Goal: Task Accomplishment & Management: Manage account settings

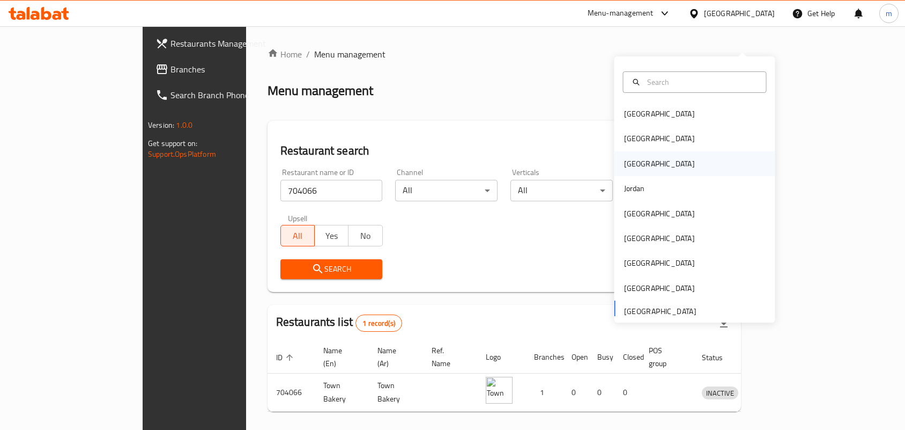
scroll to position [28, 0]
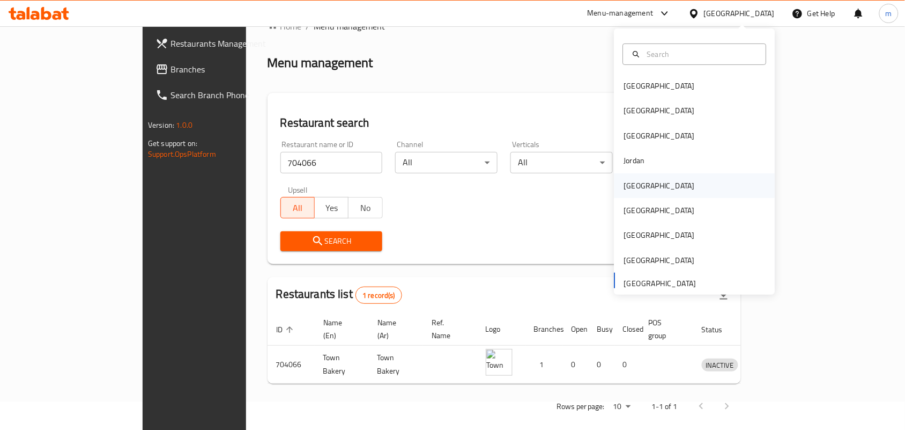
click at [631, 186] on div "[GEOGRAPHIC_DATA]" at bounding box center [659, 186] width 71 height 12
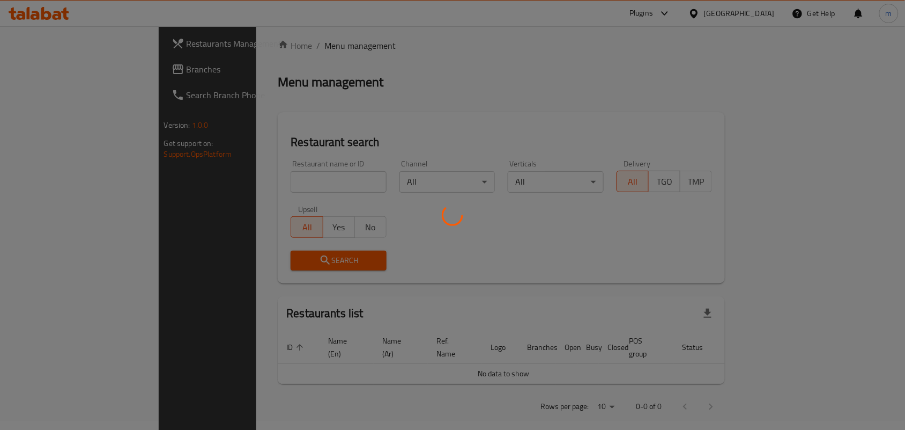
scroll to position [28, 0]
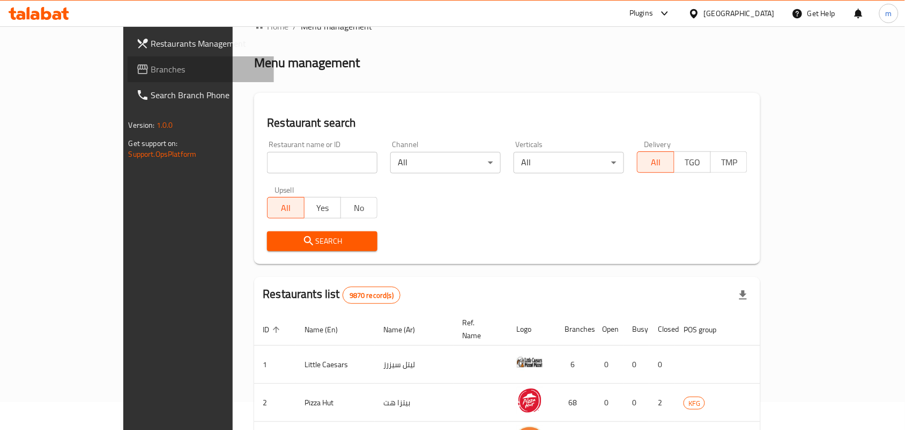
drag, startPoint x: 39, startPoint y: 70, endPoint x: 30, endPoint y: 73, distance: 9.9
click at [151, 70] on span "Branches" at bounding box center [208, 69] width 115 height 13
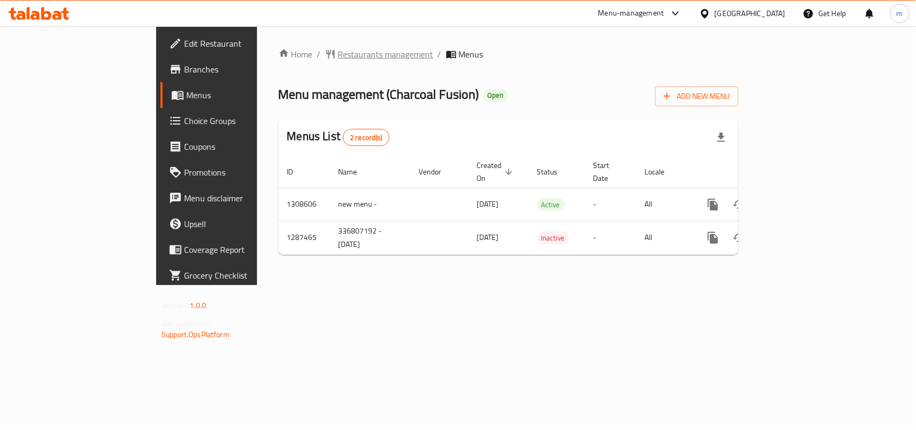
click at [338, 49] on span "Restaurants management" at bounding box center [385, 54] width 95 height 13
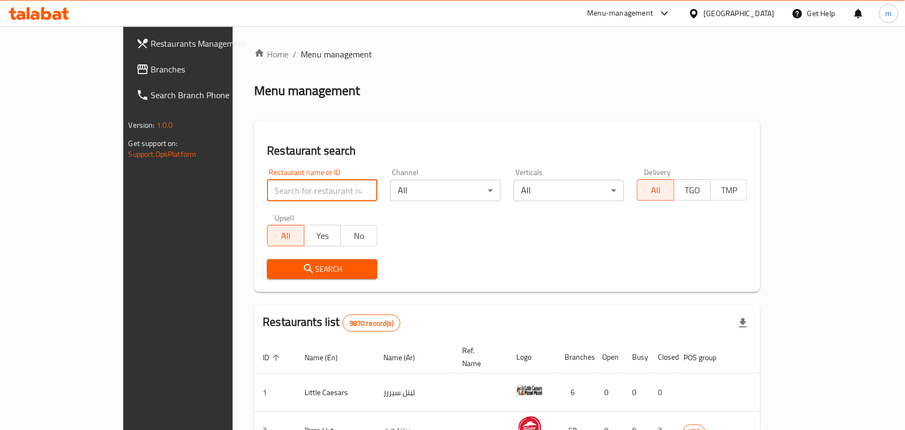
click at [267, 191] on input "search" at bounding box center [322, 190] width 111 height 21
paste input "696725"
type input "696725"
click button "Search" at bounding box center [322, 269] width 111 height 20
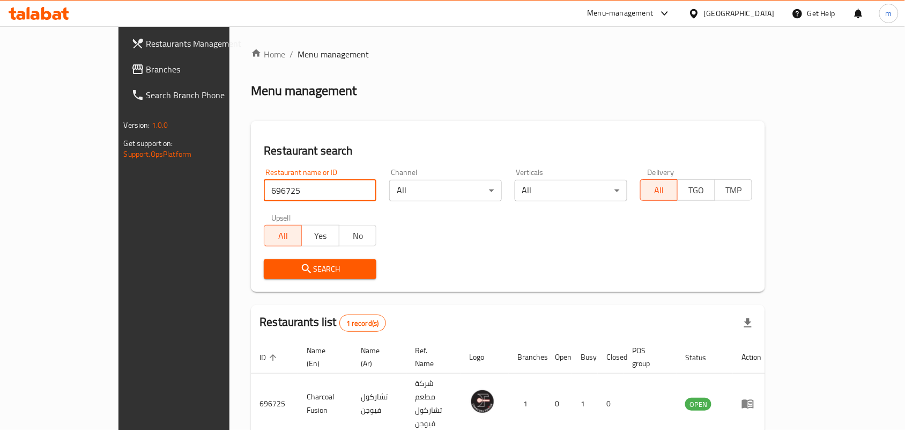
scroll to position [28, 0]
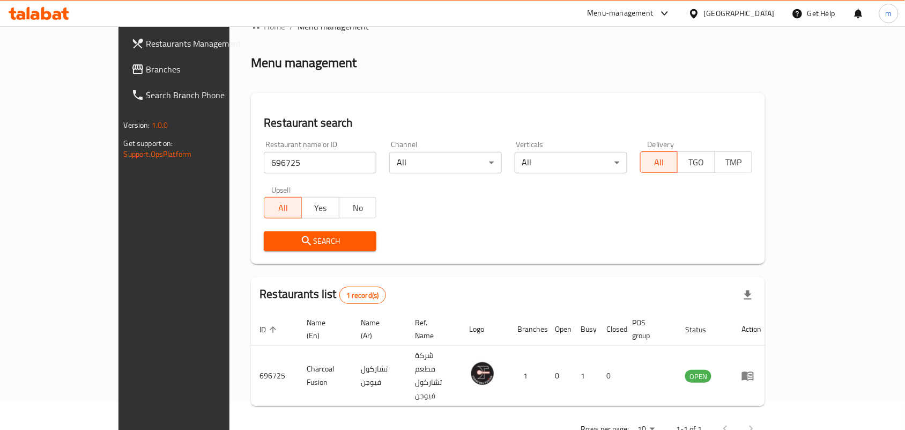
click at [698, 16] on icon at bounding box center [694, 13] width 8 height 9
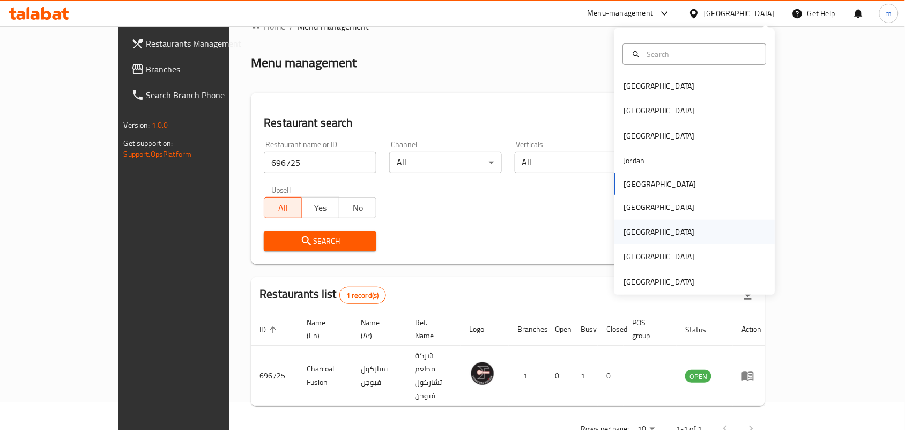
click at [624, 234] on div "[GEOGRAPHIC_DATA]" at bounding box center [659, 232] width 71 height 12
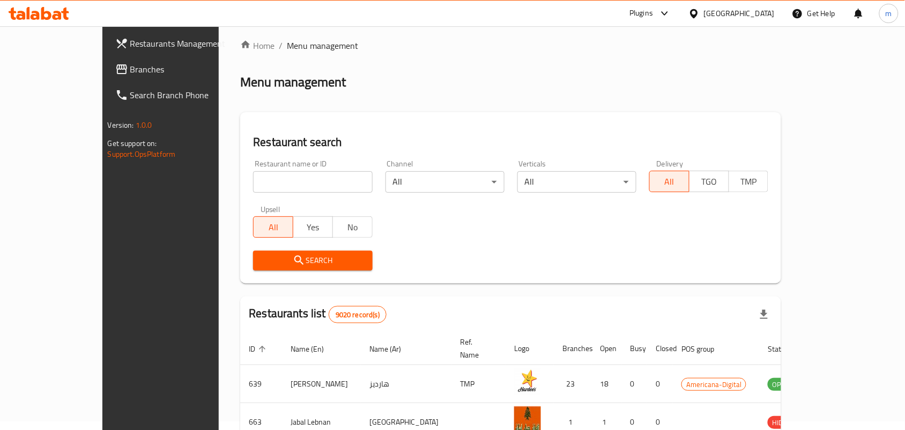
scroll to position [28, 0]
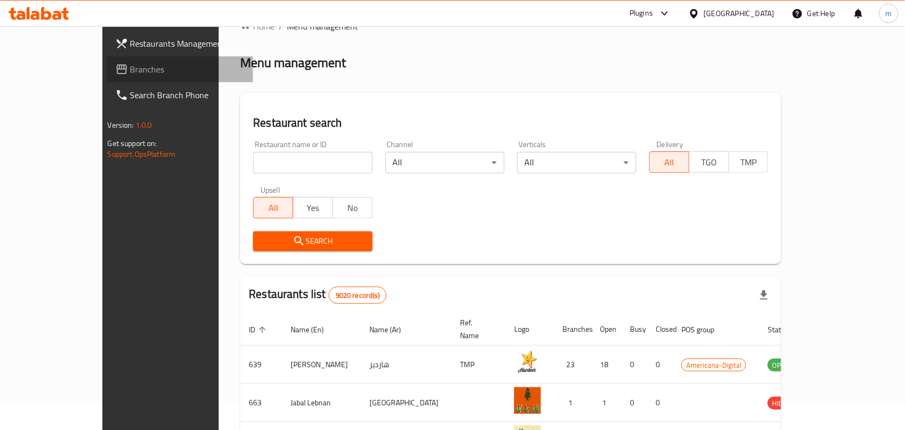
drag, startPoint x: 75, startPoint y: 68, endPoint x: 68, endPoint y: 73, distance: 9.6
click at [130, 68] on span "Branches" at bounding box center [187, 69] width 115 height 13
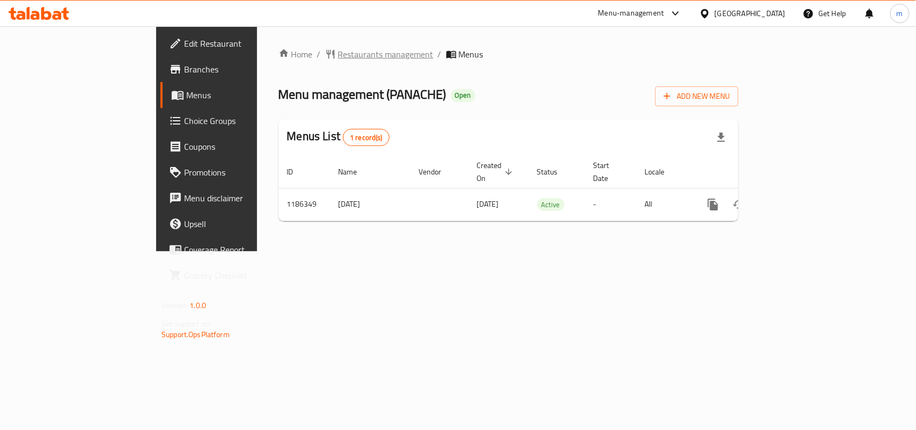
click at [338, 52] on span "Restaurants management" at bounding box center [385, 54] width 95 height 13
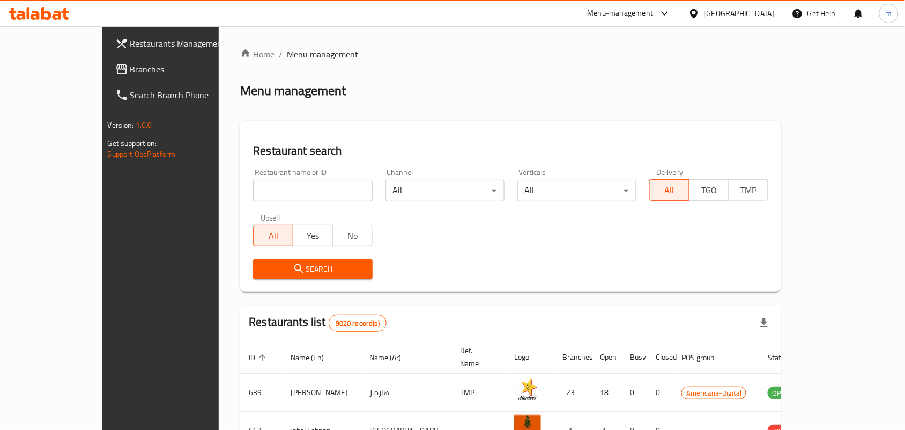
click at [253, 188] on input "search" at bounding box center [312, 190] width 119 height 21
paste input "666663"
type input "666663"
click button "Search" at bounding box center [312, 269] width 119 height 20
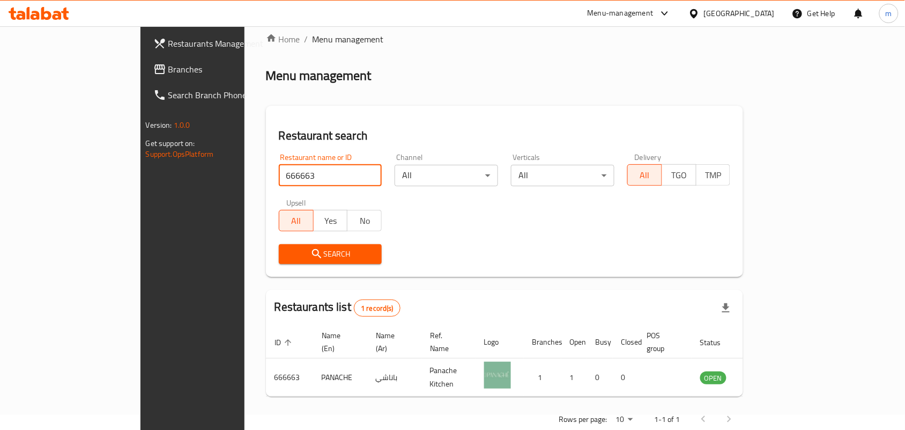
scroll to position [28, 0]
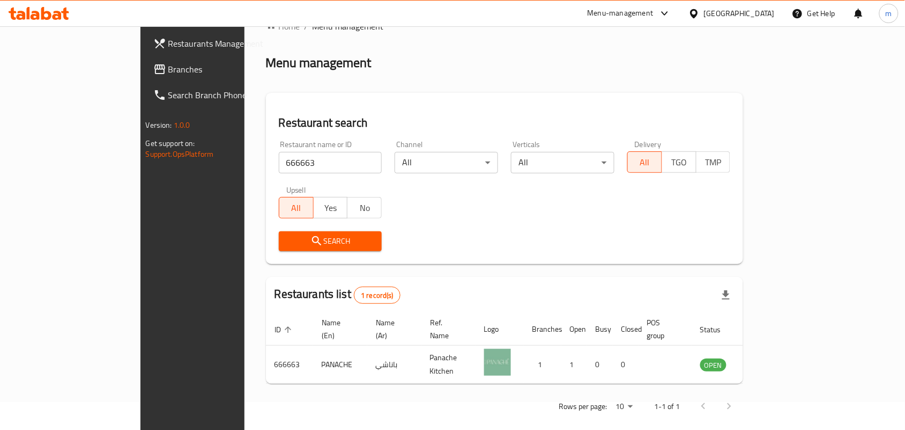
click at [704, 14] on div at bounding box center [697, 14] width 16 height 12
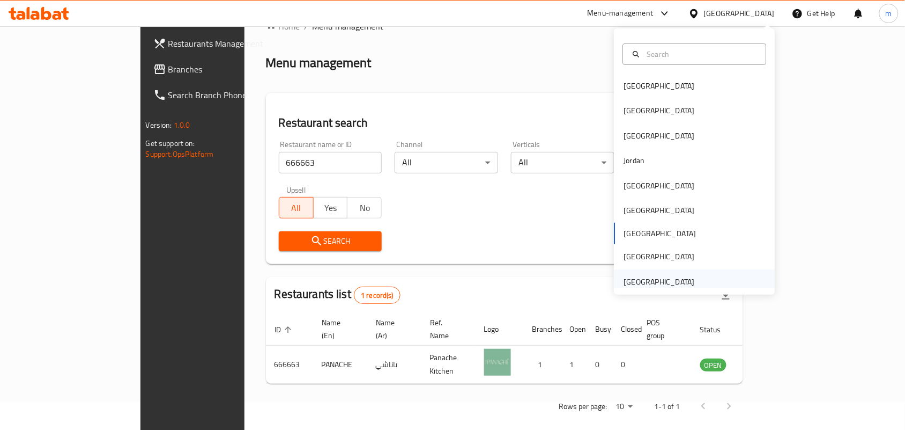
click at [649, 283] on div "[GEOGRAPHIC_DATA]" at bounding box center [659, 282] width 71 height 12
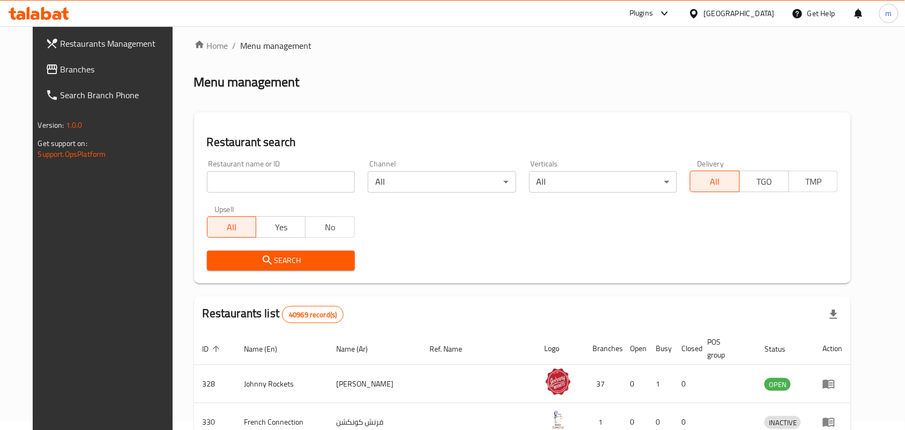
scroll to position [28, 0]
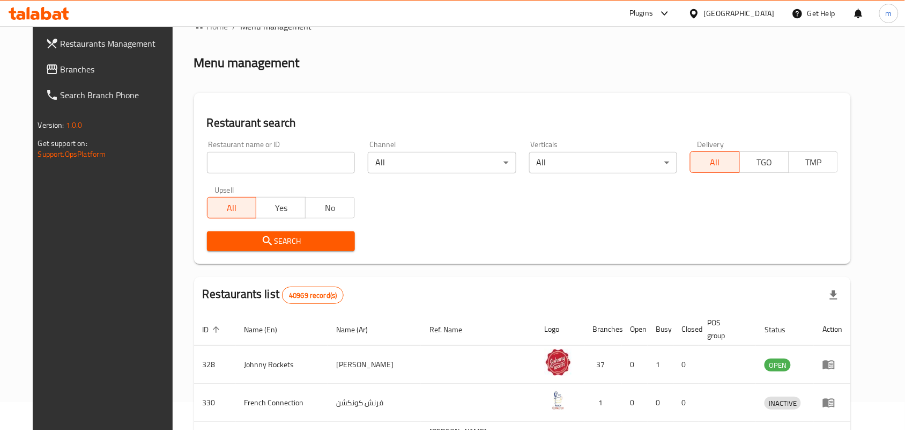
click at [46, 66] on icon at bounding box center [52, 69] width 13 height 13
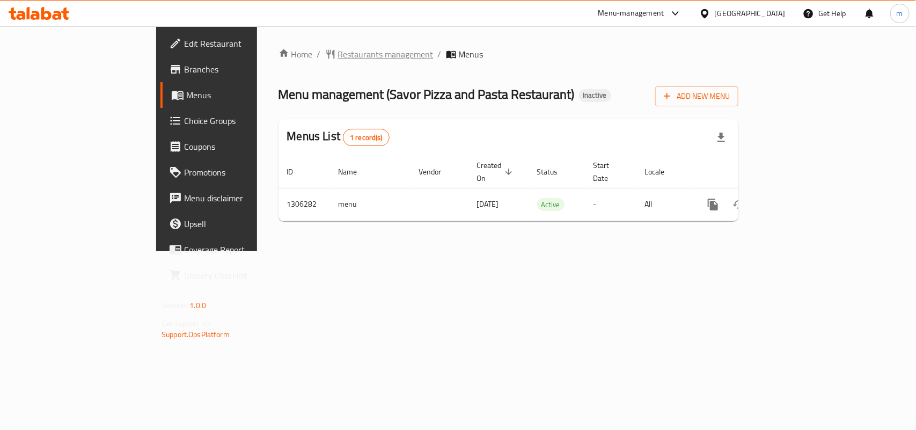
click at [338, 53] on span "Restaurants management" at bounding box center [385, 54] width 95 height 13
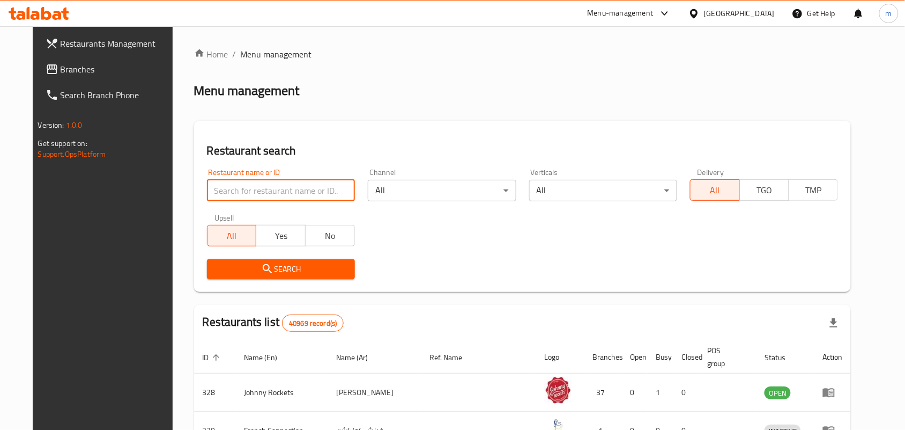
click at [224, 192] on input "search" at bounding box center [281, 190] width 148 height 21
paste input "704035"
type input "704035"
click button "Search" at bounding box center [281, 269] width 148 height 20
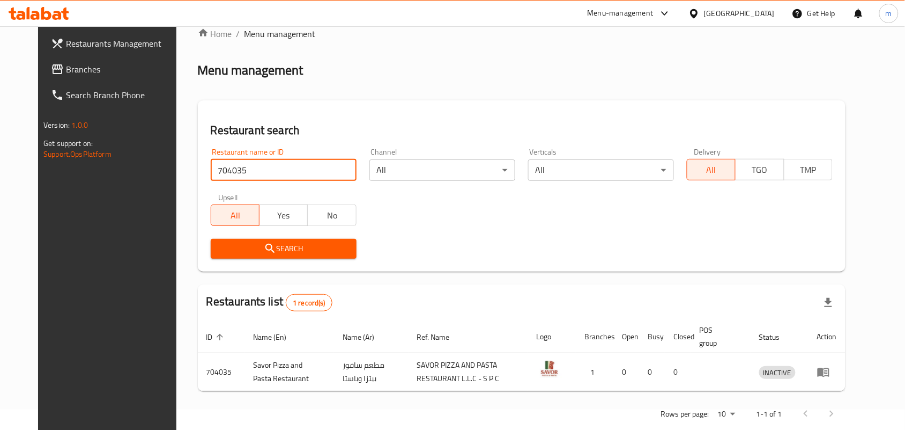
scroll to position [40, 0]
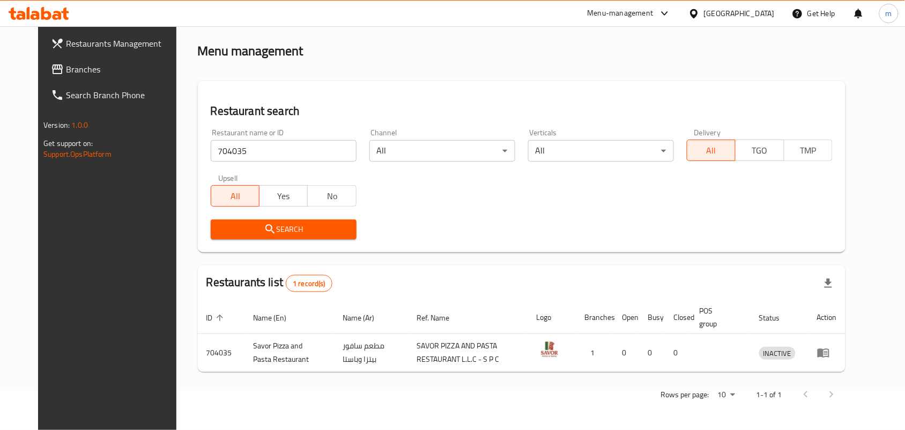
click at [722, 11] on div "[GEOGRAPHIC_DATA]" at bounding box center [739, 14] width 71 height 12
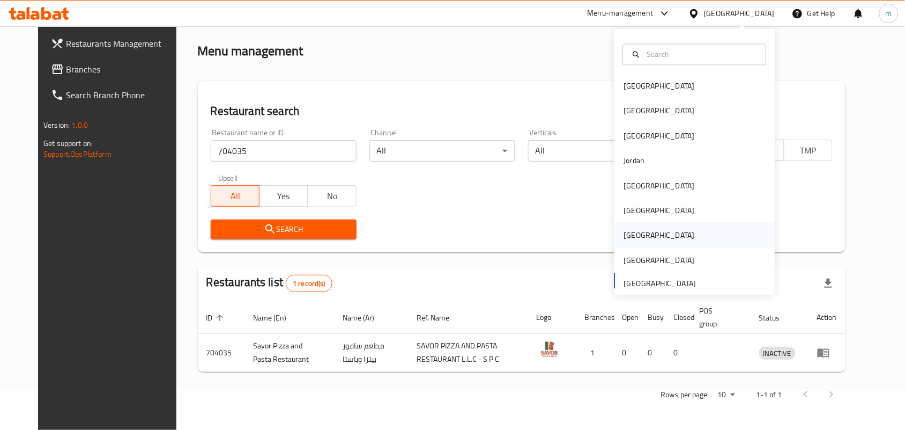
click at [640, 232] on div "[GEOGRAPHIC_DATA]" at bounding box center [660, 235] width 88 height 25
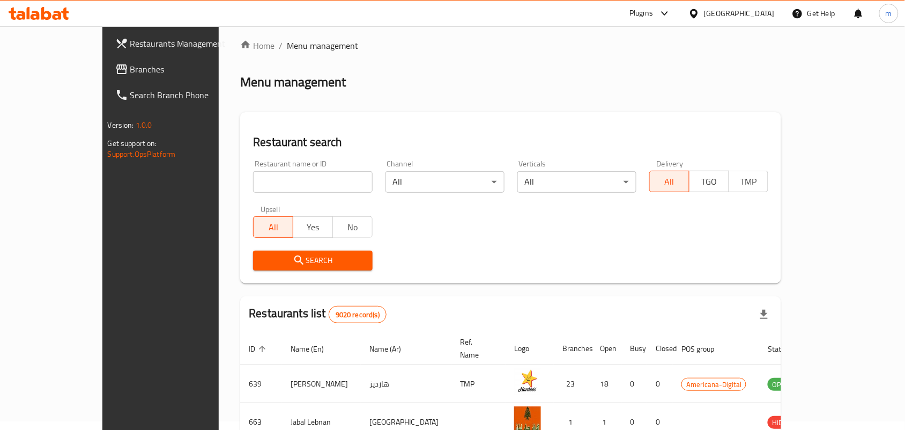
scroll to position [40, 0]
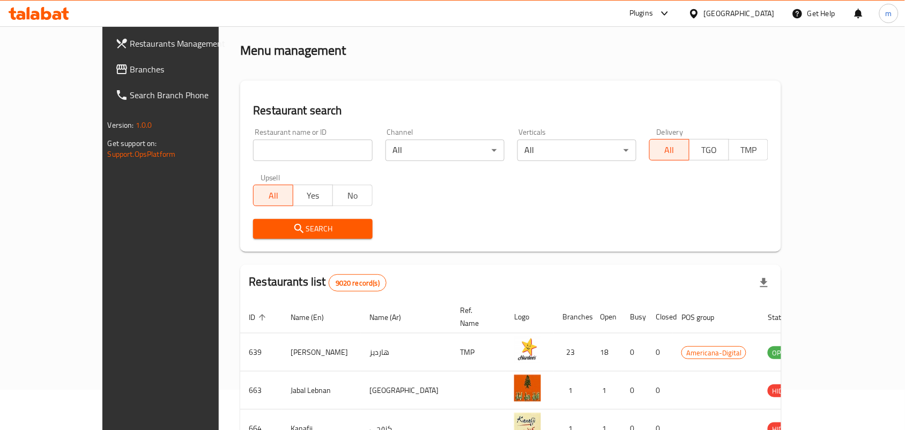
click at [130, 68] on span "Branches" at bounding box center [187, 69] width 115 height 13
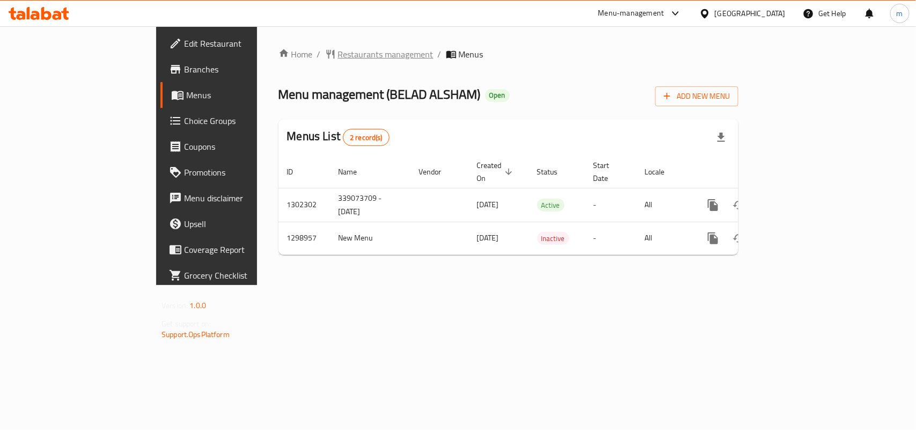
click at [338, 48] on span "Restaurants management" at bounding box center [385, 54] width 95 height 13
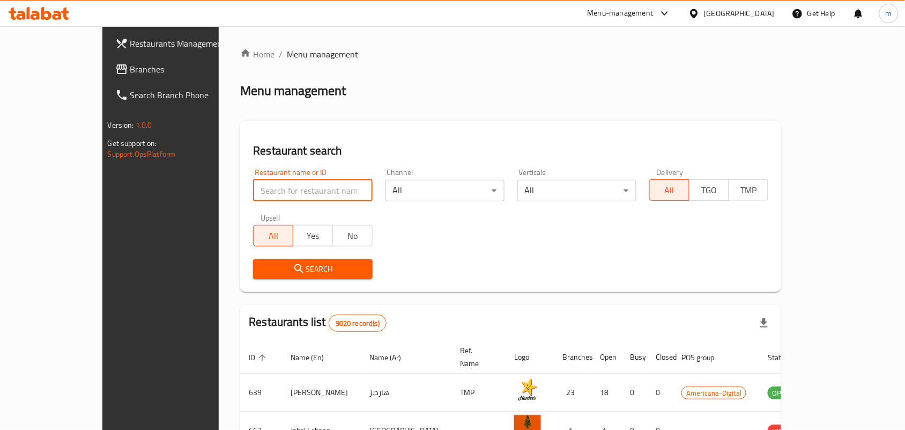
click at [253, 188] on input "search" at bounding box center [312, 190] width 119 height 21
paste input "701041"
type input "701041"
click button "Search" at bounding box center [312, 269] width 119 height 20
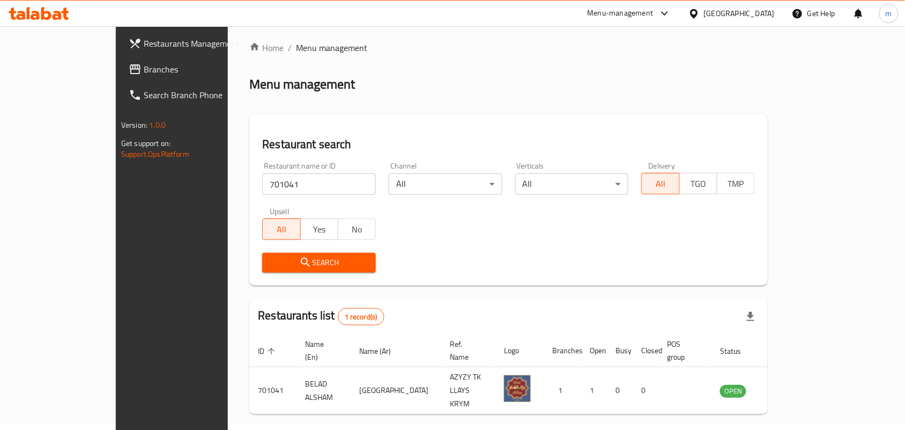
scroll to position [28, 0]
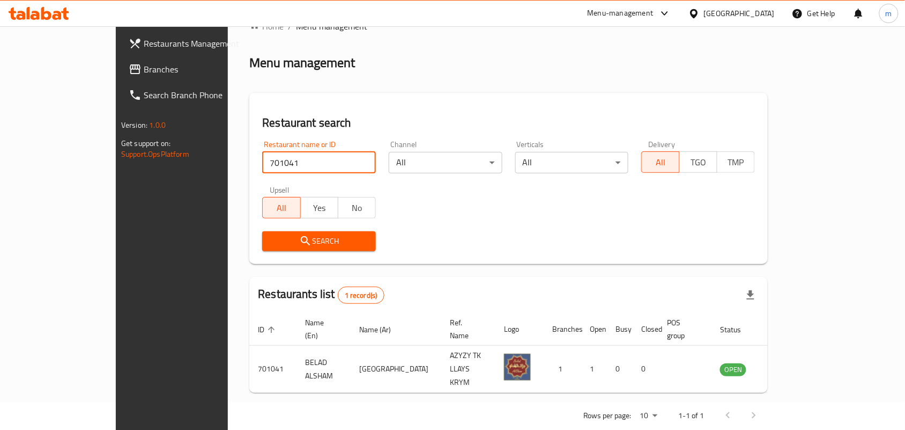
click at [700, 14] on icon at bounding box center [694, 13] width 11 height 11
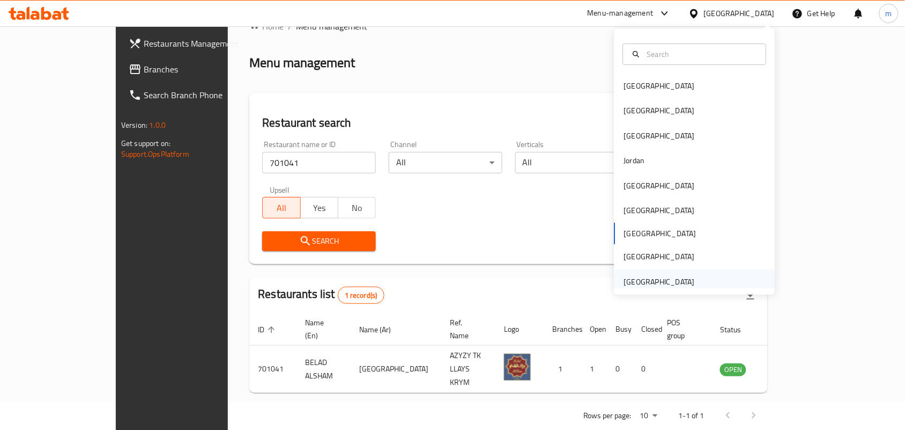
click at [633, 283] on div "[GEOGRAPHIC_DATA]" at bounding box center [659, 282] width 71 height 12
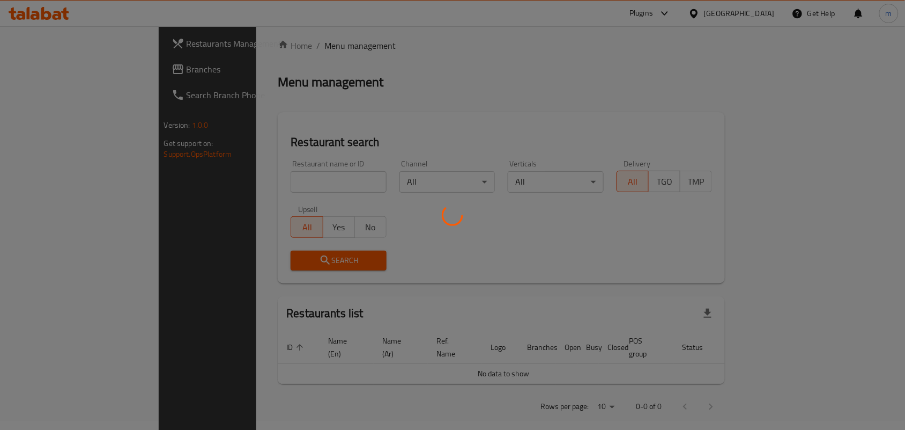
scroll to position [28, 0]
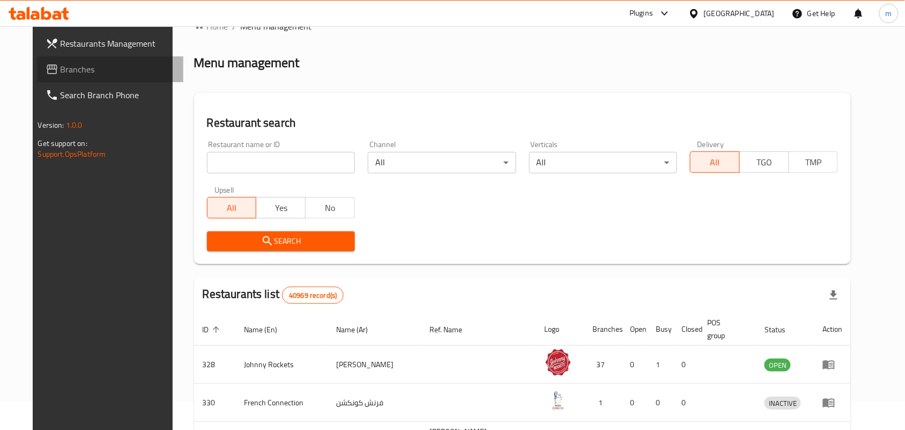
click at [103, 56] on link "Branches" at bounding box center [110, 69] width 147 height 26
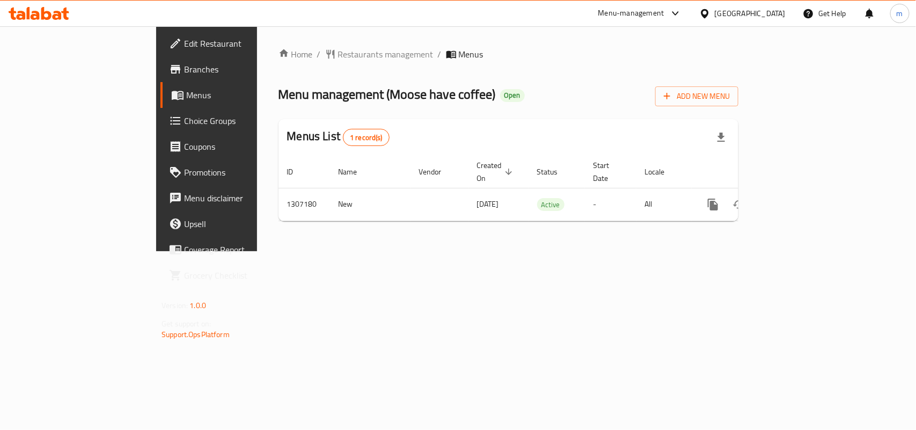
click at [338, 53] on span "Restaurants management" at bounding box center [385, 54] width 95 height 13
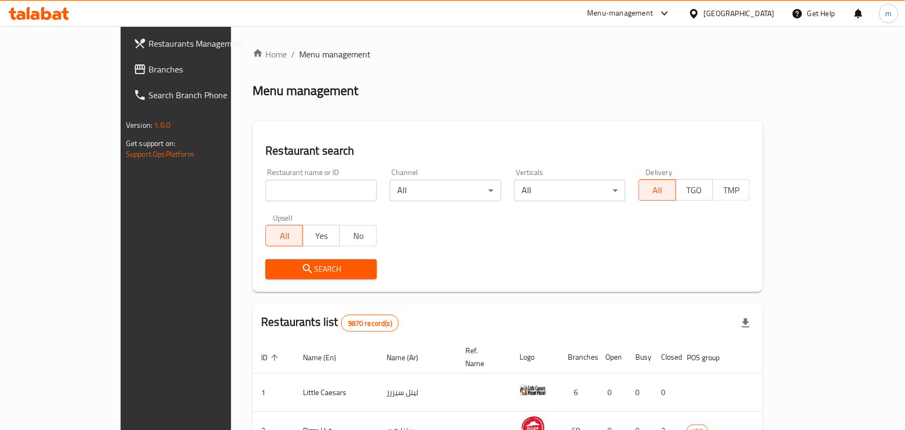
click at [266, 188] on input "search" at bounding box center [322, 190] width 112 height 21
paste input "704299"
type input "704299"
click button "Search" at bounding box center [322, 269] width 112 height 20
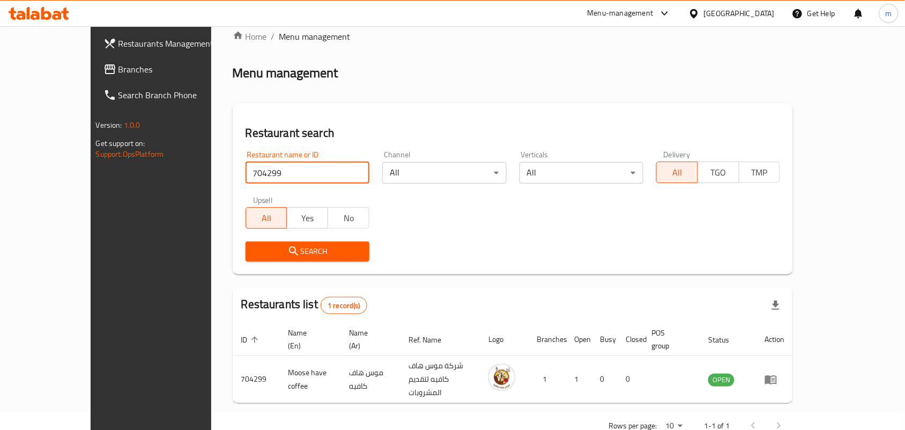
scroll to position [28, 0]
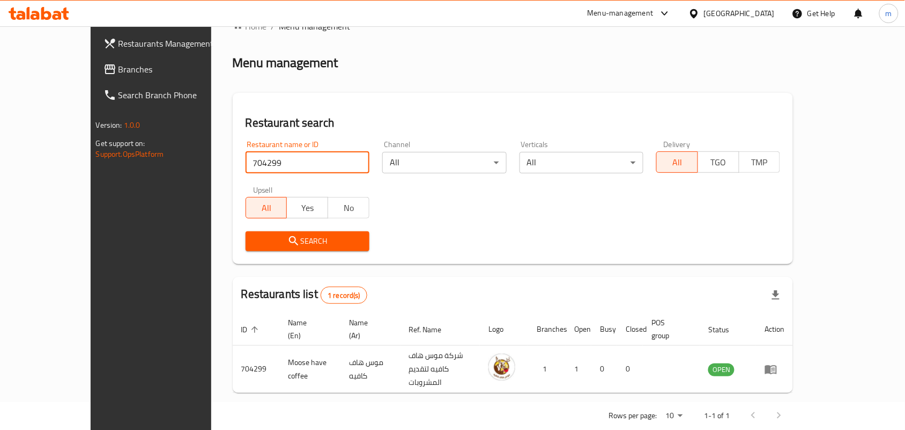
click at [119, 68] on span "Branches" at bounding box center [176, 69] width 115 height 13
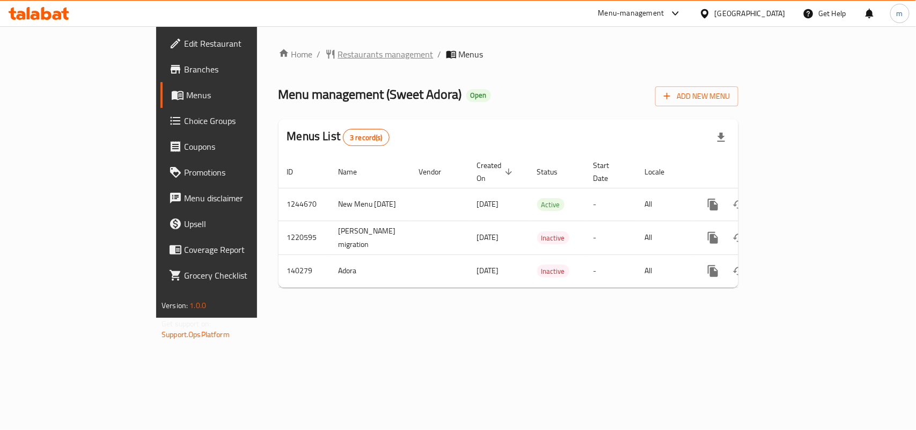
click at [338, 54] on span "Restaurants management" at bounding box center [385, 54] width 95 height 13
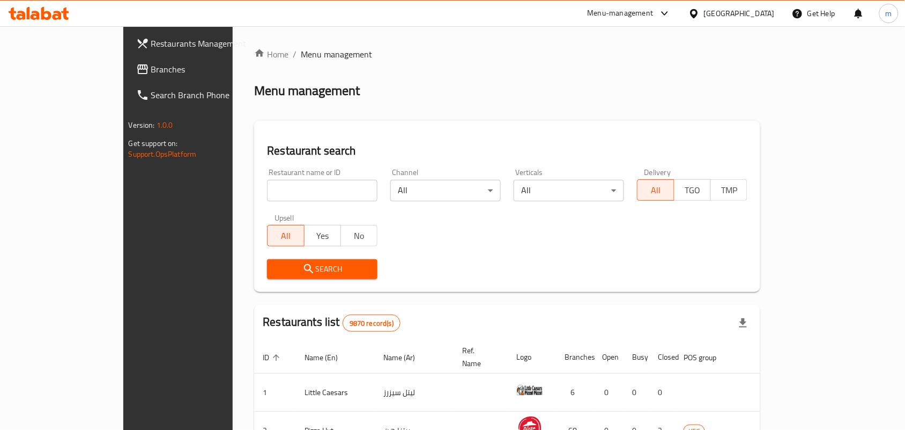
click at [267, 192] on input "search" at bounding box center [322, 190] width 111 height 21
paste input "611964"
type input "611964"
click button "Search" at bounding box center [322, 269] width 111 height 20
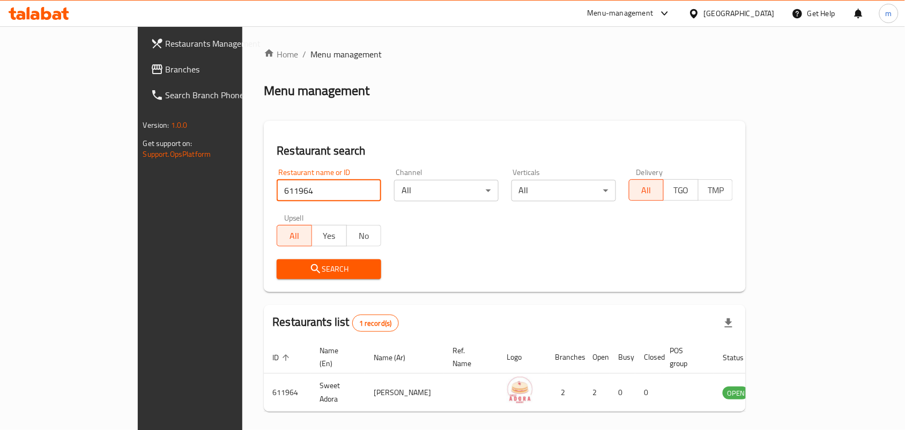
scroll to position [28, 0]
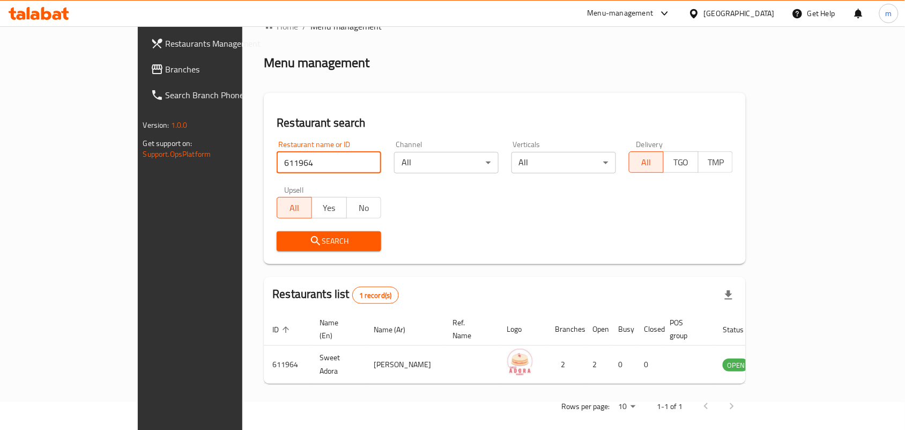
click at [698, 15] on icon at bounding box center [694, 13] width 8 height 9
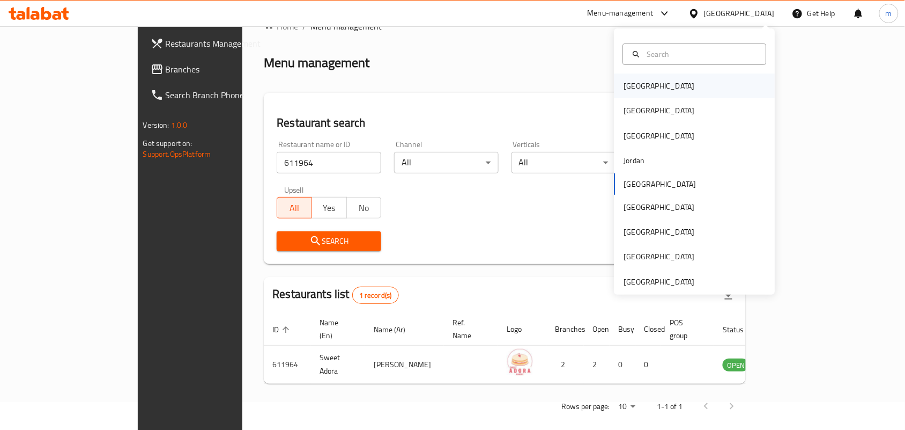
click at [675, 83] on div "Bahrain" at bounding box center [695, 85] width 161 height 25
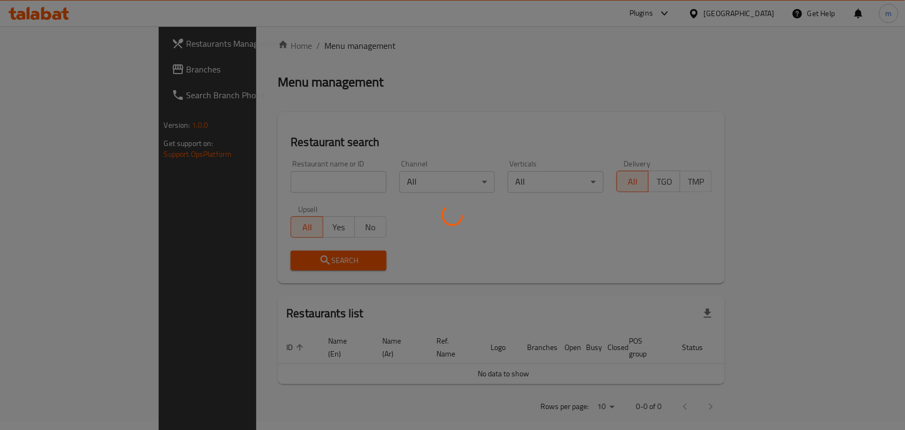
scroll to position [28, 0]
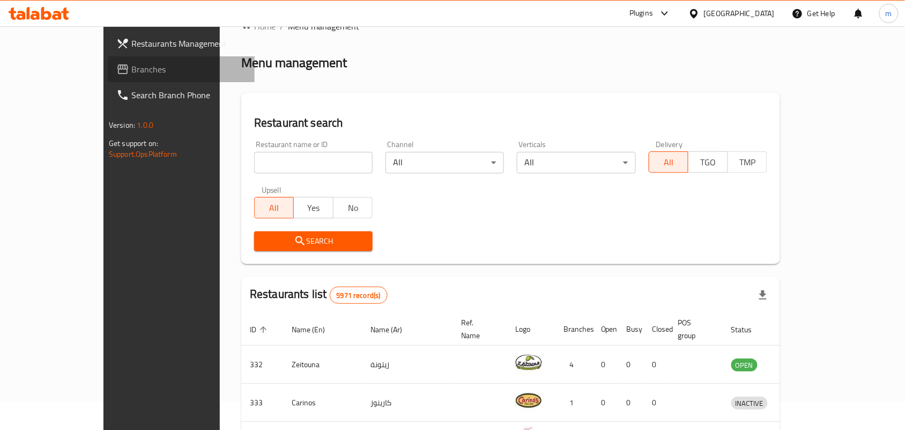
click at [131, 68] on span "Branches" at bounding box center [188, 69] width 115 height 13
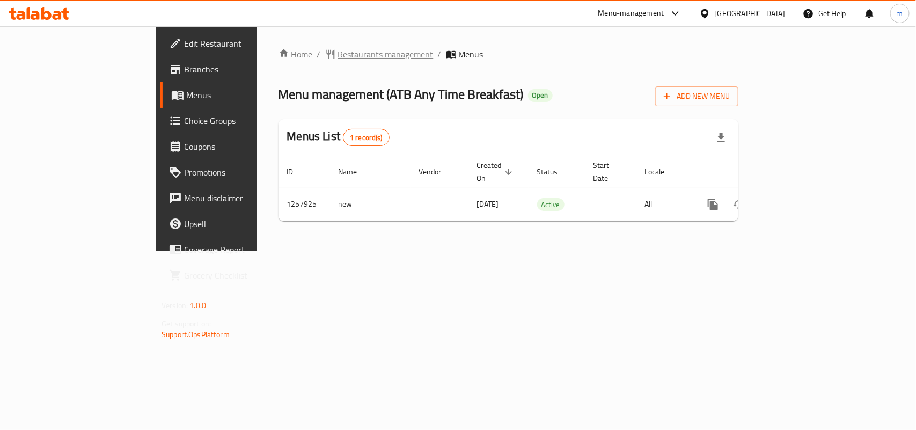
click at [338, 51] on span "Restaurants management" at bounding box center [385, 54] width 95 height 13
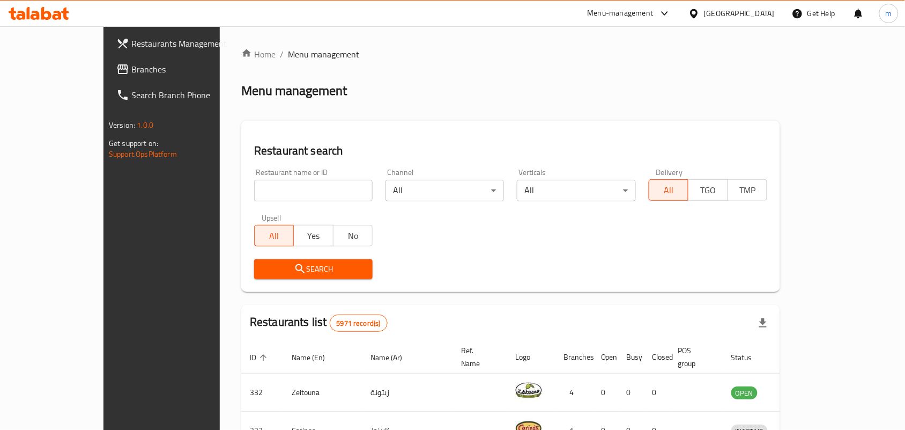
click at [254, 189] on input "search" at bounding box center [313, 190] width 119 height 21
paste input "683571"
type input "683571"
click button "Search" at bounding box center [313, 269] width 119 height 20
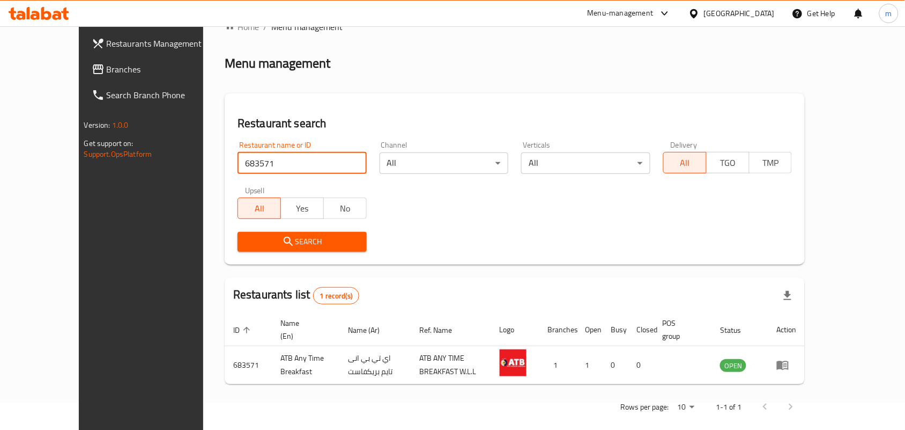
scroll to position [28, 0]
click at [700, 14] on icon at bounding box center [694, 13] width 11 height 11
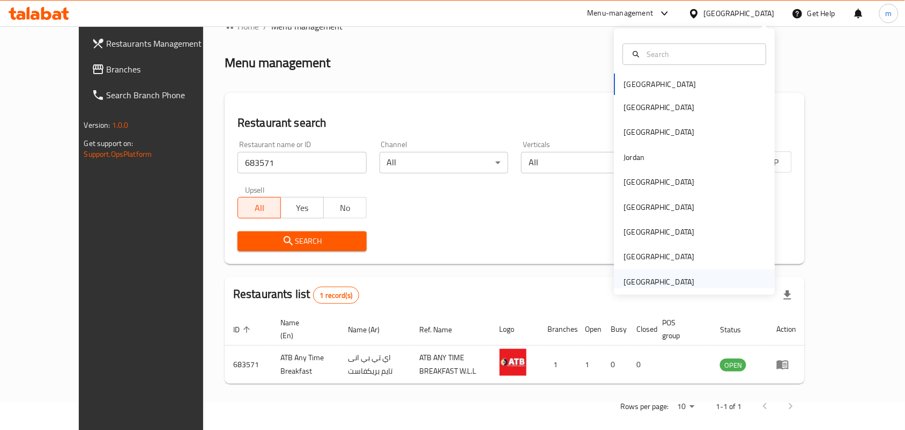
click at [654, 277] on div "[GEOGRAPHIC_DATA]" at bounding box center [659, 282] width 71 height 12
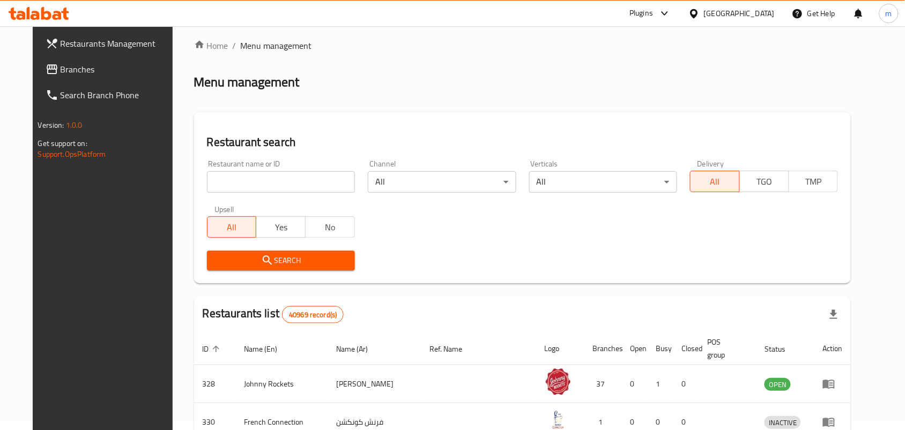
scroll to position [28, 0]
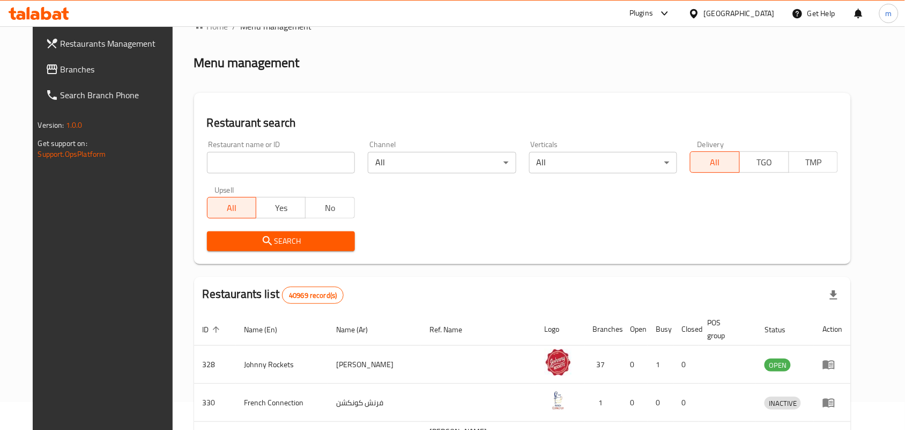
click at [76, 68] on span "Branches" at bounding box center [118, 69] width 115 height 13
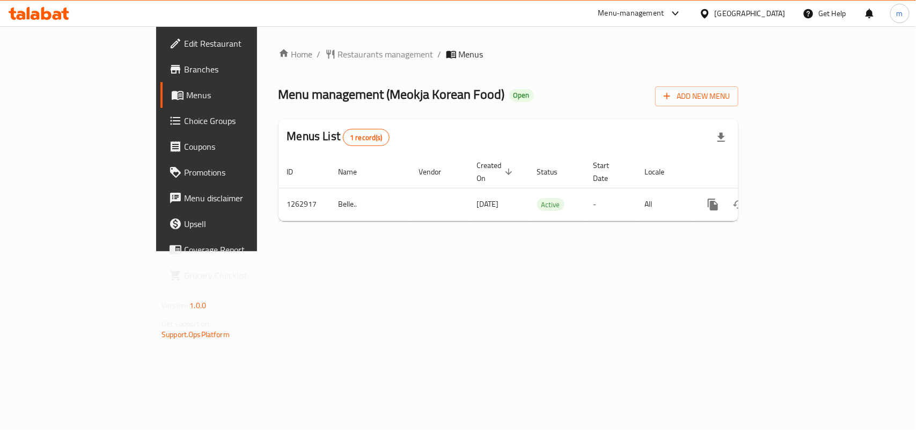
click at [379, 62] on div "Home / Restaurants management / Menus Menu management ( Meokja Korean Food ) Op…" at bounding box center [508, 139] width 460 height 182
click at [338, 57] on span "Restaurants management" at bounding box center [385, 54] width 95 height 13
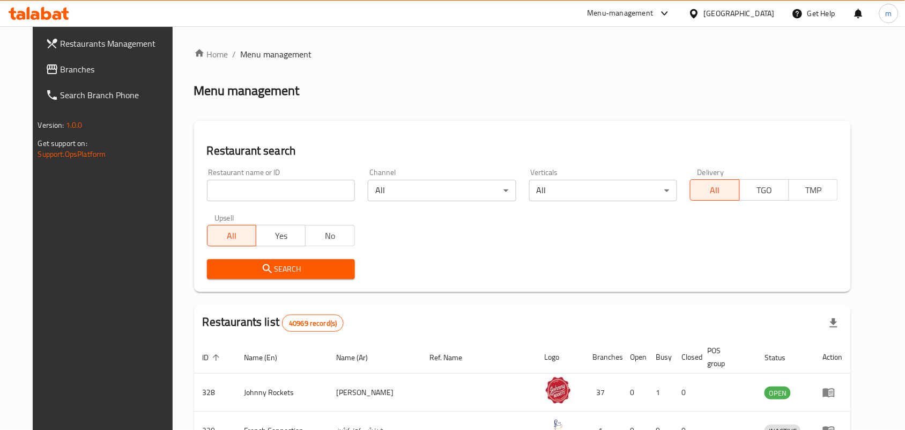
click at [208, 194] on div at bounding box center [452, 215] width 905 height 430
click at [208, 194] on input "search" at bounding box center [281, 190] width 148 height 21
paste input "685761"
type input "685761"
click button "Search" at bounding box center [281, 269] width 148 height 20
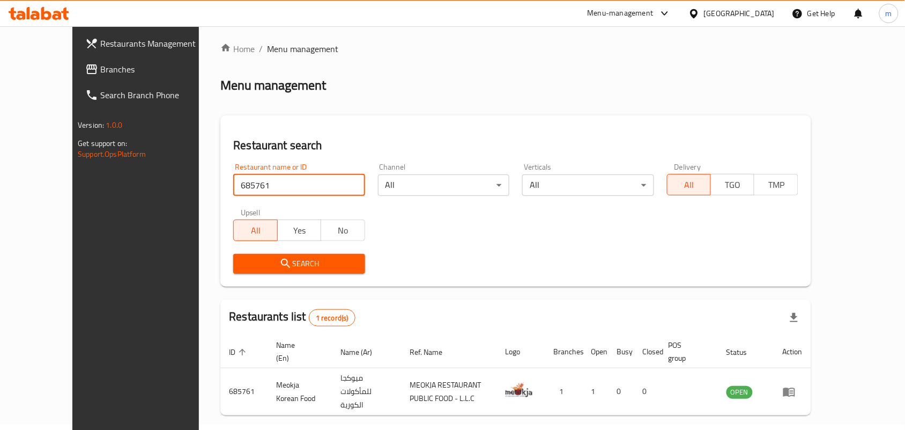
scroll to position [40, 0]
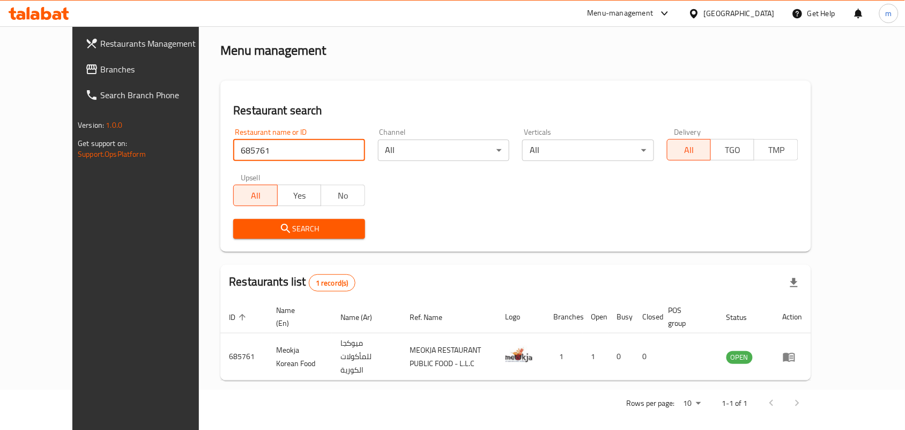
click at [100, 63] on span "Branches" at bounding box center [157, 69] width 115 height 13
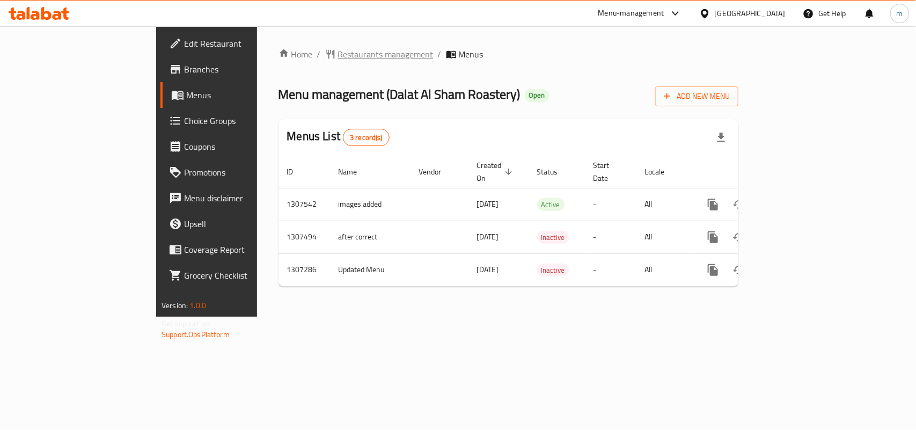
click at [338, 54] on span "Restaurants management" at bounding box center [385, 54] width 95 height 13
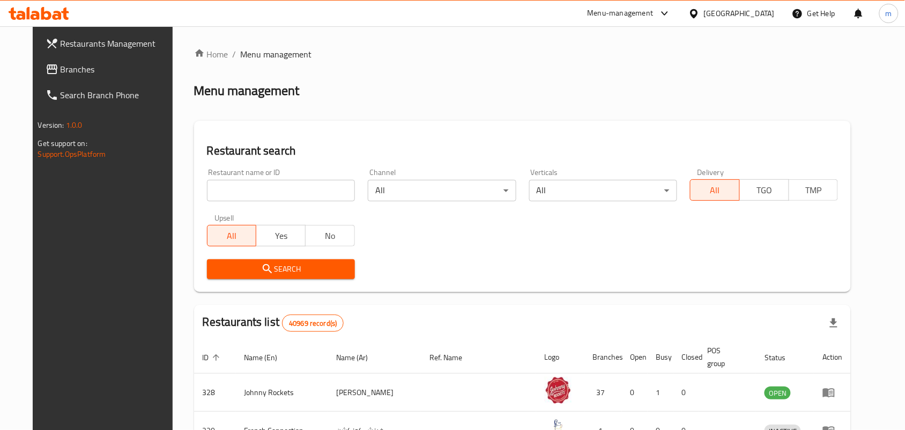
click at [215, 195] on input "search" at bounding box center [281, 190] width 148 height 21
paste input "703842"
type input "703842"
click button "Search" at bounding box center [281, 269] width 148 height 20
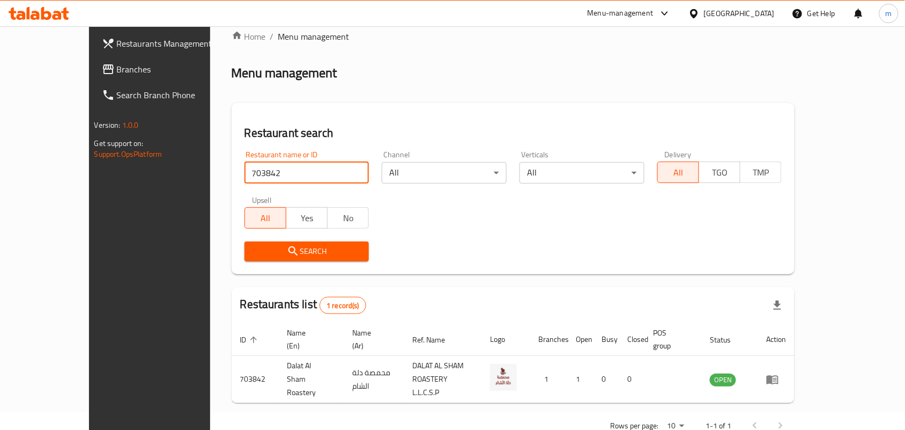
scroll to position [28, 0]
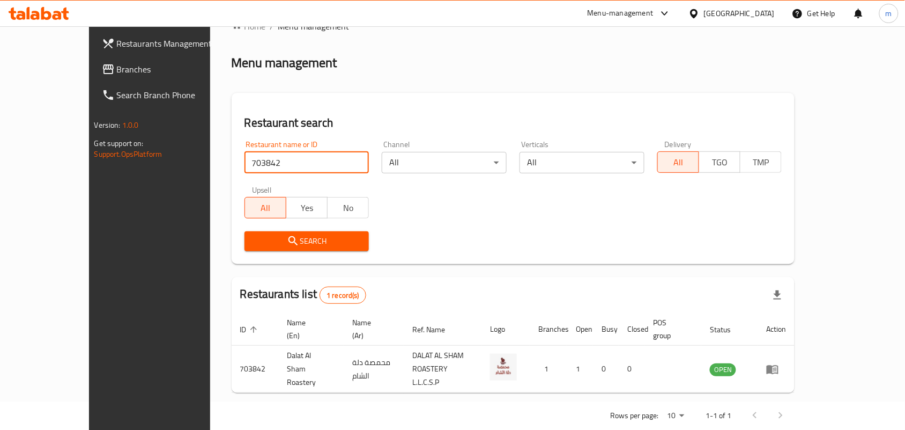
click at [698, 12] on icon at bounding box center [694, 13] width 8 height 9
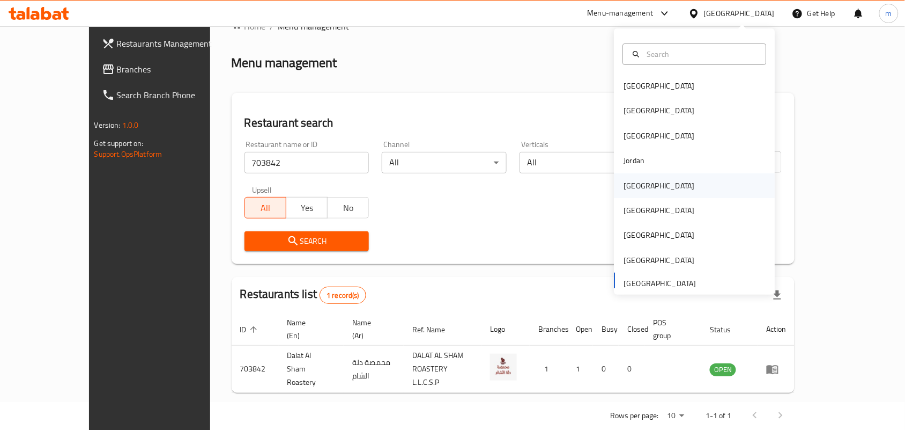
click at [634, 184] on div "[GEOGRAPHIC_DATA]" at bounding box center [659, 186] width 71 height 12
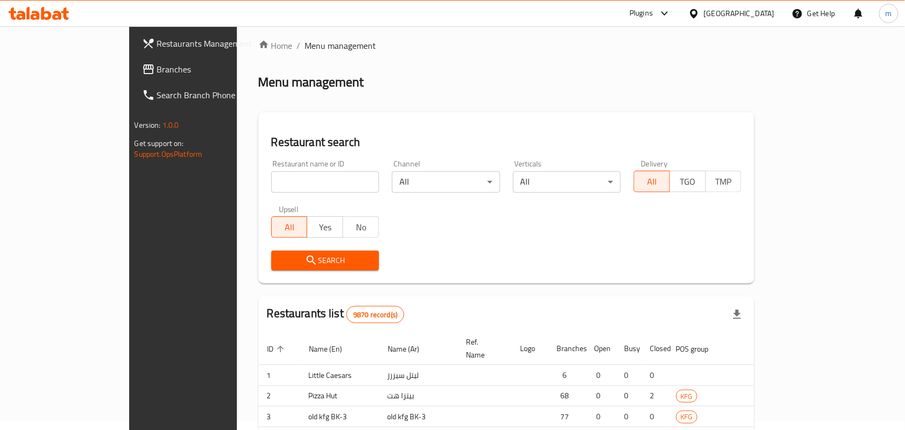
scroll to position [28, 0]
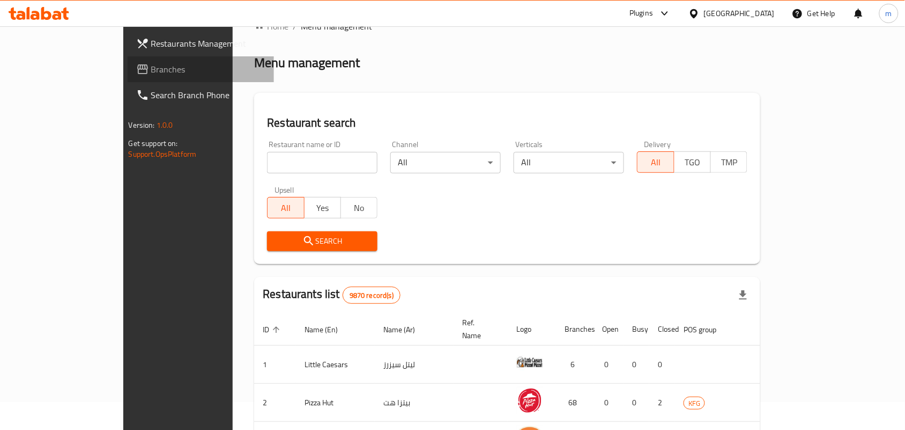
click at [151, 75] on span "Branches" at bounding box center [208, 69] width 115 height 13
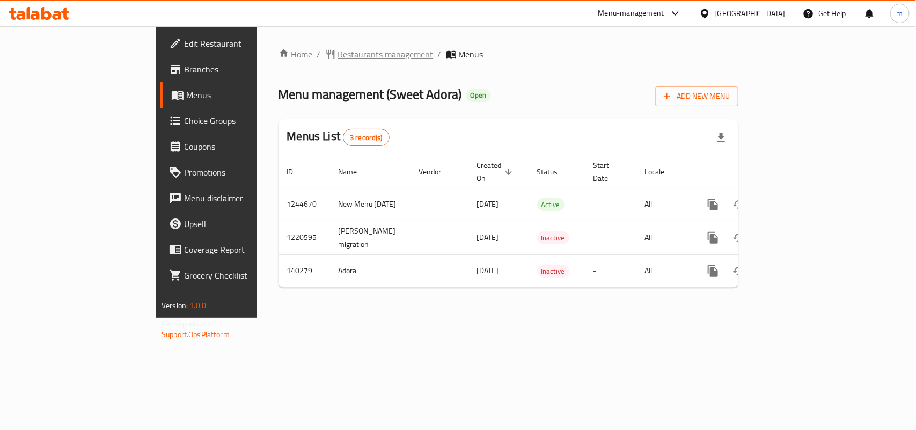
click at [338, 57] on span "Restaurants management" at bounding box center [385, 54] width 95 height 13
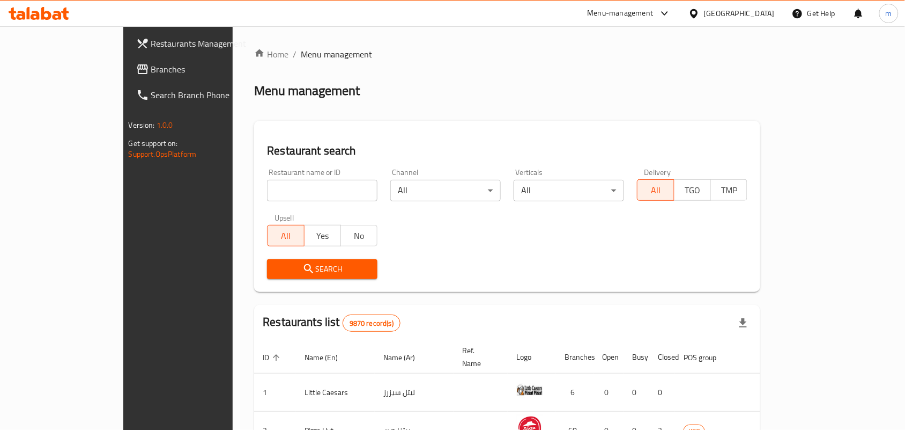
click at [267, 193] on input "search" at bounding box center [322, 190] width 111 height 21
paste input "611964"
type input "611964"
click button "Search" at bounding box center [322, 269] width 111 height 20
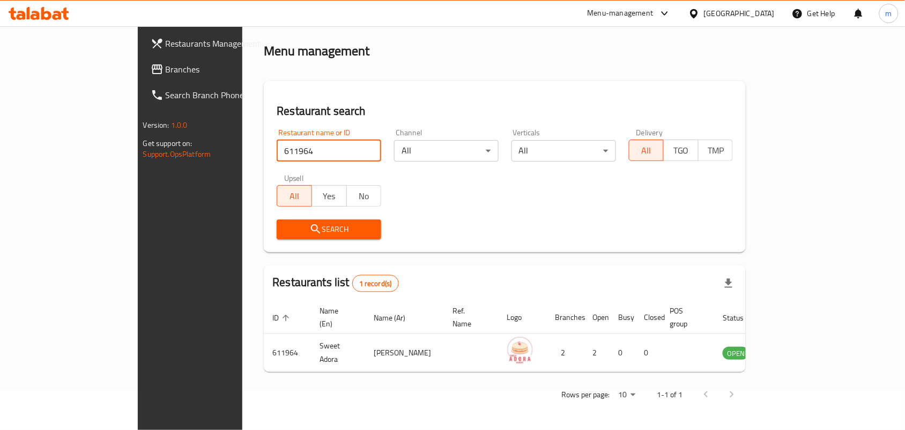
scroll to position [28, 0]
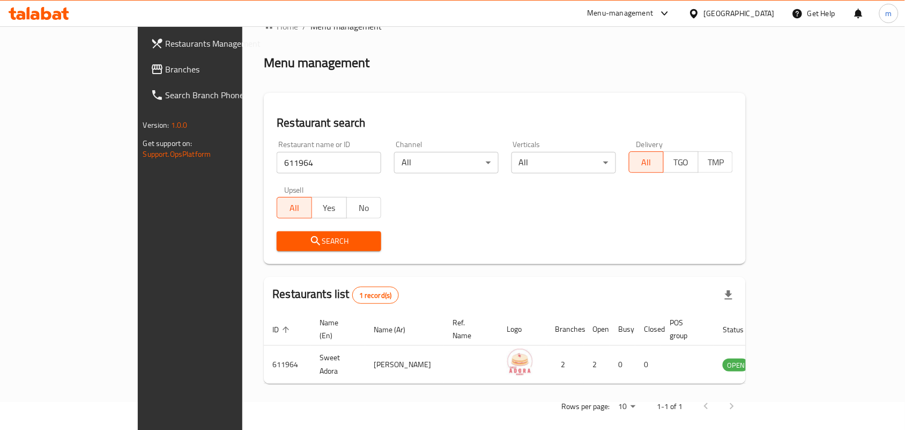
click at [700, 14] on icon at bounding box center [694, 13] width 11 height 11
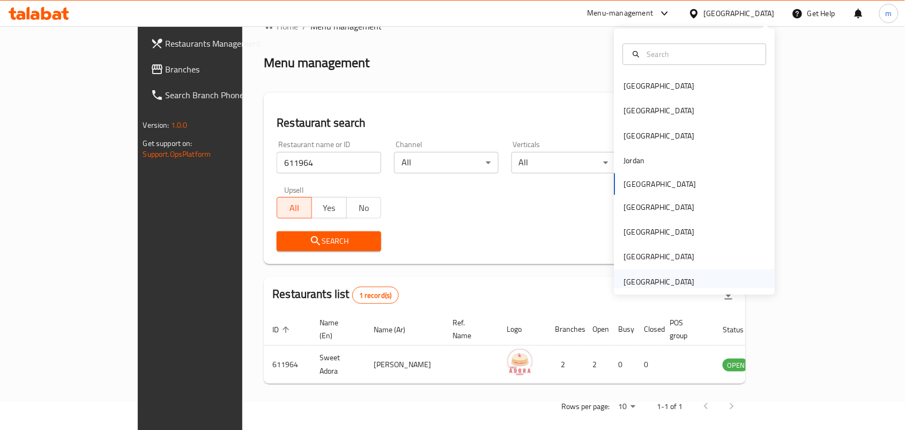
click at [666, 279] on div "[GEOGRAPHIC_DATA]" at bounding box center [659, 282] width 71 height 12
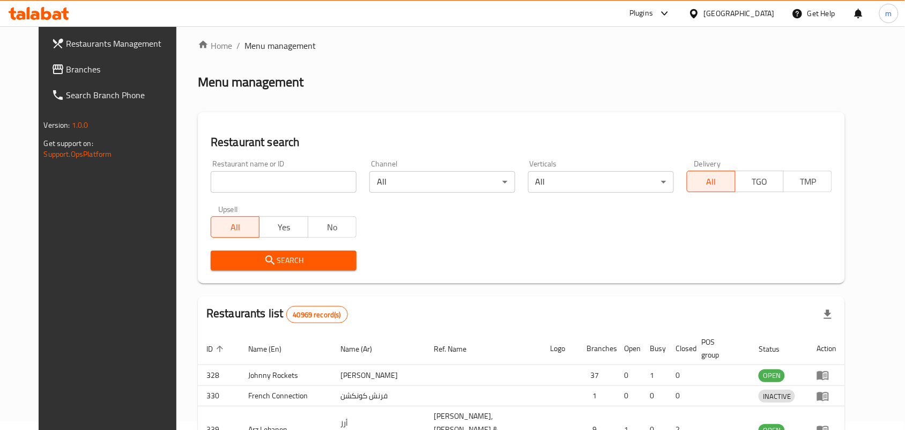
scroll to position [28, 0]
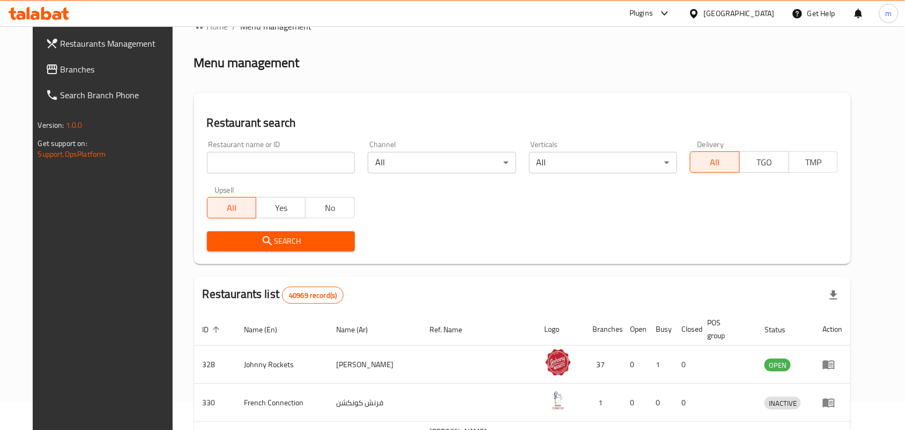
click at [46, 66] on icon at bounding box center [52, 69] width 13 height 13
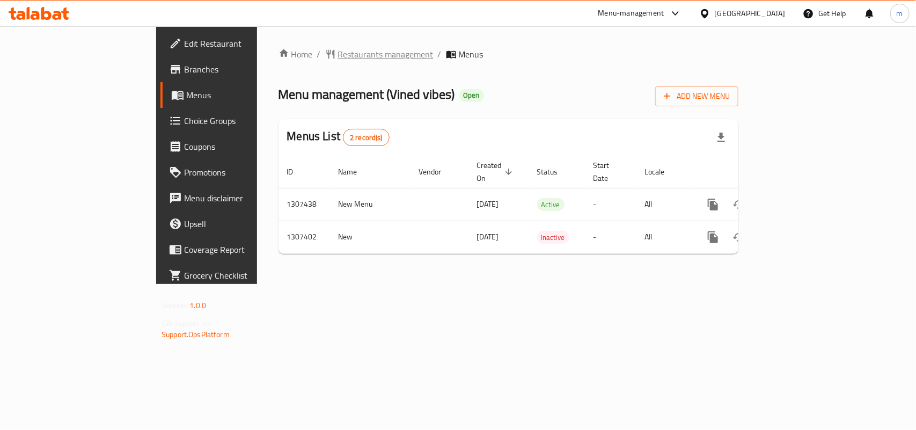
click at [338, 50] on span "Restaurants management" at bounding box center [385, 54] width 95 height 13
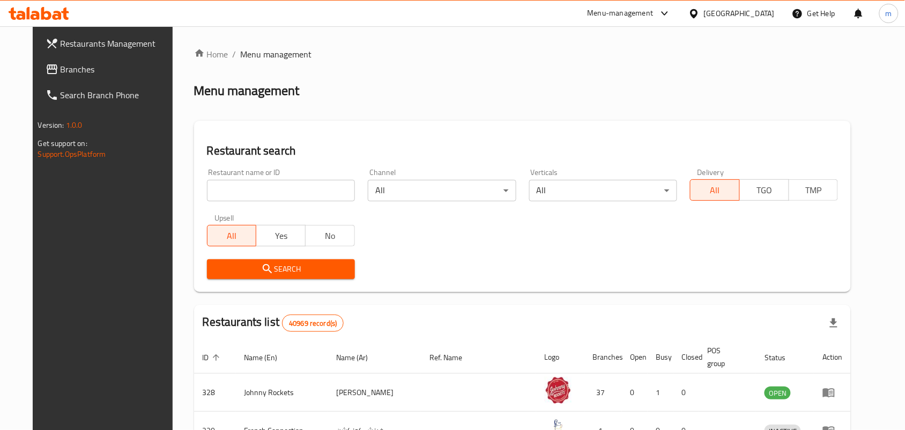
click at [207, 189] on input "search" at bounding box center [281, 190] width 148 height 21
paste input "704213"
type input "704213"
click button "Search" at bounding box center [281, 269] width 148 height 20
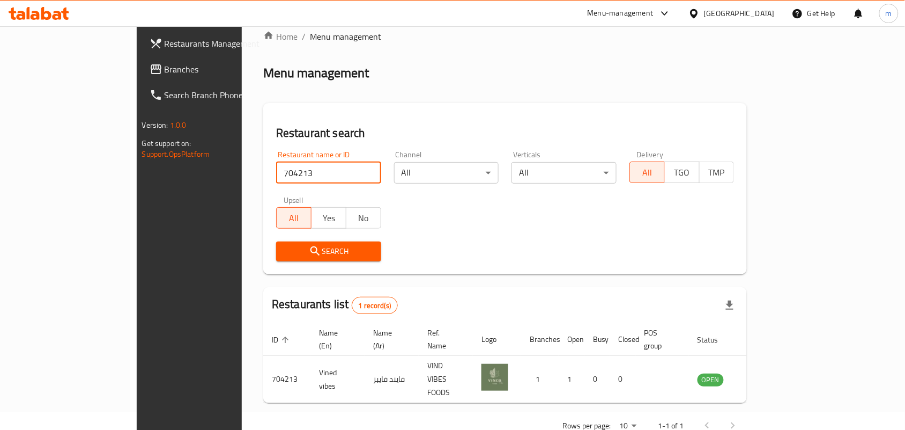
scroll to position [28, 0]
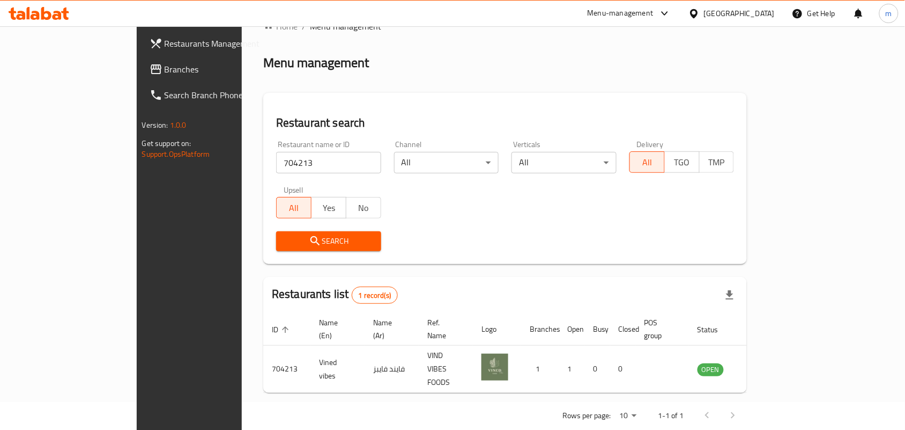
click at [698, 9] on icon at bounding box center [694, 13] width 11 height 11
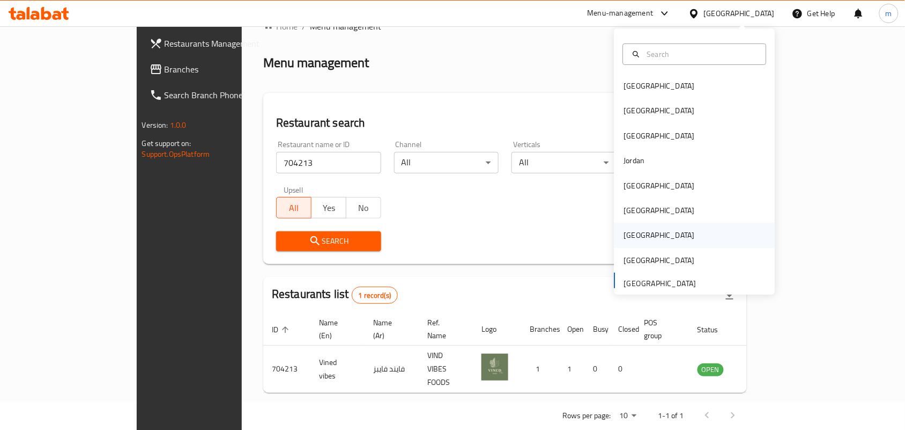
click at [637, 233] on div "[GEOGRAPHIC_DATA]" at bounding box center [660, 235] width 88 height 25
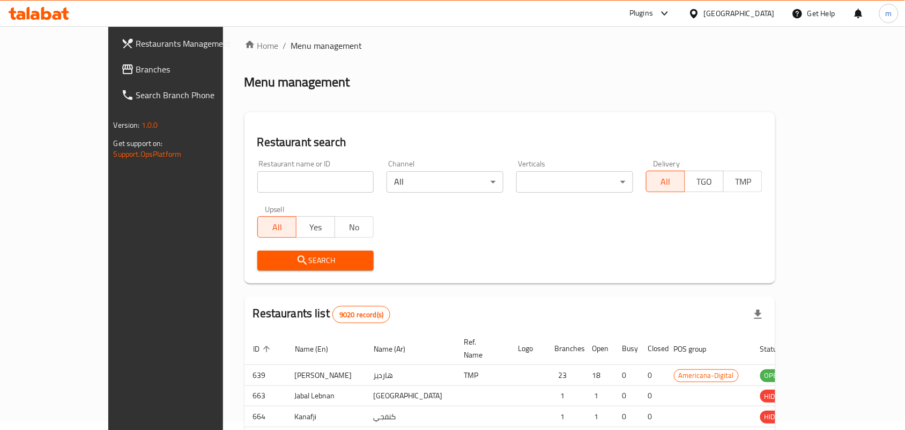
scroll to position [28, 0]
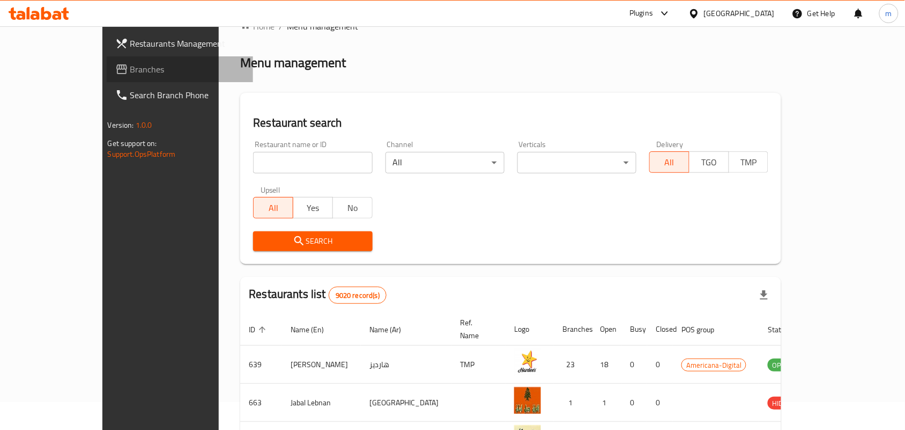
click at [130, 72] on span "Branches" at bounding box center [187, 69] width 115 height 13
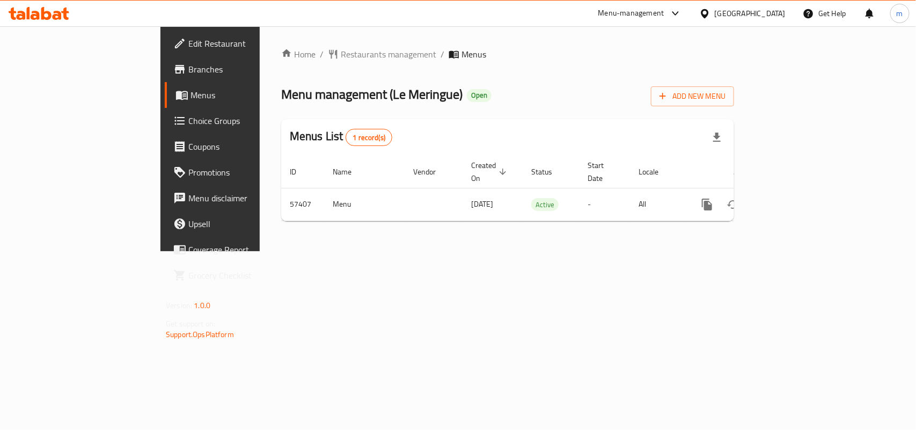
click at [275, 42] on div "Home / Restaurants management / Menus Menu management ( Le Meringue ) Open Add …" at bounding box center [508, 138] width 496 height 225
click at [341, 52] on span "Restaurants management" at bounding box center [388, 54] width 95 height 13
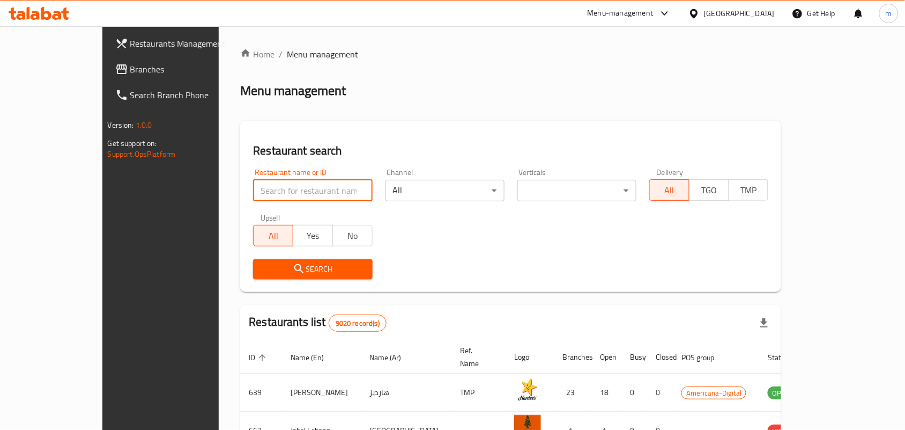
click at [253, 193] on input "search" at bounding box center [312, 190] width 119 height 21
paste input "28003"
type input "28003"
click button "Search" at bounding box center [312, 269] width 119 height 20
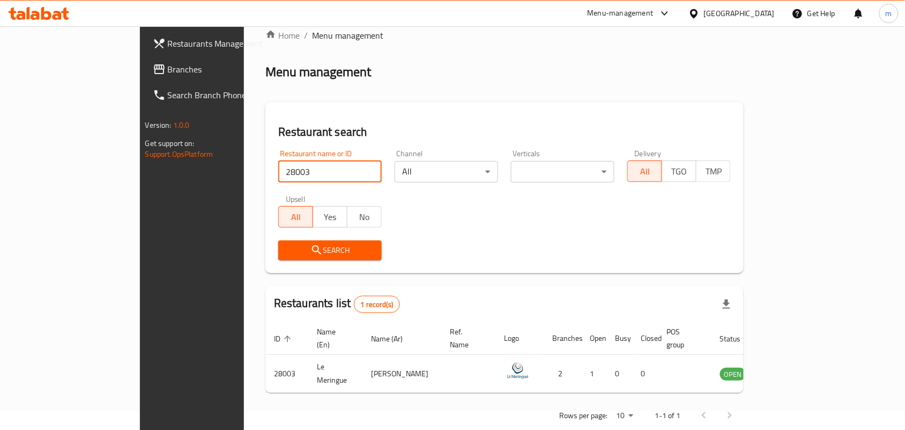
scroll to position [28, 0]
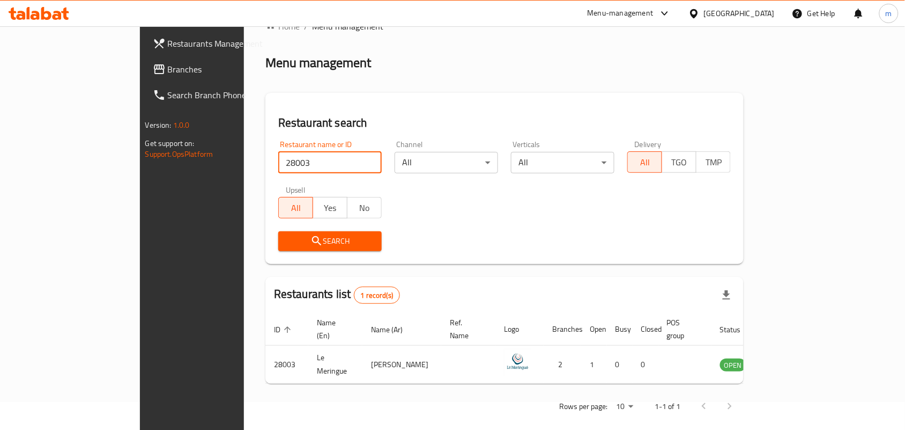
click at [700, 14] on icon at bounding box center [694, 13] width 11 height 11
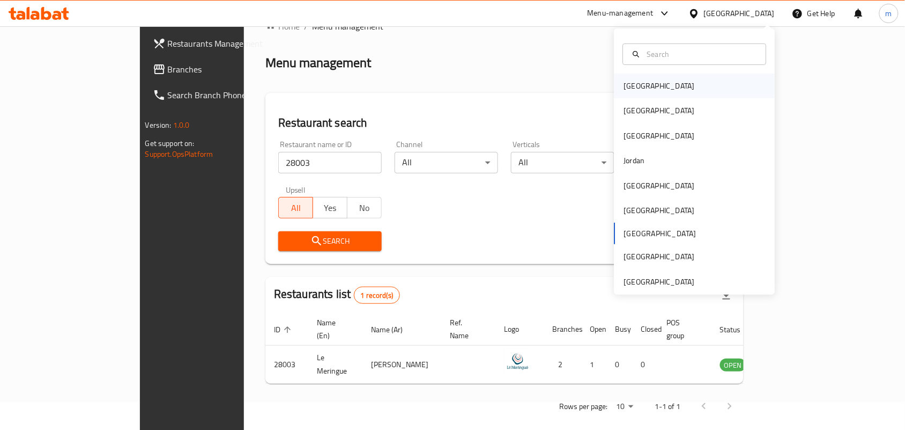
click at [625, 85] on div "[GEOGRAPHIC_DATA]" at bounding box center [659, 86] width 71 height 12
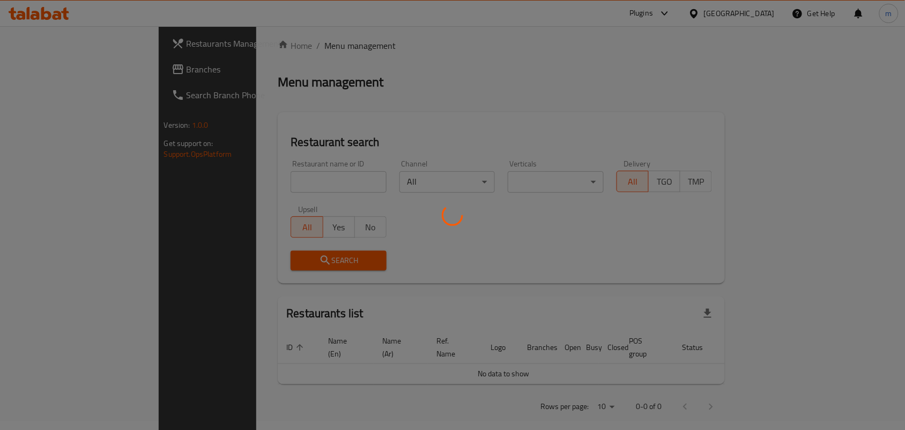
scroll to position [28, 0]
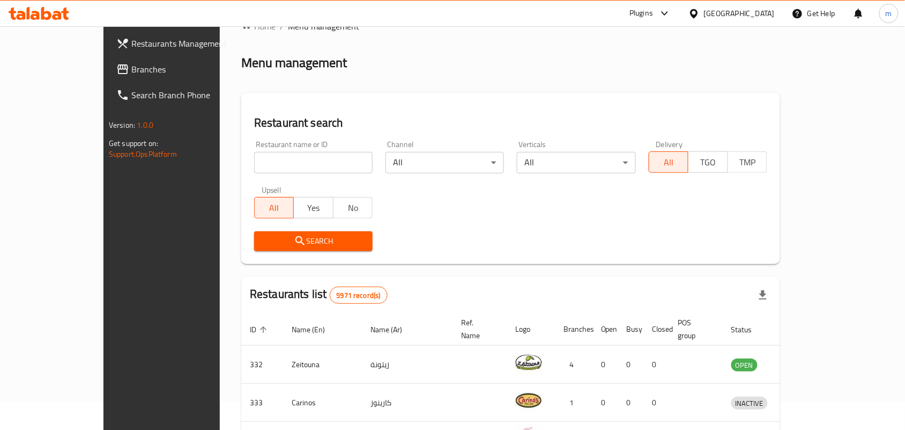
click at [131, 71] on span "Branches" at bounding box center [188, 69] width 115 height 13
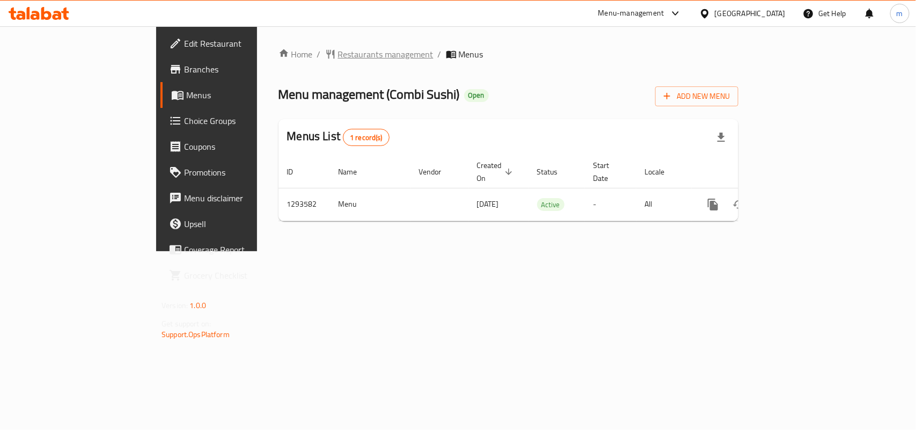
click at [338, 50] on span "Restaurants management" at bounding box center [385, 54] width 95 height 13
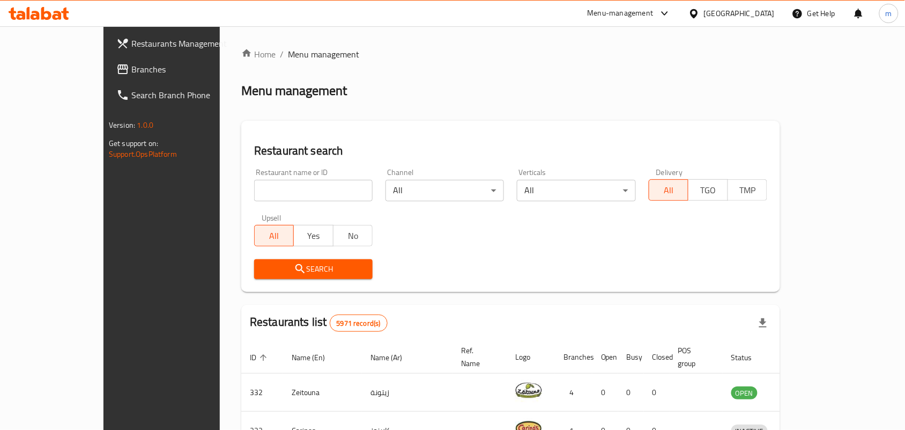
click at [254, 188] on input "search" at bounding box center [313, 190] width 119 height 21
paste input "699627"
type input "699627"
click button "Search" at bounding box center [313, 269] width 119 height 20
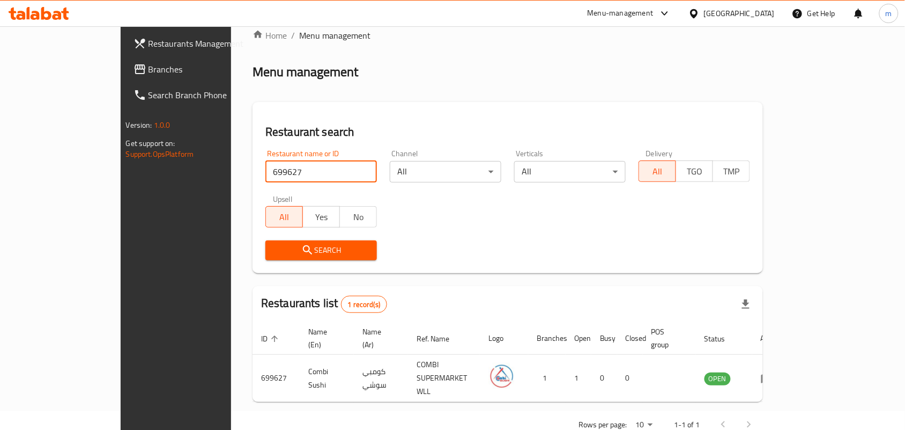
scroll to position [28, 0]
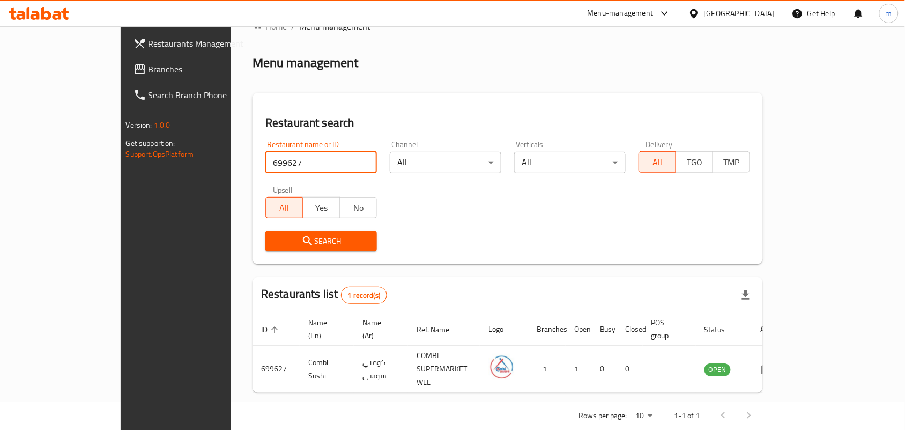
click at [700, 12] on icon at bounding box center [694, 13] width 11 height 11
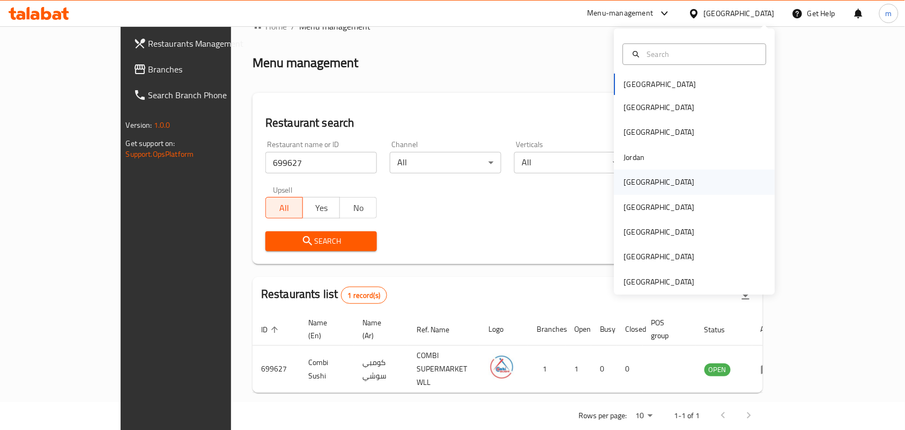
click at [636, 177] on div "[GEOGRAPHIC_DATA]" at bounding box center [659, 182] width 71 height 12
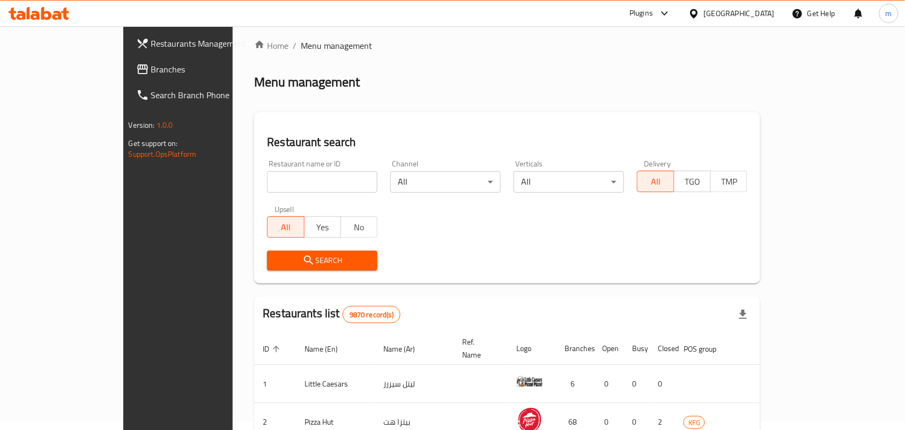
scroll to position [28, 0]
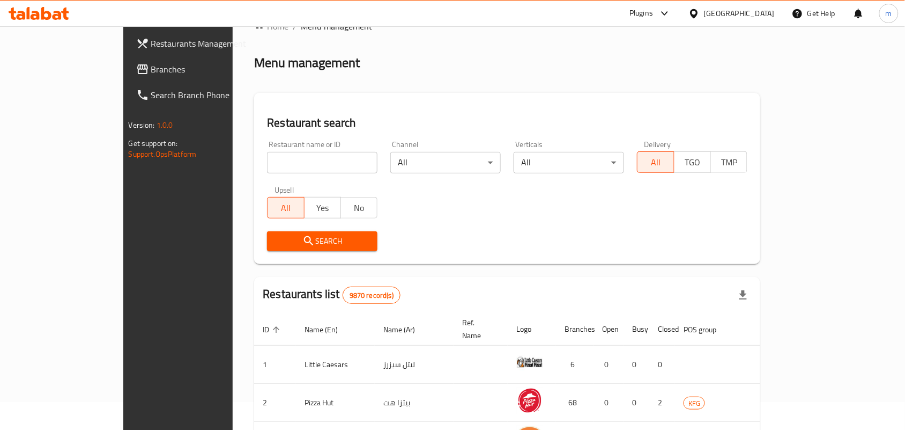
click at [151, 70] on span "Branches" at bounding box center [208, 69] width 115 height 13
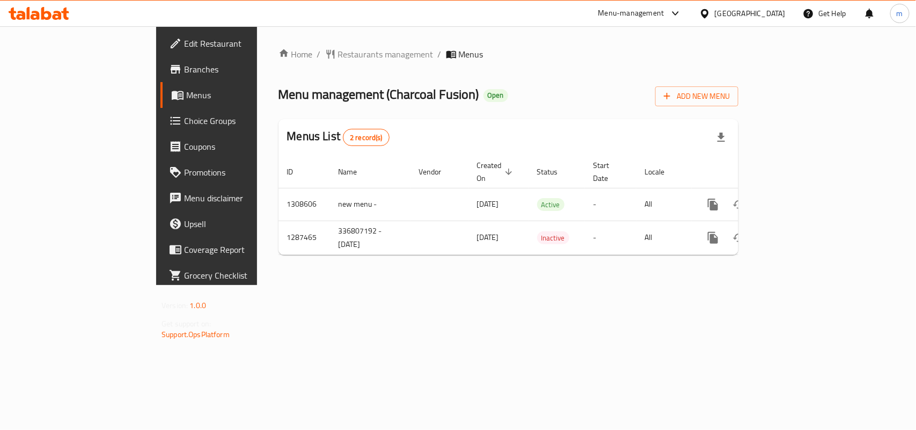
click at [499, 97] on div "Menu management ( Charcoal Fusion ) Open Add New Menu" at bounding box center [508, 94] width 460 height 24
click at [338, 55] on span "Restaurants management" at bounding box center [385, 54] width 95 height 13
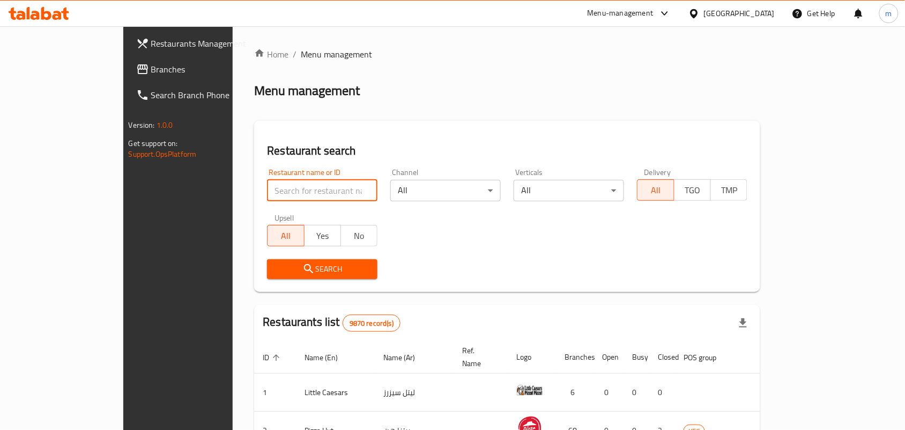
click at [267, 194] on input "search" at bounding box center [322, 190] width 111 height 21
paste input "696725"
type input "696725"
click button "Search" at bounding box center [322, 269] width 111 height 20
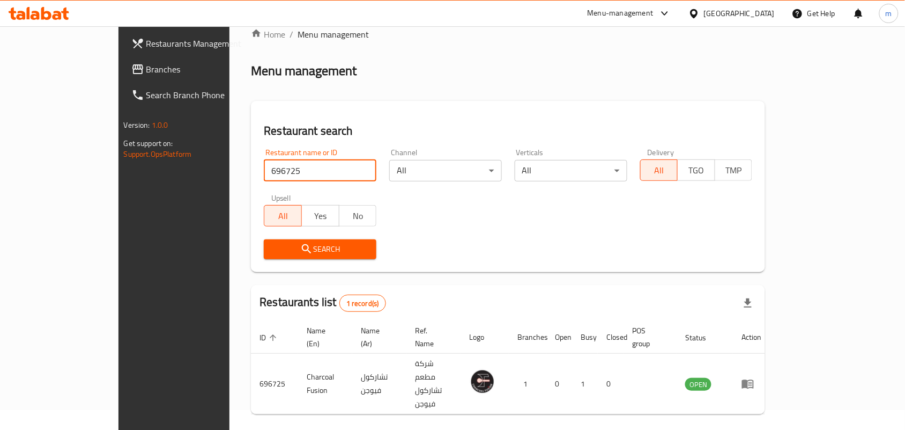
scroll to position [28, 0]
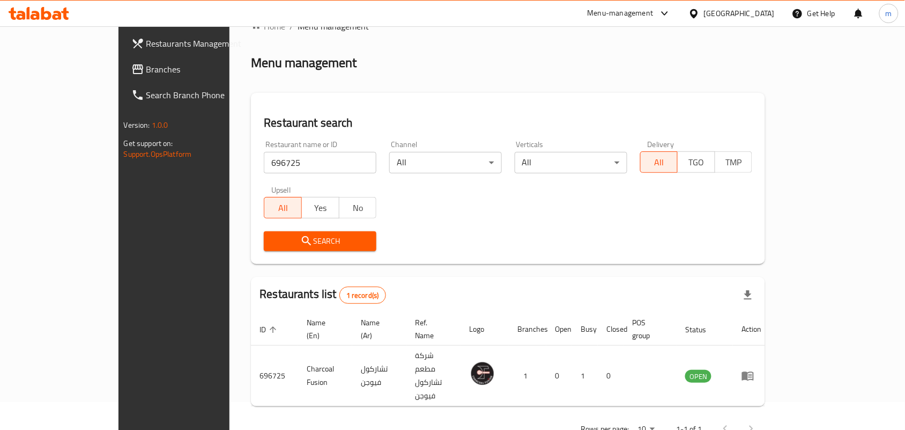
click at [704, 19] on div at bounding box center [697, 14] width 16 height 12
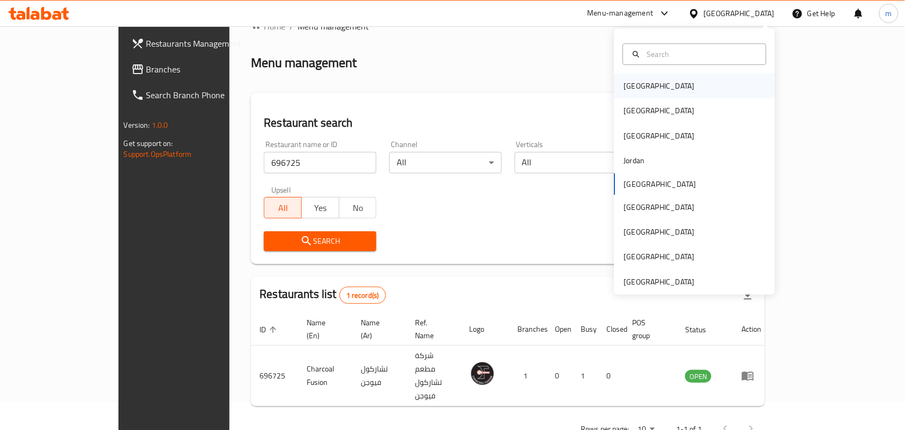
click at [647, 84] on div "Bahrain" at bounding box center [660, 85] width 88 height 25
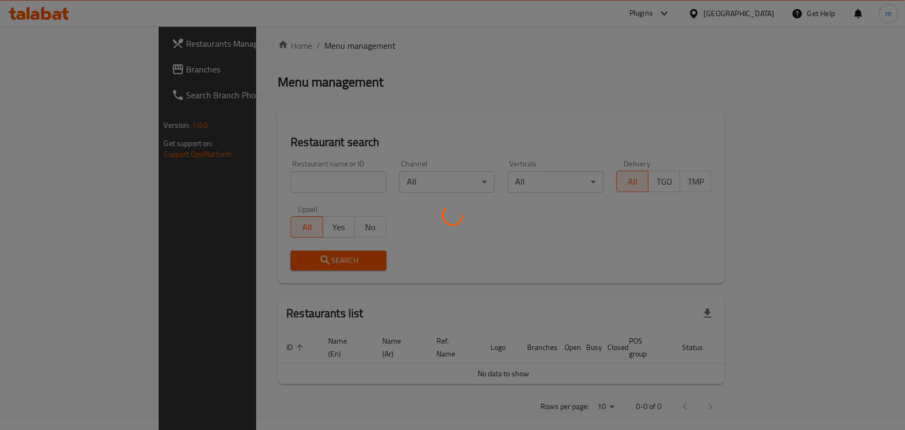
scroll to position [28, 0]
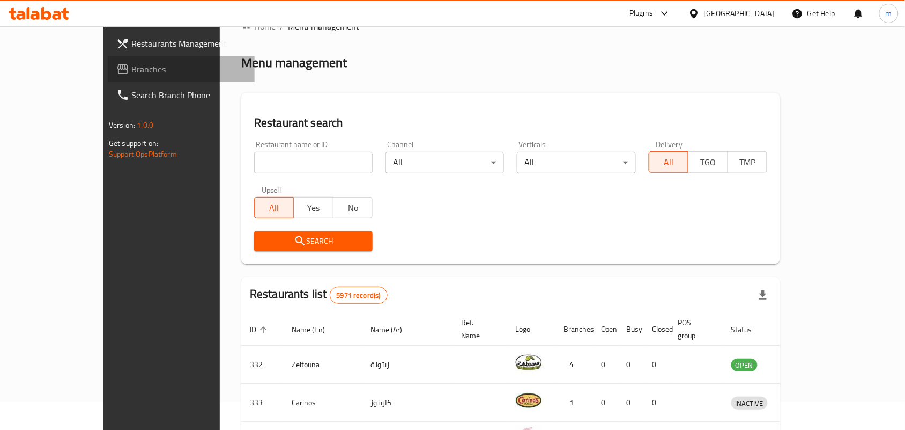
click at [131, 67] on span "Branches" at bounding box center [188, 69] width 115 height 13
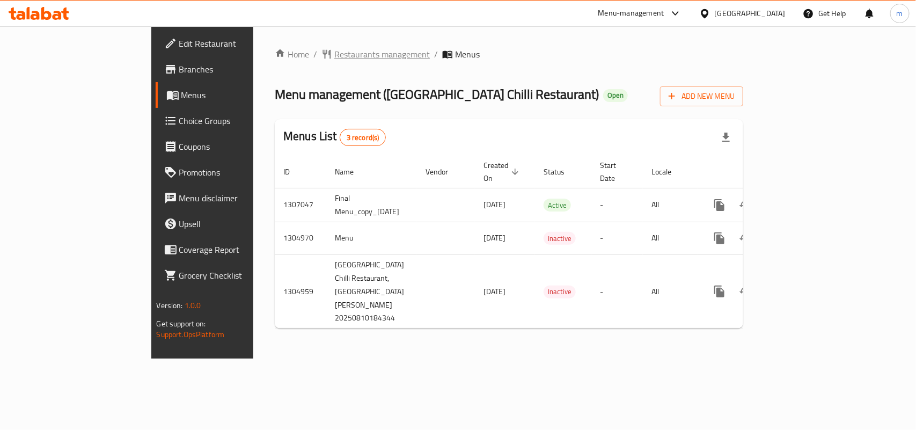
click at [334, 49] on span "Restaurants management" at bounding box center [381, 54] width 95 height 13
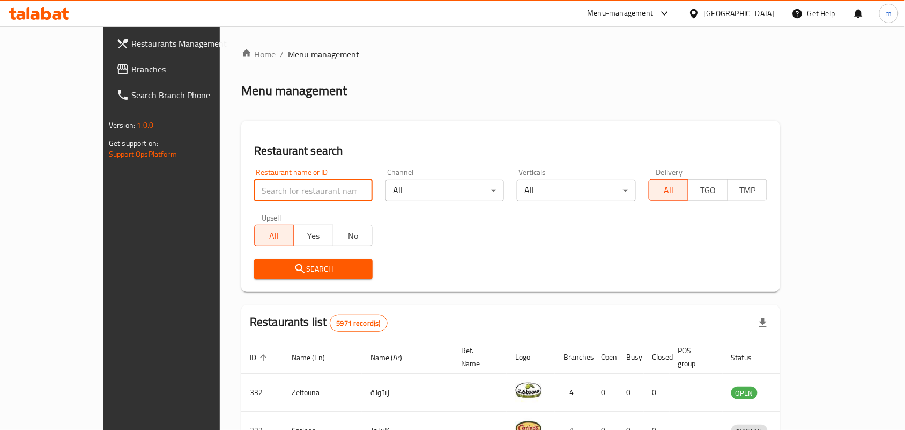
click at [254, 193] on input "search" at bounding box center [313, 190] width 119 height 21
paste input "703503"
type input "703503"
click button "Search" at bounding box center [313, 269] width 119 height 20
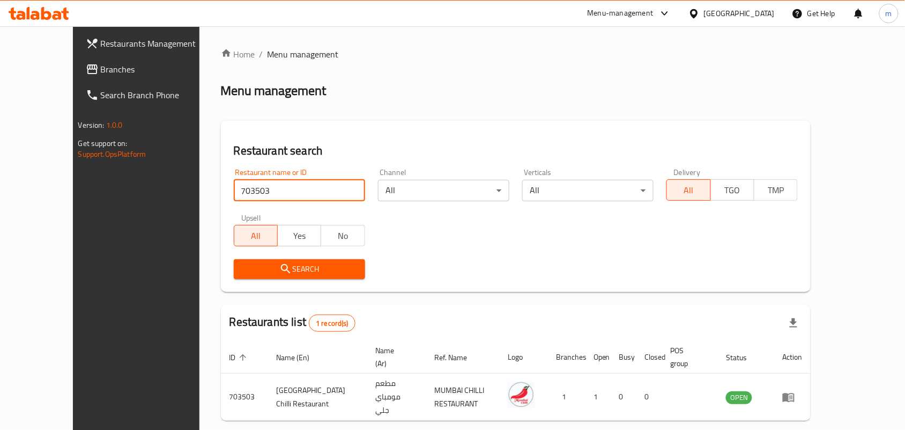
click at [700, 16] on icon at bounding box center [694, 13] width 11 height 11
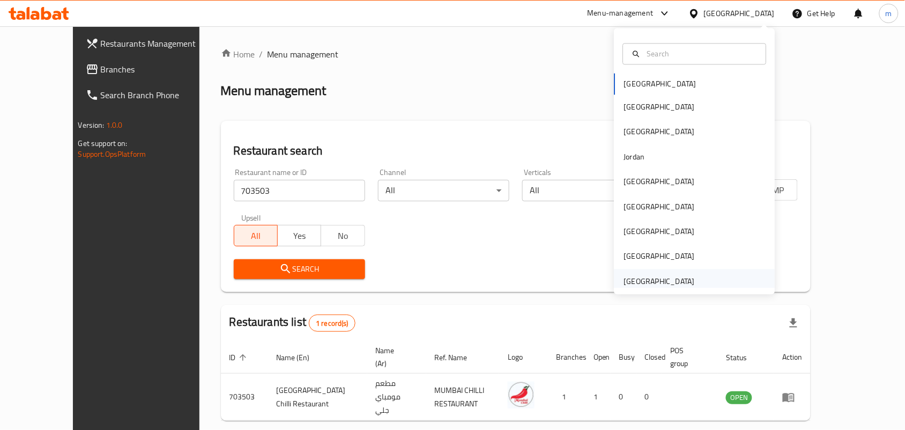
click at [669, 282] on div "[GEOGRAPHIC_DATA]" at bounding box center [659, 281] width 71 height 12
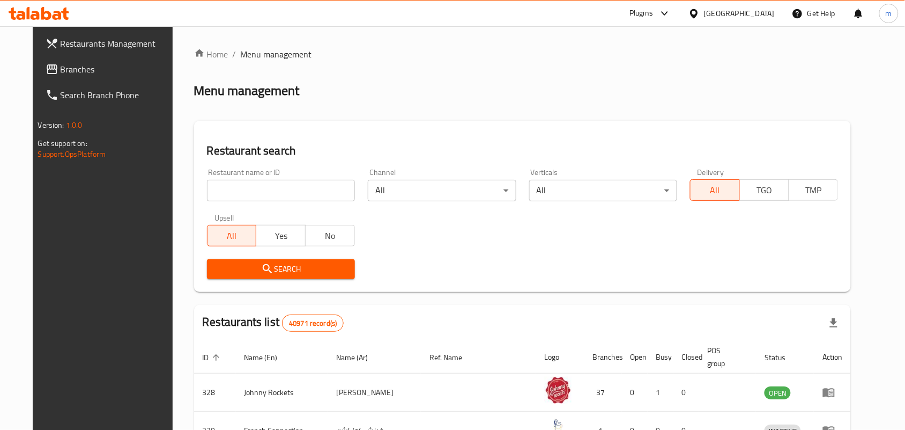
click at [229, 183] on input "search" at bounding box center [281, 190] width 148 height 21
click at [98, 70] on span "Branches" at bounding box center [118, 69] width 115 height 13
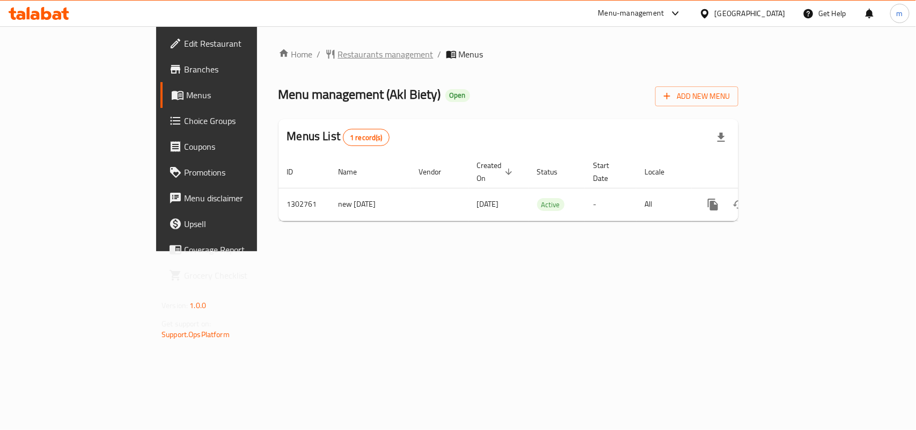
click at [338, 52] on span "Restaurants management" at bounding box center [385, 54] width 95 height 13
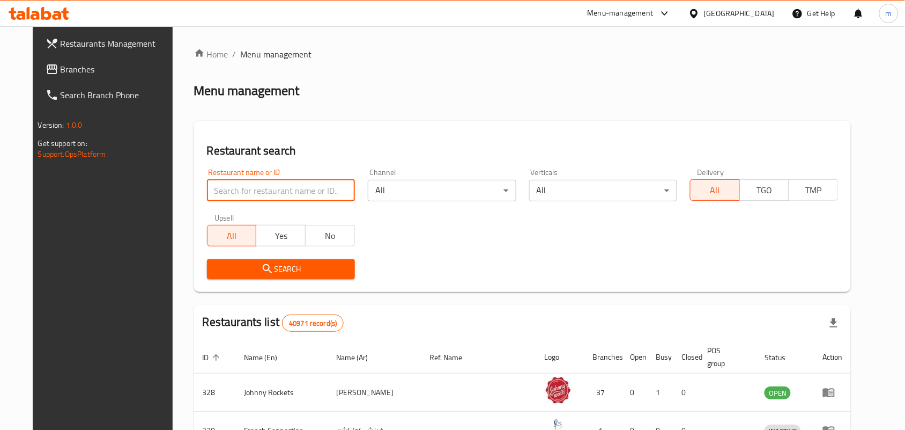
click at [213, 190] on input "search" at bounding box center [281, 190] width 148 height 21
paste input "702314"
type input "702314"
click button "Search" at bounding box center [281, 269] width 148 height 20
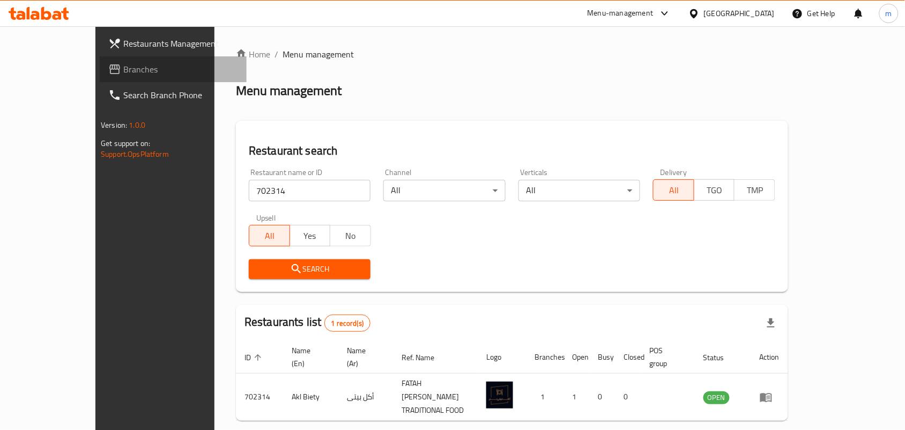
click at [108, 67] on icon at bounding box center [114, 69] width 13 height 13
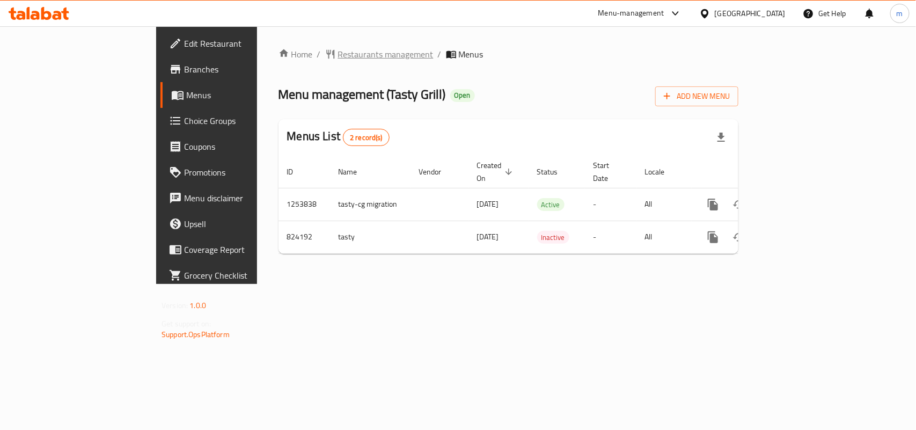
click at [338, 48] on span "Restaurants management" at bounding box center [385, 54] width 95 height 13
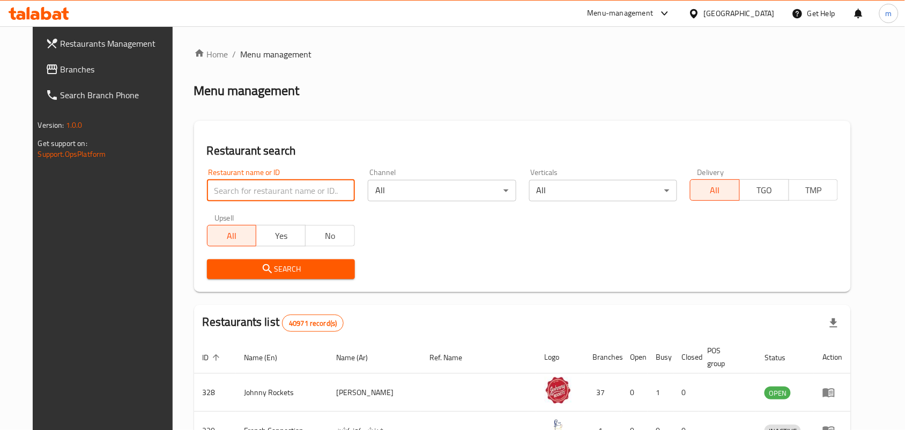
click at [226, 193] on input "search" at bounding box center [281, 190] width 148 height 21
paste input "655310"
type input "655310"
click at [273, 275] on span "Search" at bounding box center [281, 268] width 131 height 13
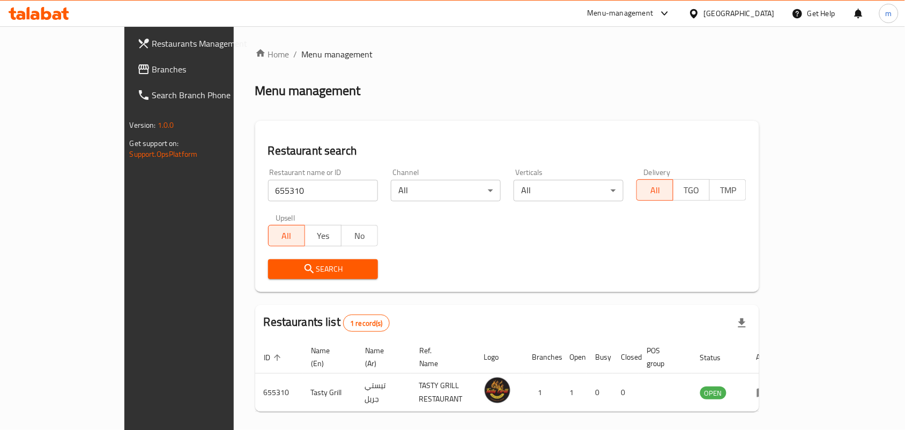
click at [727, 14] on div "[GEOGRAPHIC_DATA]" at bounding box center [739, 14] width 71 height 12
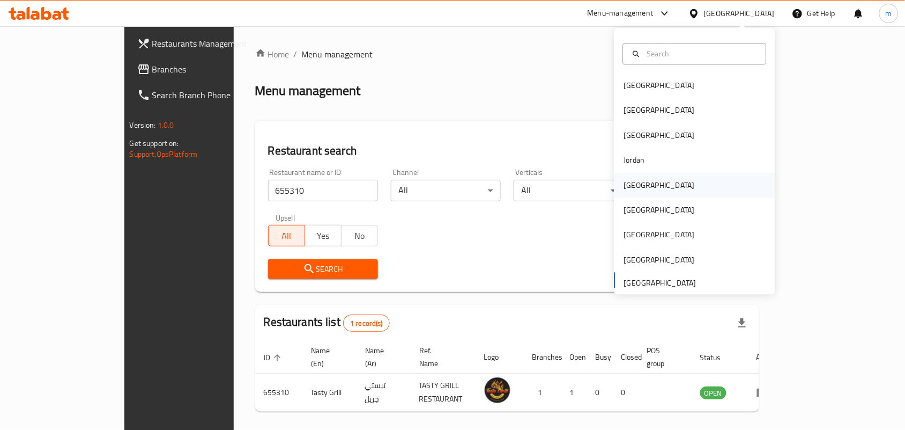
click at [624, 182] on div "[GEOGRAPHIC_DATA]" at bounding box center [659, 185] width 71 height 12
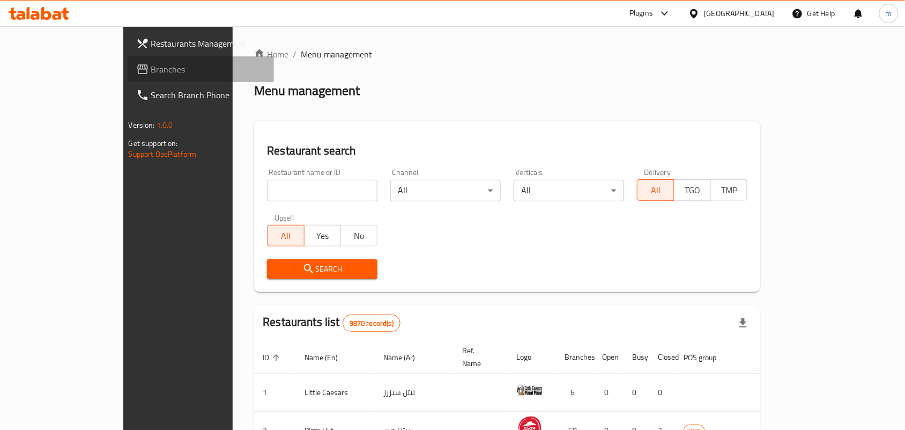
click at [151, 71] on span "Branches" at bounding box center [208, 69] width 115 height 13
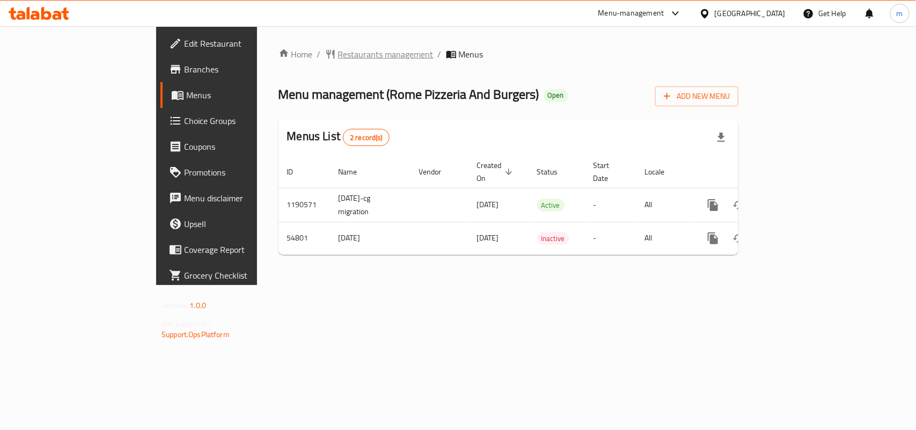
click at [338, 48] on span "Restaurants management" at bounding box center [385, 54] width 95 height 13
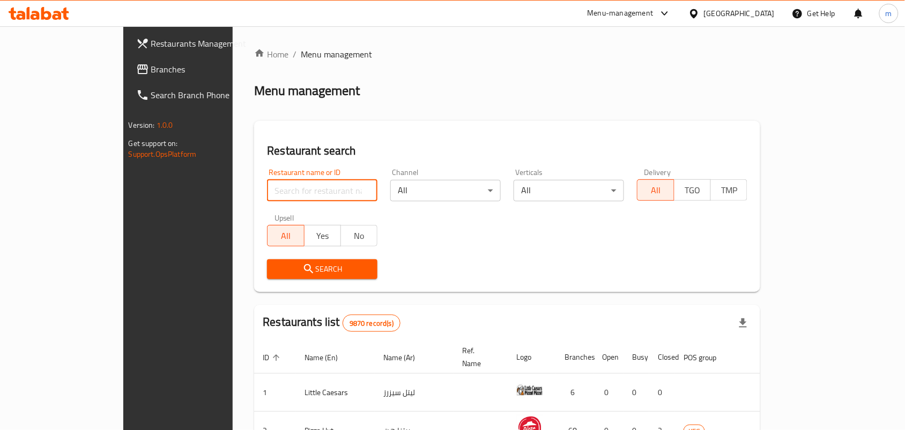
click at [267, 185] on input "search" at bounding box center [322, 190] width 111 height 21
paste input "26974"
type input "26974"
click button "Search" at bounding box center [322, 269] width 111 height 20
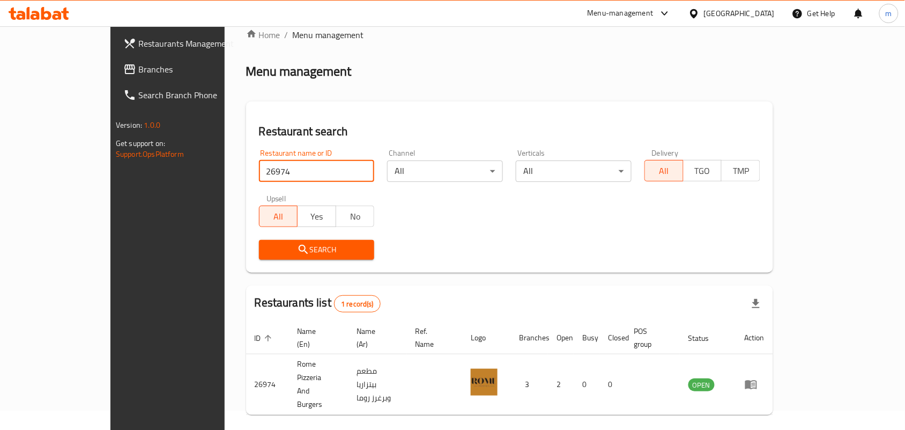
scroll to position [28, 0]
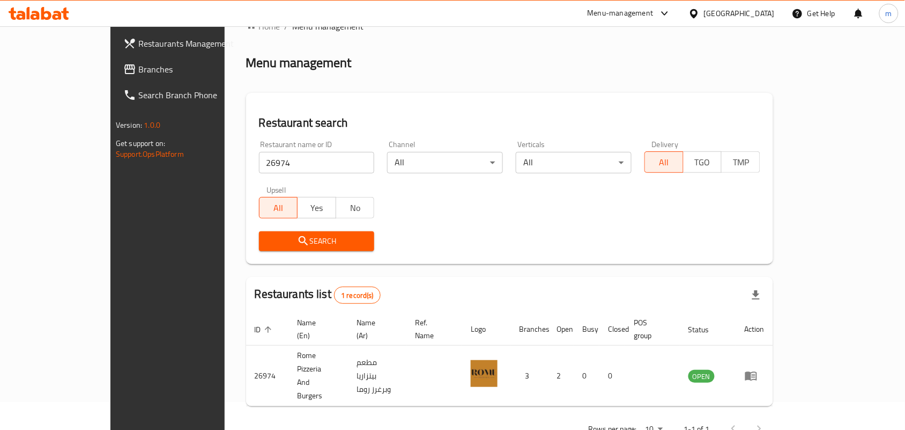
click at [698, 12] on icon at bounding box center [694, 13] width 8 height 9
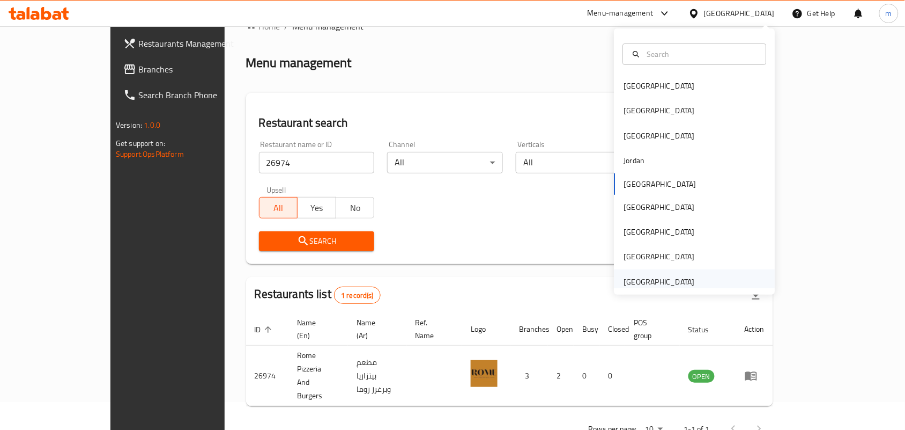
click at [628, 284] on div "[GEOGRAPHIC_DATA]" at bounding box center [659, 282] width 71 height 12
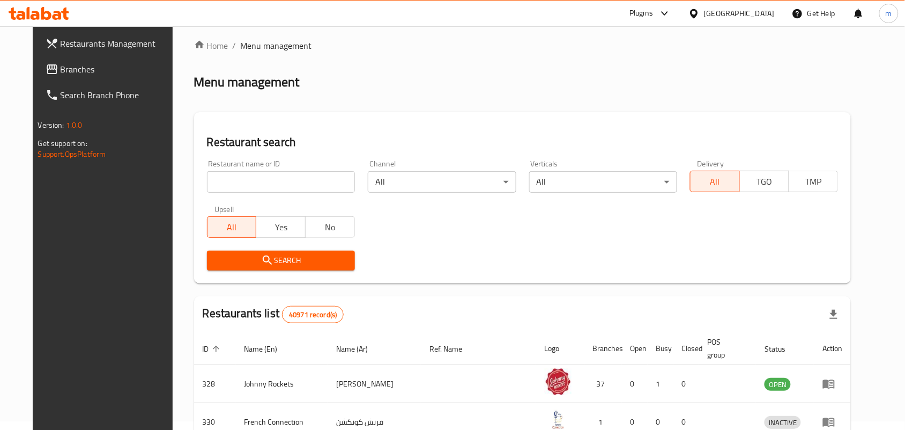
scroll to position [28, 0]
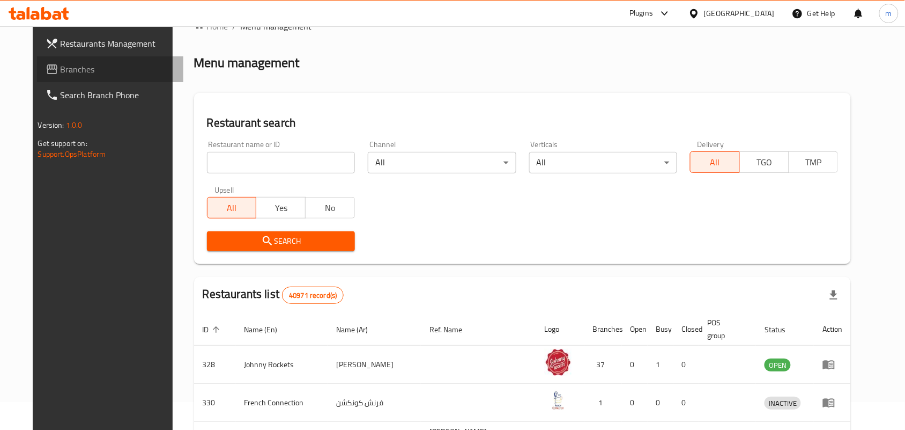
click at [75, 71] on span "Branches" at bounding box center [118, 69] width 115 height 13
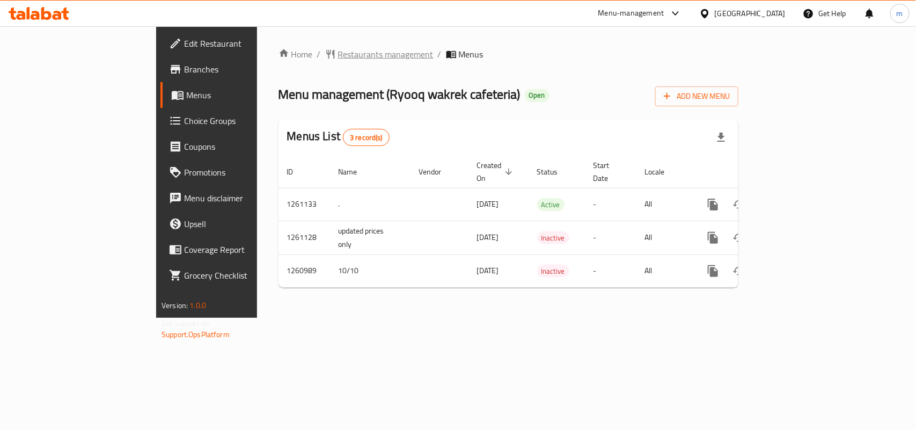
click at [338, 57] on span "Restaurants management" at bounding box center [385, 54] width 95 height 13
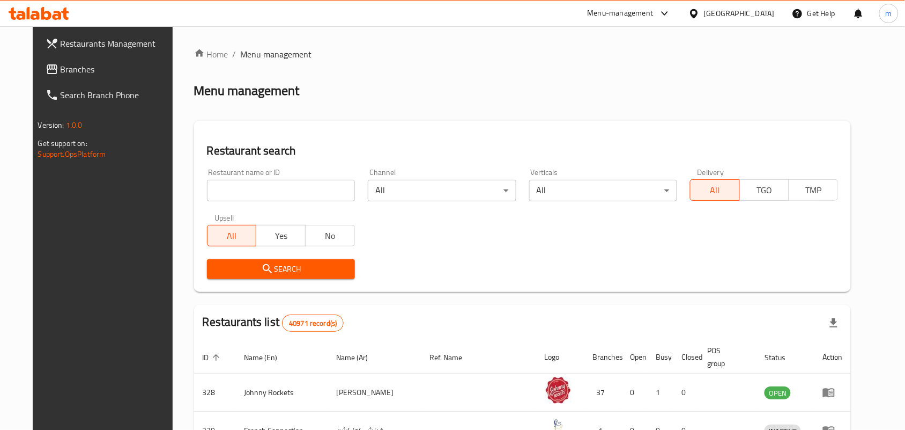
click at [207, 191] on input "search" at bounding box center [281, 190] width 148 height 21
paste input "684976"
type input "684976"
click button "Search" at bounding box center [281, 269] width 148 height 20
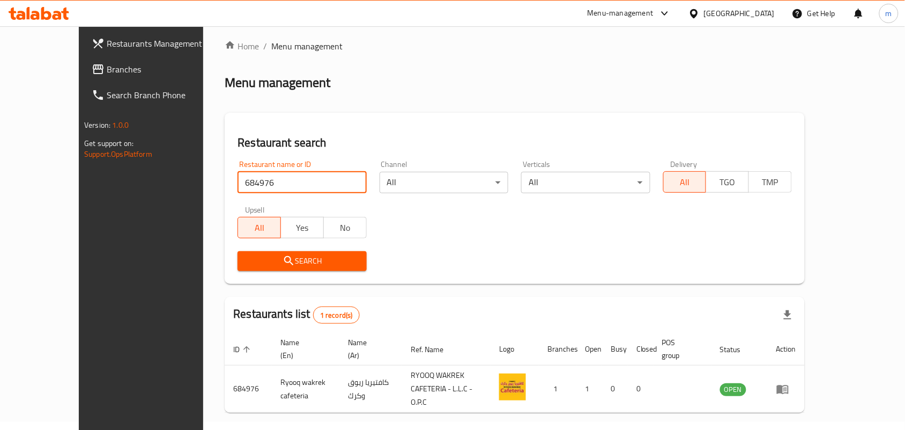
scroll to position [28, 0]
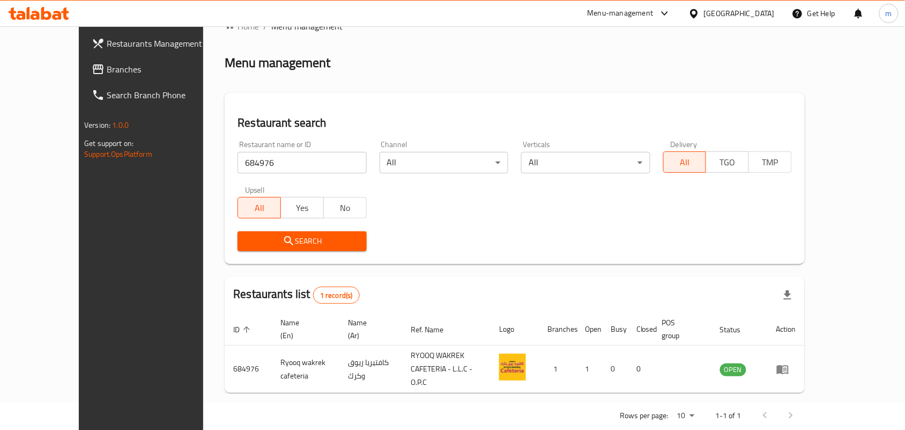
click at [700, 13] on icon at bounding box center [694, 13] width 11 height 11
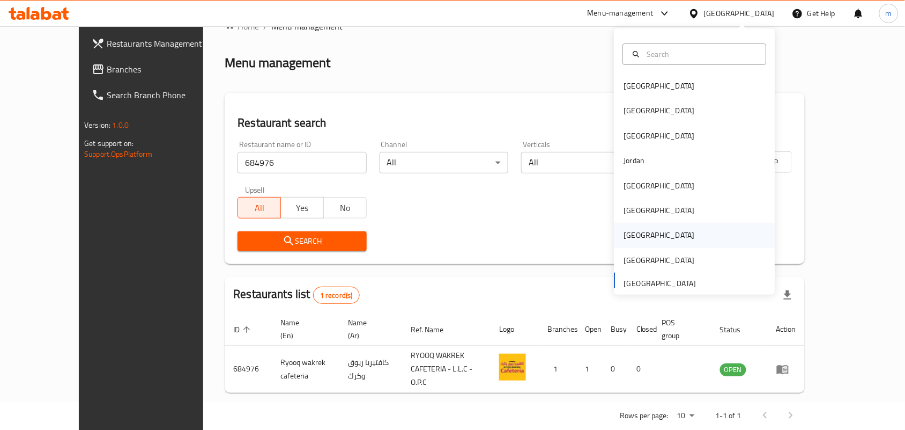
click at [628, 234] on div "[GEOGRAPHIC_DATA]" at bounding box center [659, 235] width 71 height 12
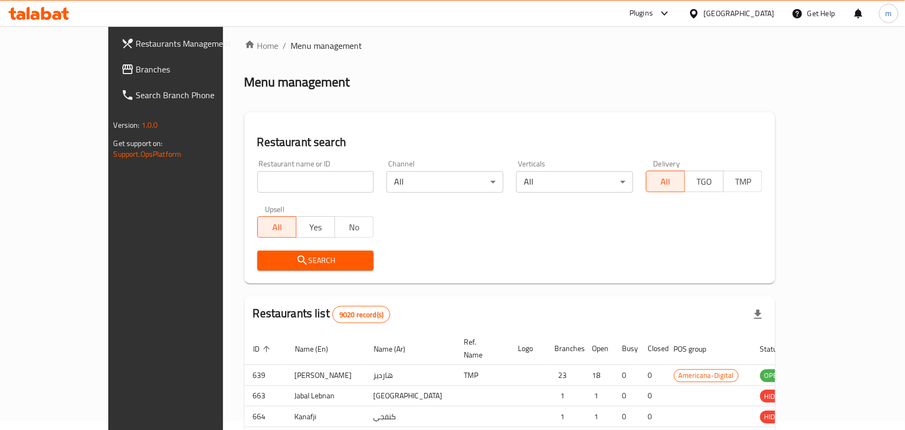
scroll to position [28, 0]
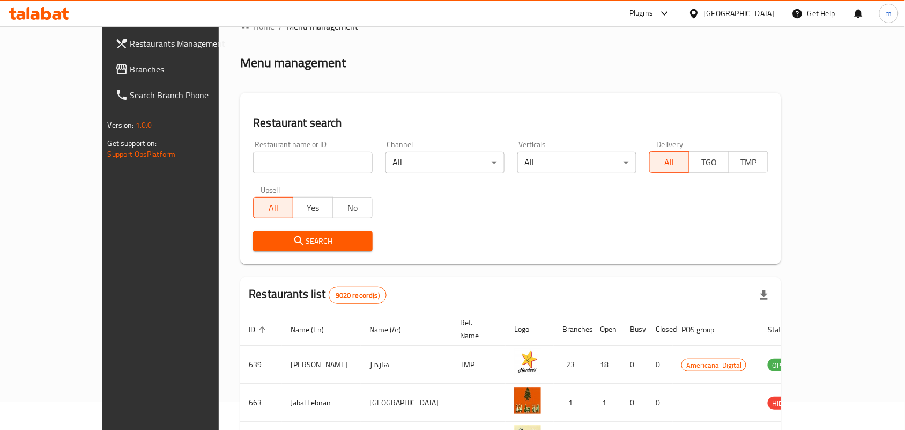
click at [130, 70] on span "Branches" at bounding box center [187, 69] width 115 height 13
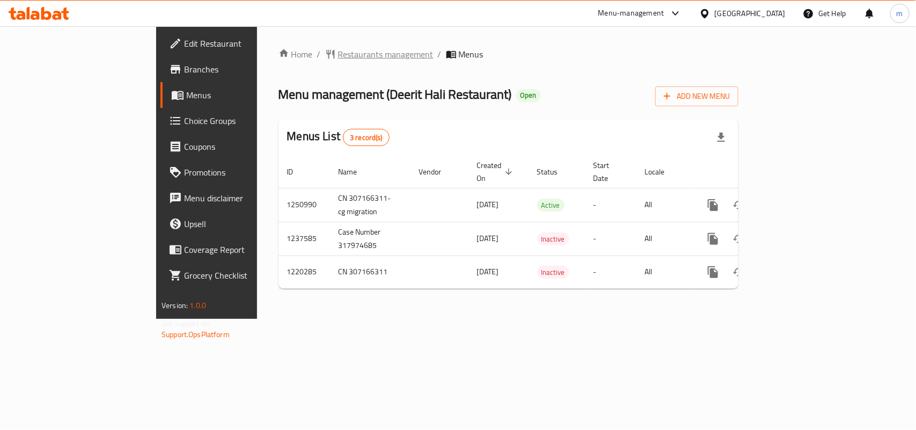
click at [338, 48] on span "Restaurants management" at bounding box center [385, 54] width 95 height 13
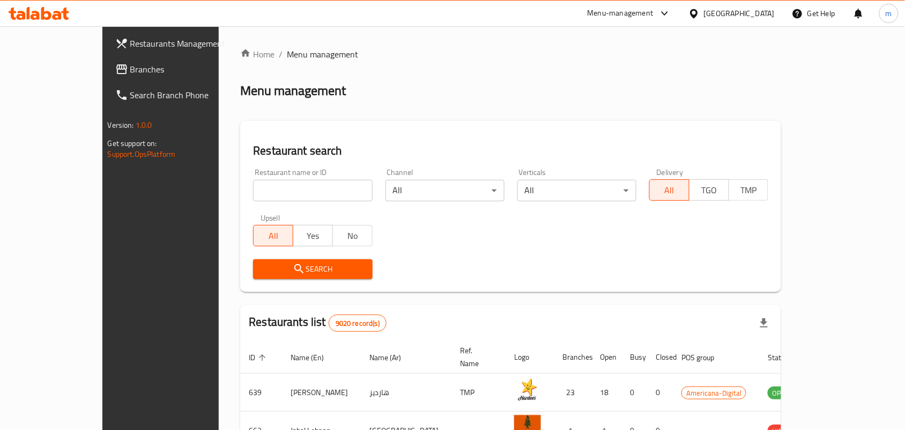
click at [253, 189] on input "search" at bounding box center [312, 190] width 119 height 21
paste input "649939"
type input "649939"
click button "Search" at bounding box center [312, 269] width 119 height 20
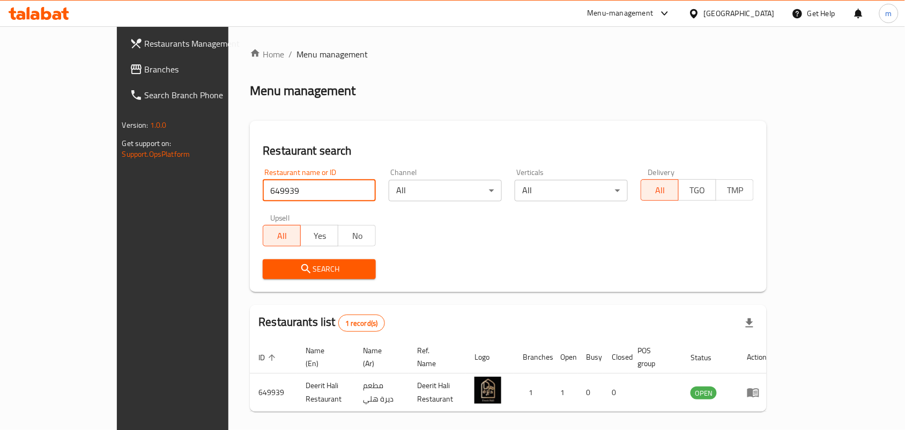
click at [700, 19] on icon at bounding box center [694, 13] width 11 height 11
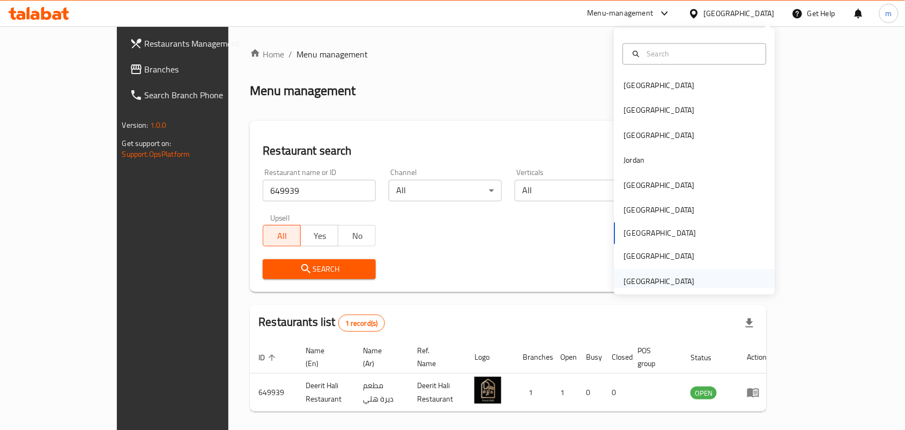
click at [692, 279] on div "[GEOGRAPHIC_DATA]" at bounding box center [660, 281] width 88 height 25
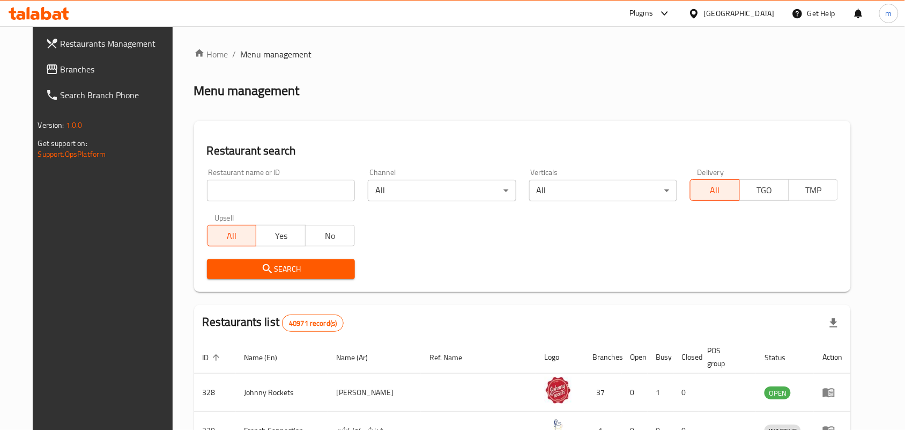
click at [61, 66] on span "Branches" at bounding box center [118, 69] width 115 height 13
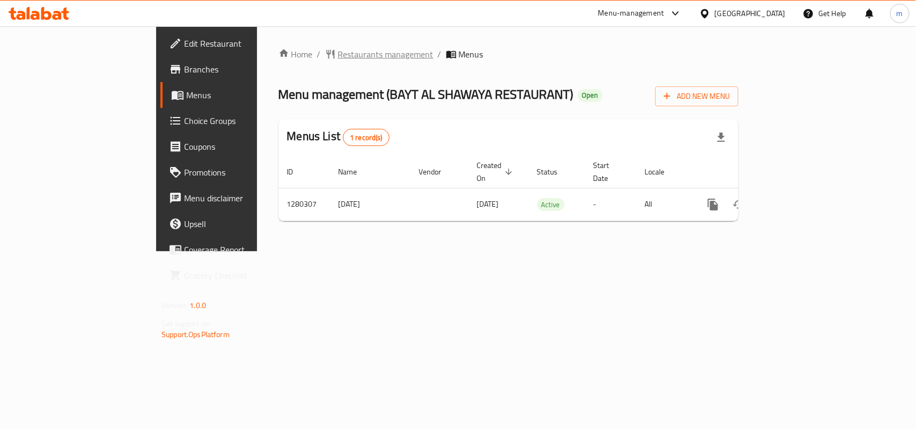
click at [338, 57] on span "Restaurants management" at bounding box center [385, 54] width 95 height 13
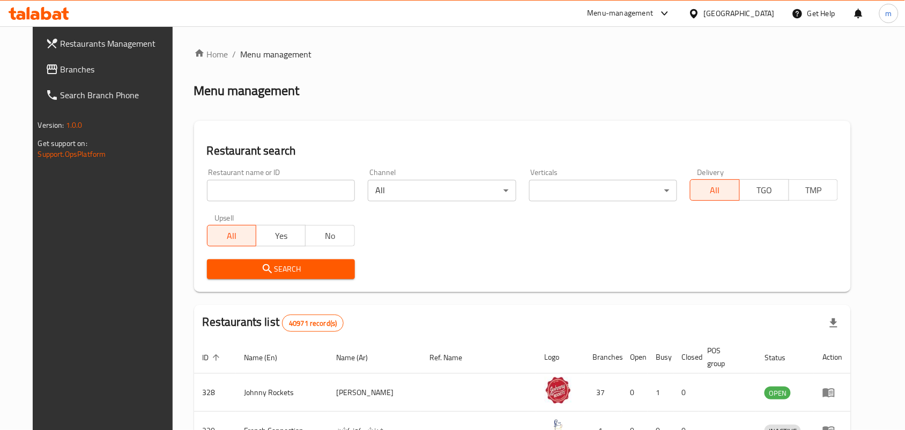
click at [208, 195] on input "search" at bounding box center [281, 190] width 148 height 21
paste input "693730"
type input "693730"
click button "Search" at bounding box center [281, 269] width 148 height 20
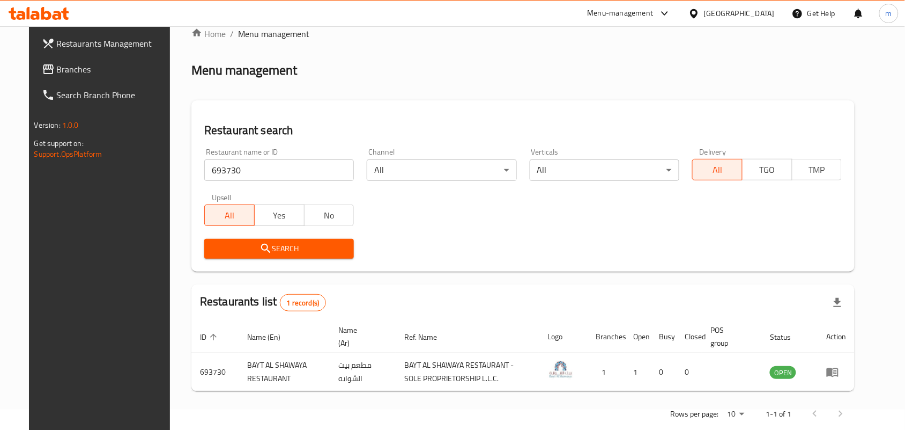
scroll to position [40, 0]
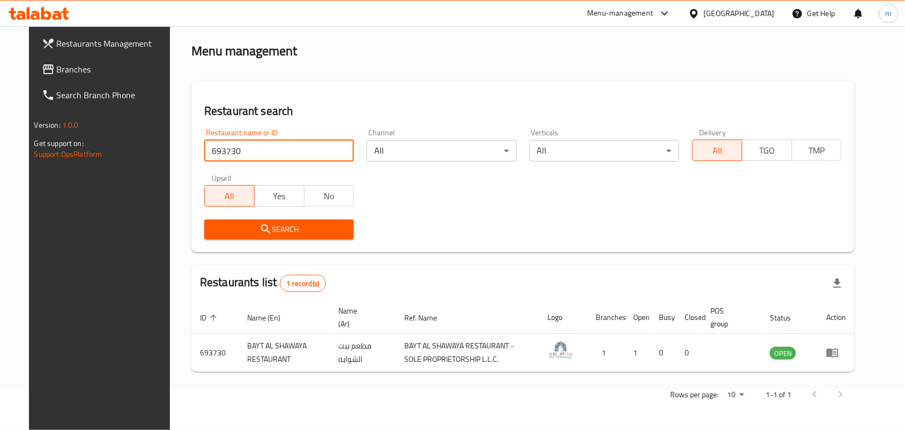
click at [700, 11] on icon at bounding box center [694, 13] width 11 height 11
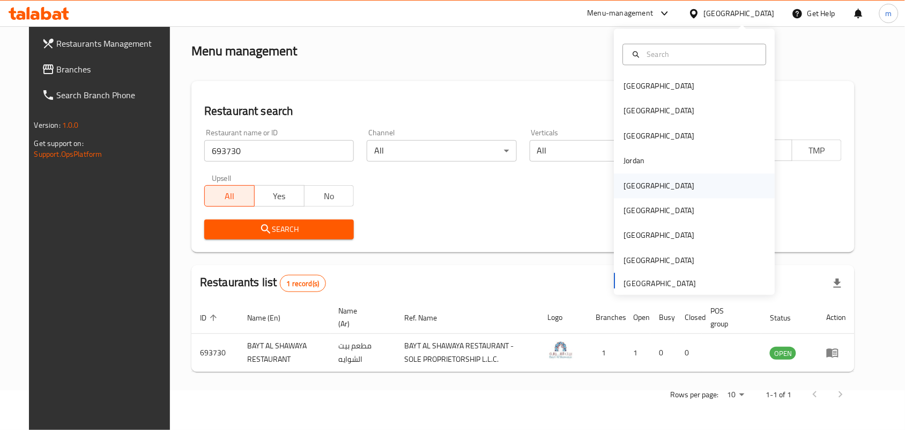
click at [624, 181] on div "[GEOGRAPHIC_DATA]" at bounding box center [659, 186] width 71 height 12
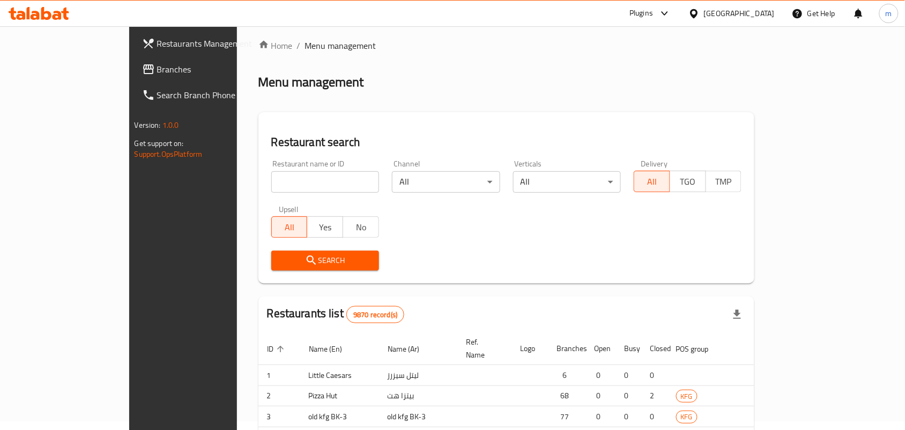
scroll to position [40, 0]
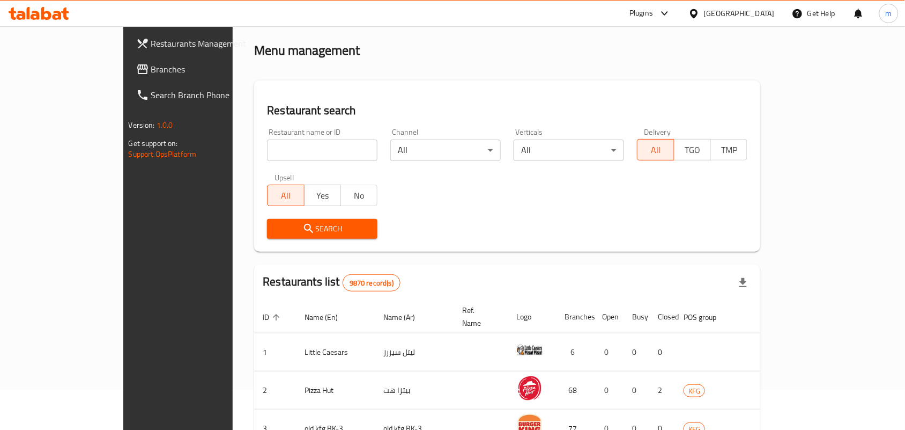
click at [151, 67] on span "Branches" at bounding box center [208, 69] width 115 height 13
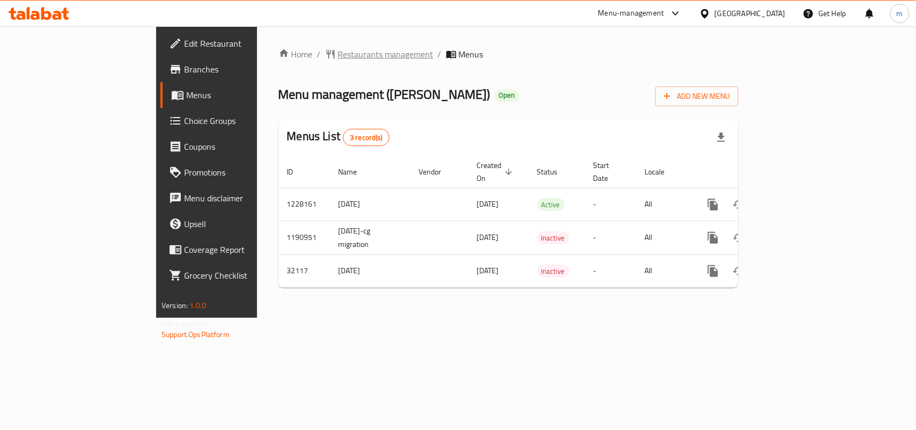
click at [338, 51] on span "Restaurants management" at bounding box center [385, 54] width 95 height 13
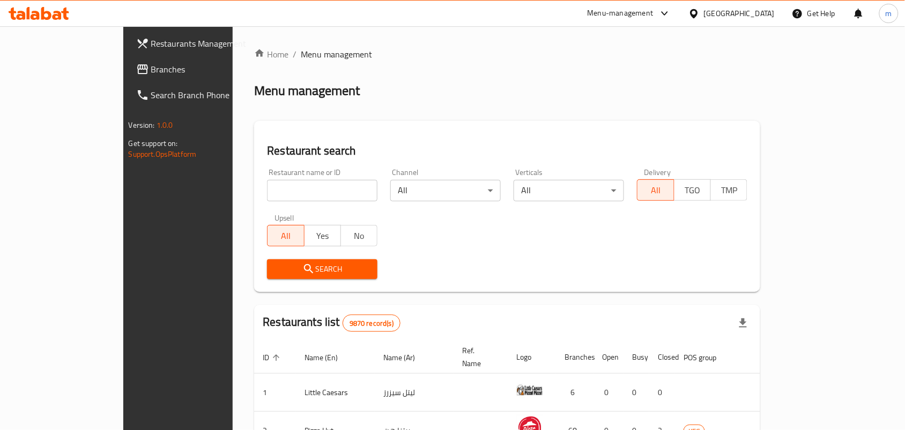
click at [267, 192] on input "search" at bounding box center [322, 190] width 111 height 21
paste input "16446"
type input "16446"
click button "Search" at bounding box center [322, 269] width 111 height 20
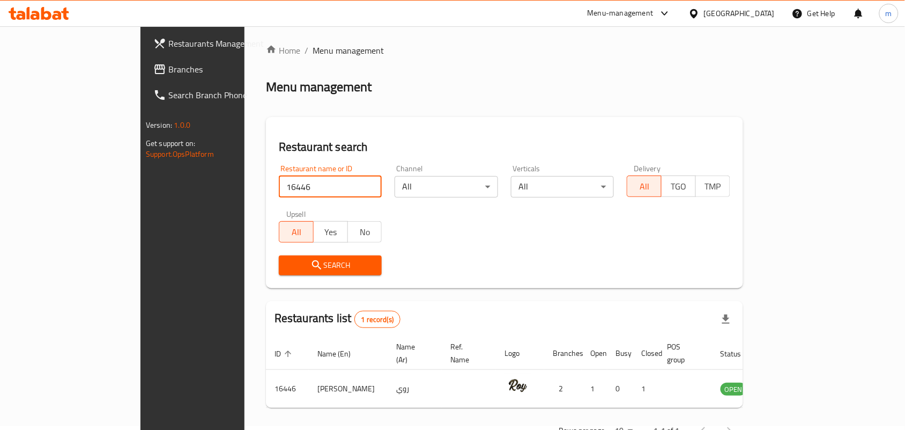
scroll to position [28, 0]
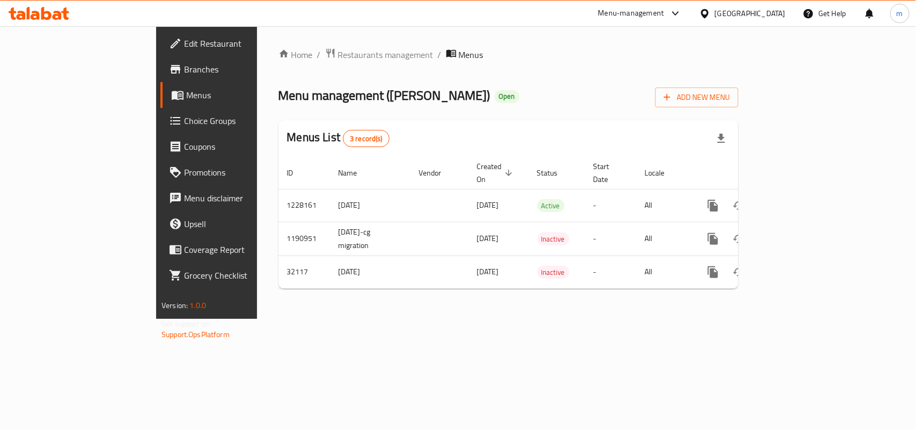
click at [184, 122] on span "Choice Groups" at bounding box center [242, 120] width 116 height 13
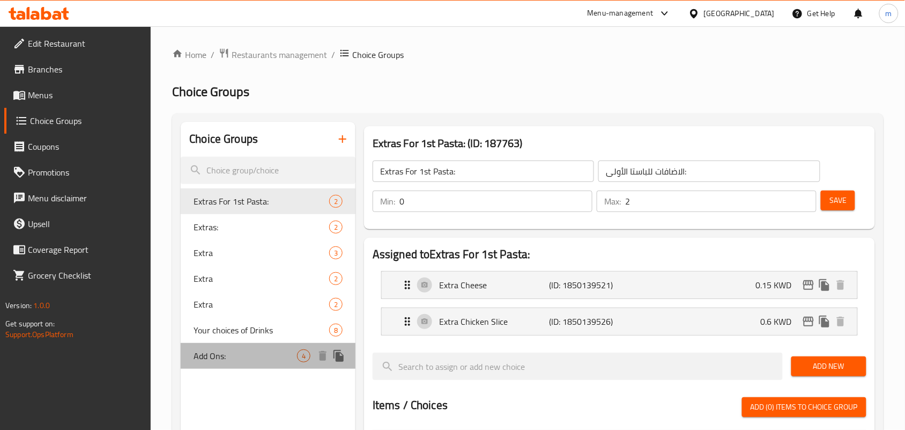
click at [231, 359] on span "Add Ons:" at bounding box center [246, 355] width 104 height 13
type input "Add Ons:"
type input "الإضافات:"
type input "0"
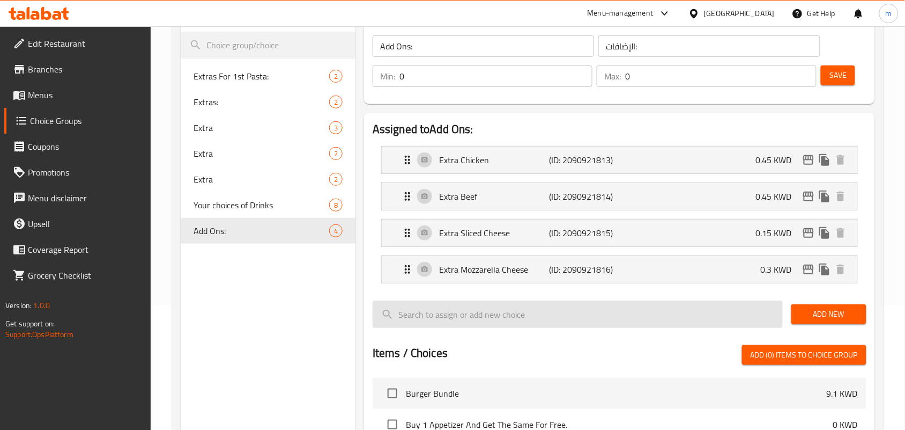
scroll to position [134, 0]
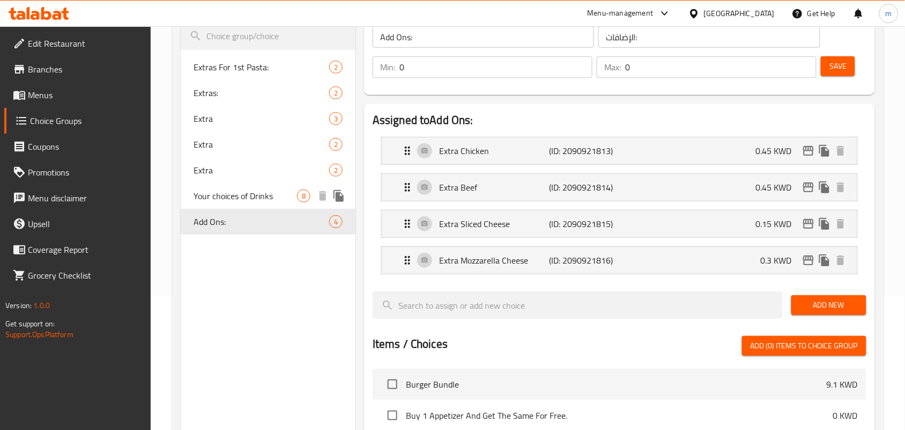
click at [230, 191] on span "Your choices of Drinks" at bounding box center [246, 195] width 104 height 13
type input "Your choices of Drinks"
type input "خياراتك من المشروبات"
type input "1"
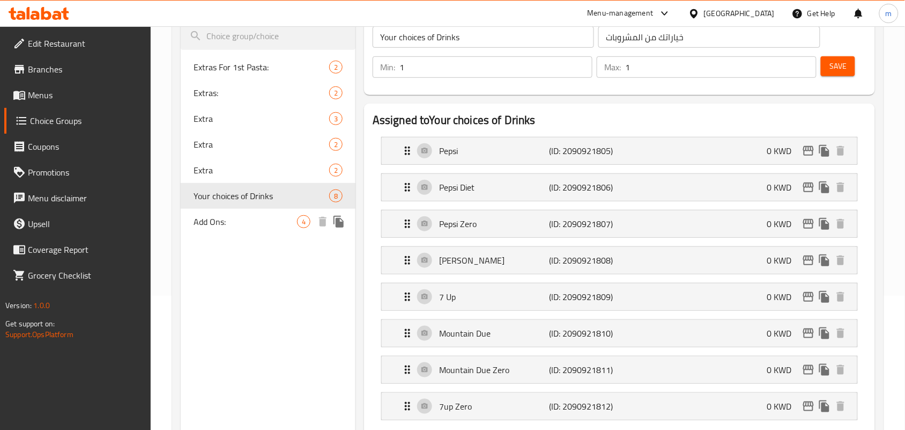
click at [271, 223] on span "Add Ons:" at bounding box center [246, 221] width 104 height 13
type input "Add Ons:"
type input "الإضافات:"
type input "0"
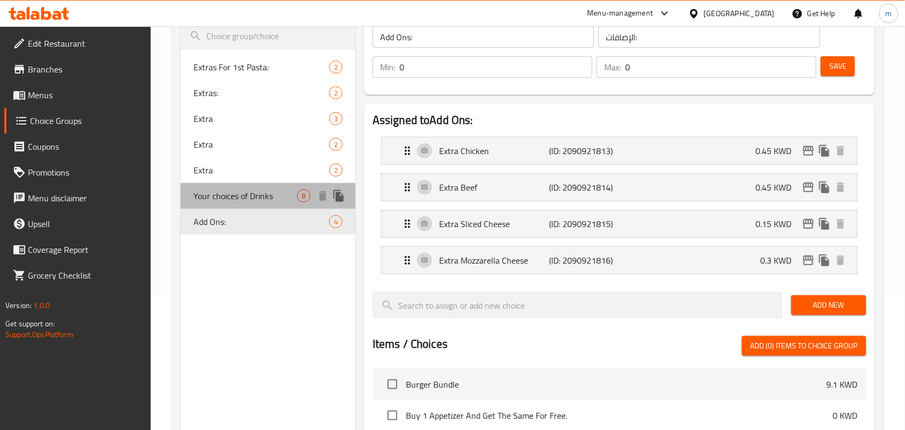
click at [237, 192] on span "Your choices of Drinks" at bounding box center [246, 195] width 104 height 13
type input "Your choices of Drinks"
type input "خياراتك من المشروبات"
type input "1"
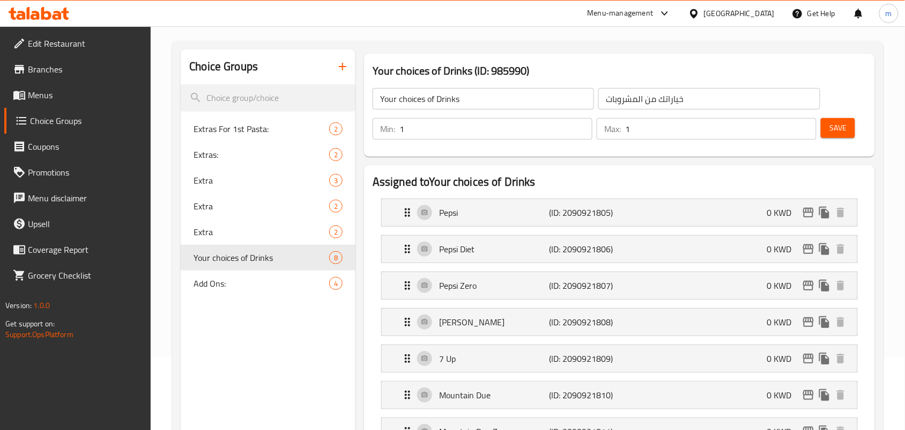
scroll to position [67, 0]
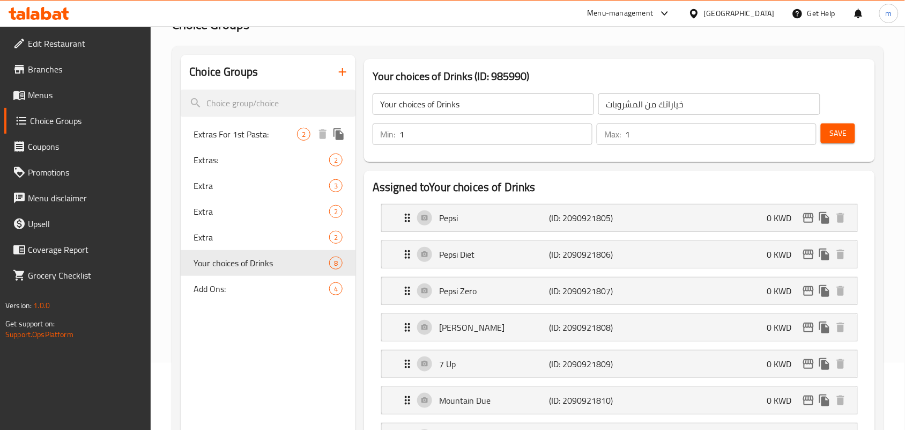
click at [220, 136] on span "Extras For 1st Pasta:" at bounding box center [246, 134] width 104 height 13
type input "Extras For 1st Pasta:"
type input "الاضافات للباستا الأولى:"
type input "0"
type input "2"
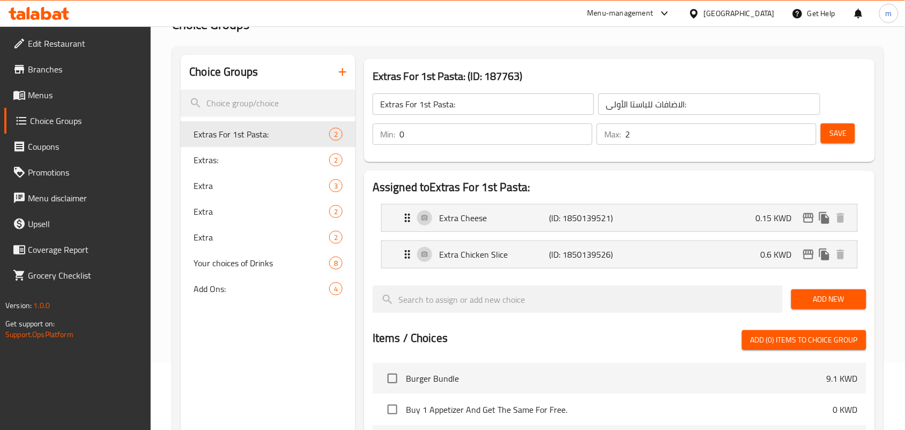
click at [700, 18] on icon at bounding box center [694, 13] width 11 height 11
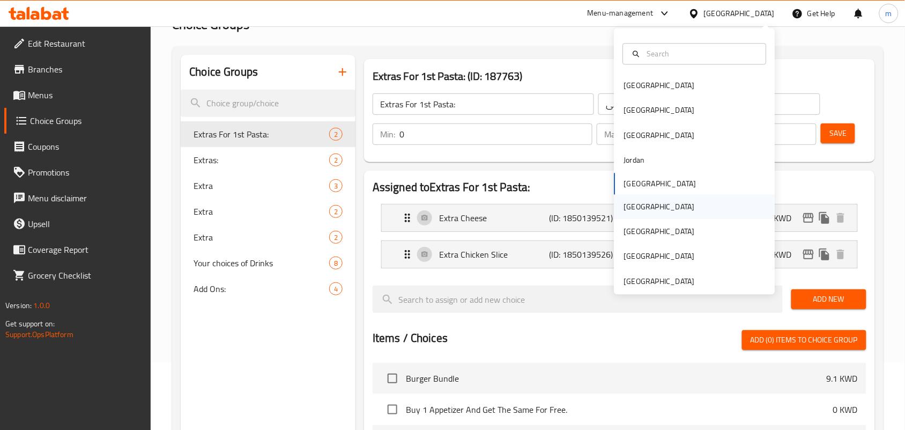
click at [634, 207] on div "Oman" at bounding box center [660, 206] width 88 height 25
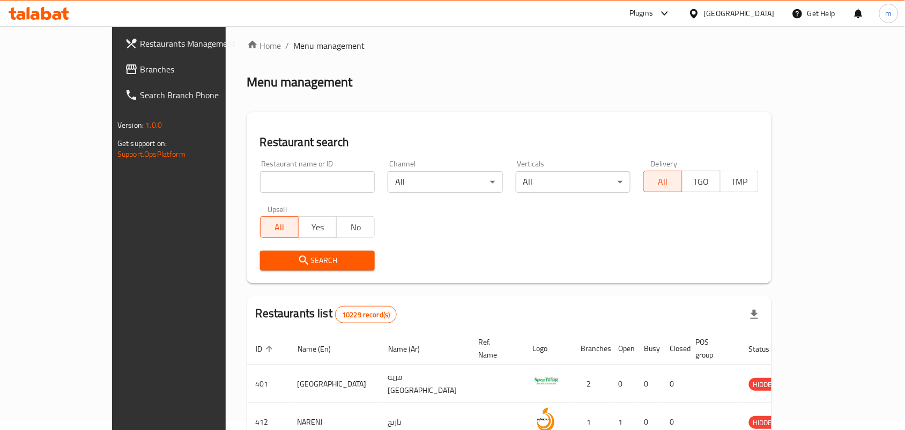
scroll to position [67, 0]
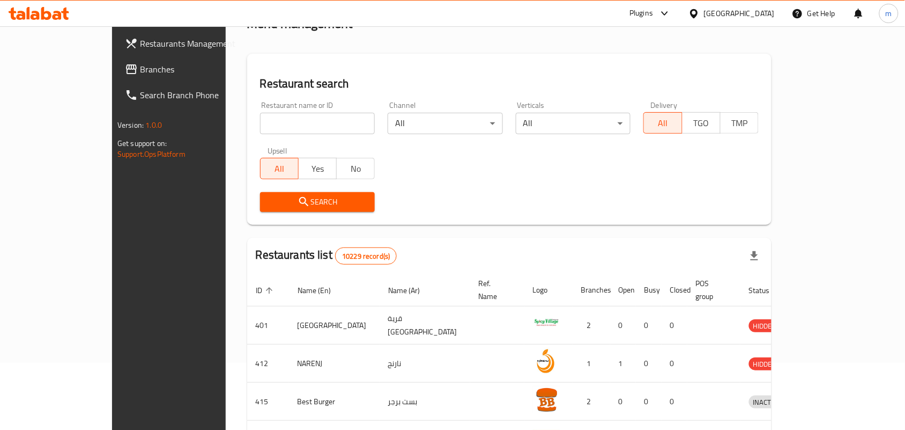
click at [700, 15] on icon at bounding box center [694, 13] width 11 height 11
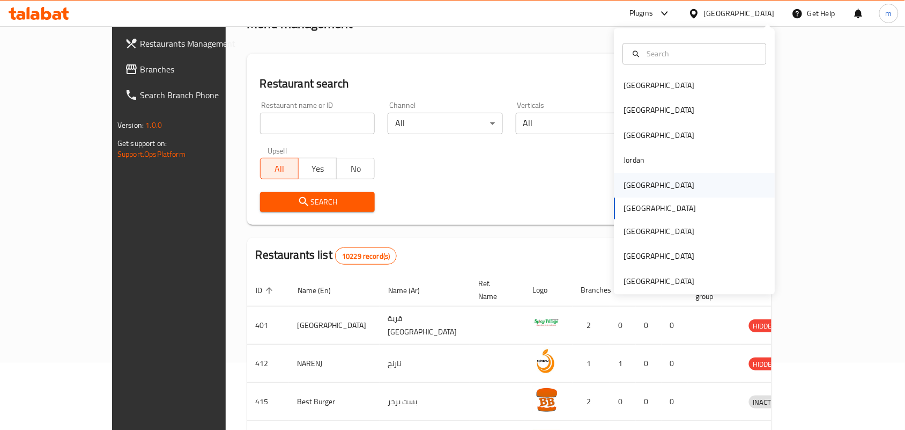
click at [625, 180] on div "[GEOGRAPHIC_DATA]" at bounding box center [659, 185] width 71 height 12
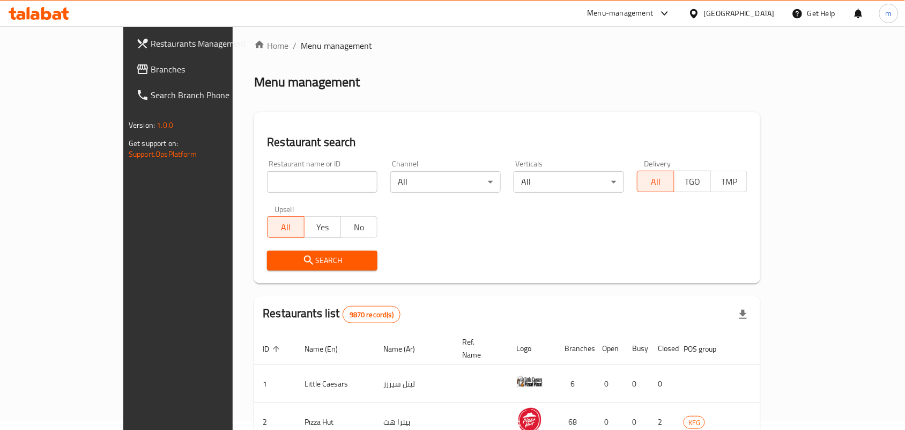
scroll to position [67, 0]
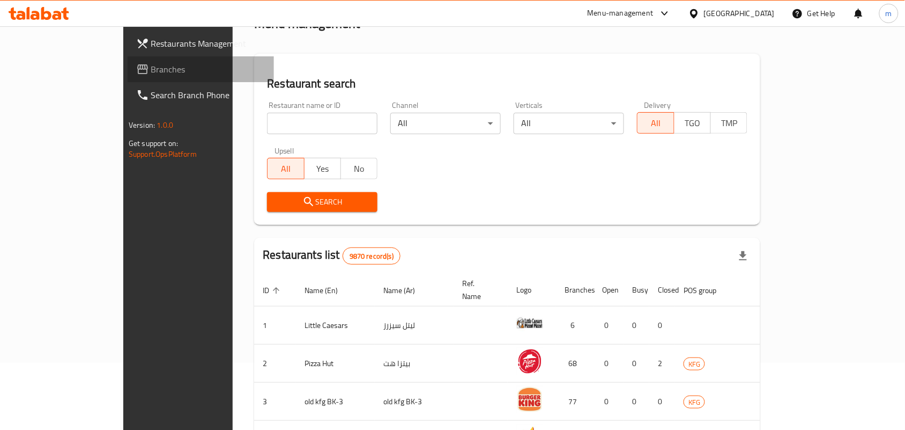
click at [151, 63] on span "Branches" at bounding box center [208, 69] width 115 height 13
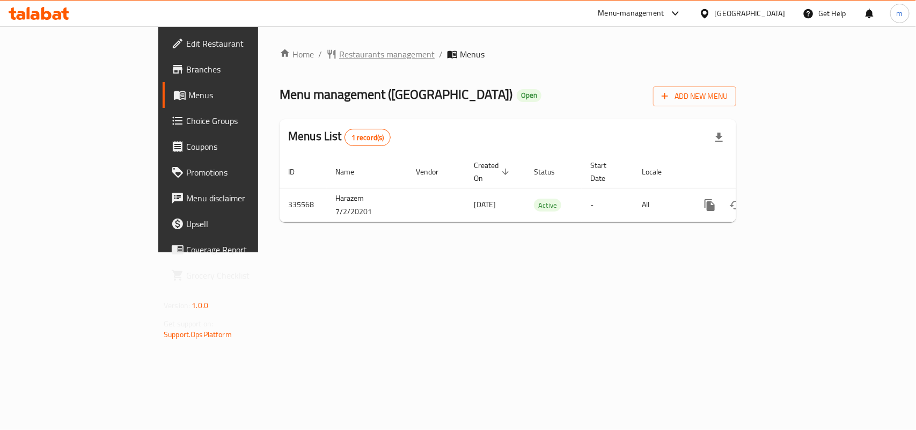
click at [339, 54] on span "Restaurants management" at bounding box center [386, 54] width 95 height 13
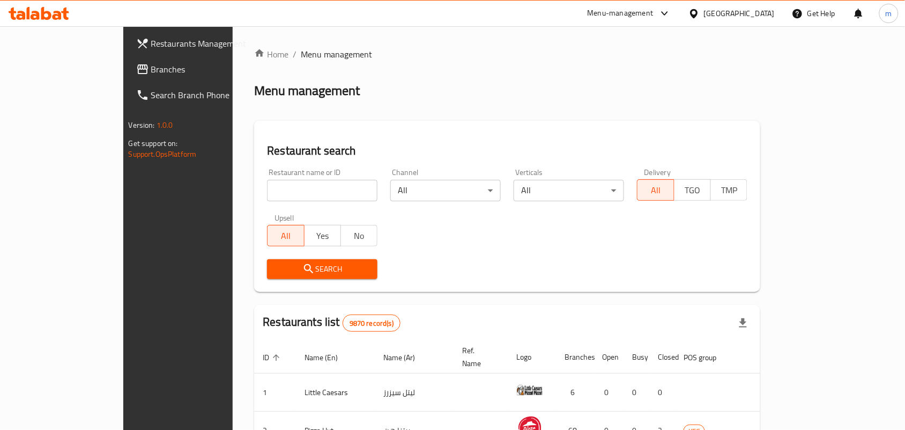
click at [267, 192] on input "search" at bounding box center [322, 190] width 111 height 21
paste input "630091"
type input "630091"
click button "Search" at bounding box center [322, 269] width 111 height 20
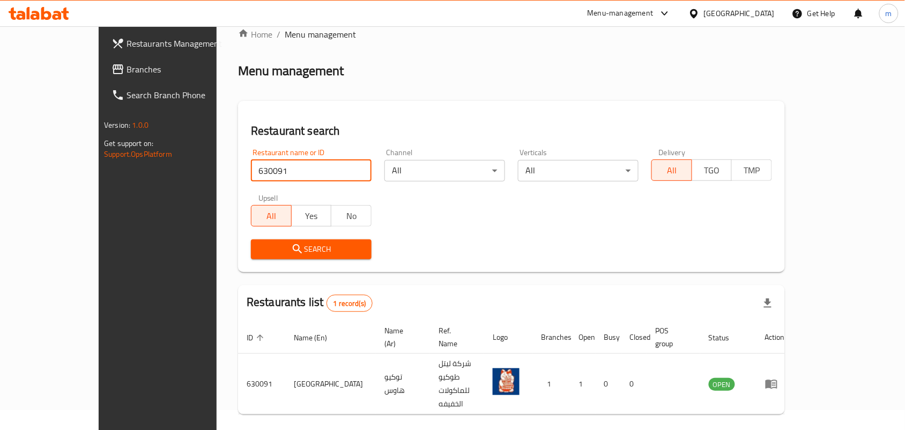
scroll to position [28, 0]
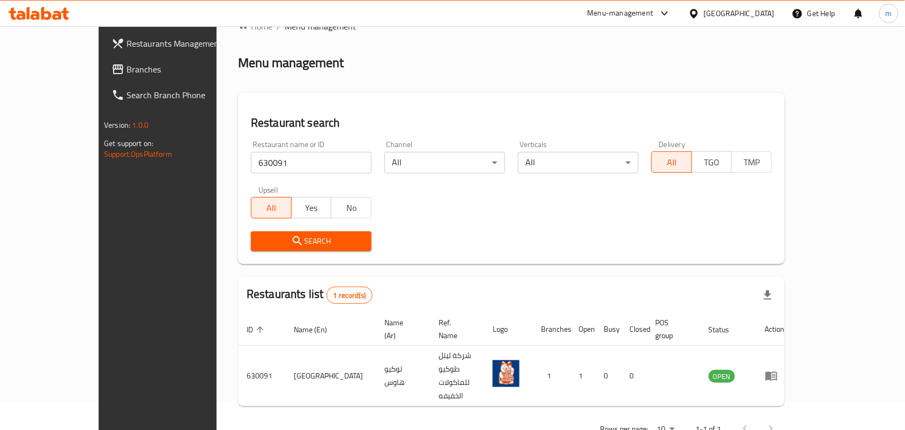
click at [757, 17] on div "Kuwait" at bounding box center [739, 14] width 71 height 12
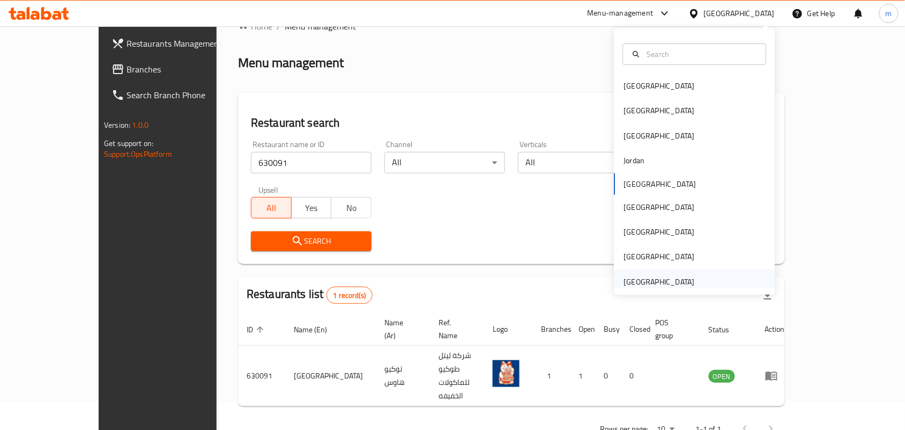
click at [669, 278] on div "[GEOGRAPHIC_DATA]" at bounding box center [659, 282] width 71 height 12
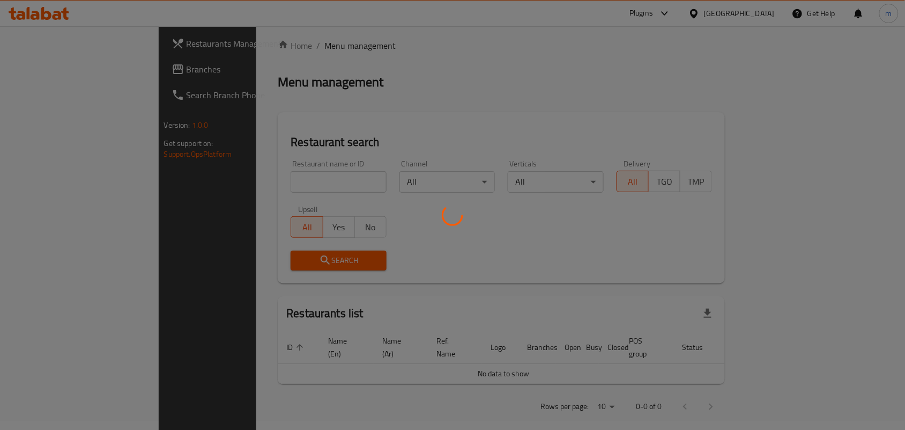
scroll to position [28, 0]
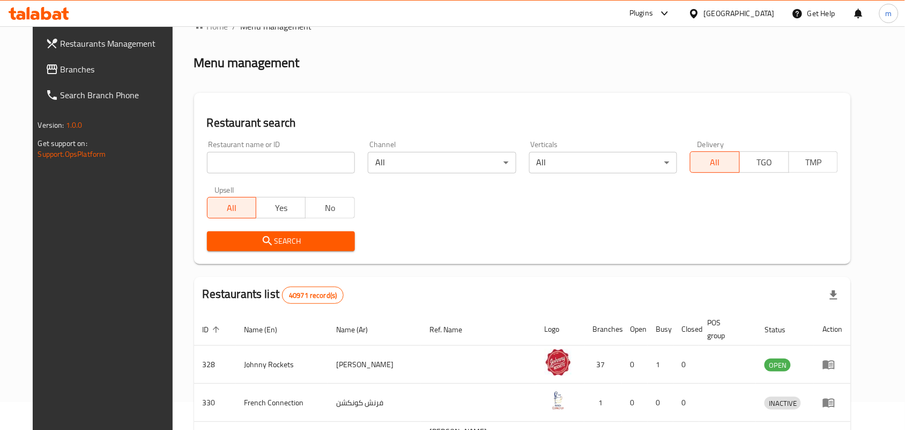
click at [46, 66] on icon at bounding box center [52, 69] width 13 height 13
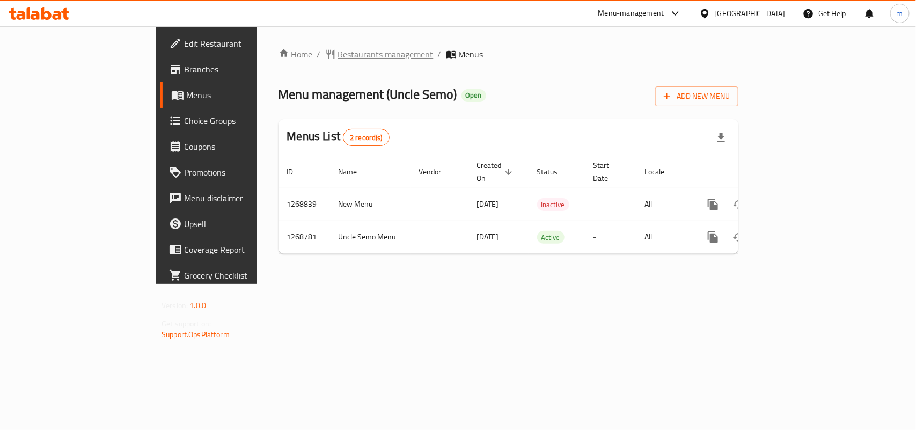
click at [338, 55] on span "Restaurants management" at bounding box center [385, 54] width 95 height 13
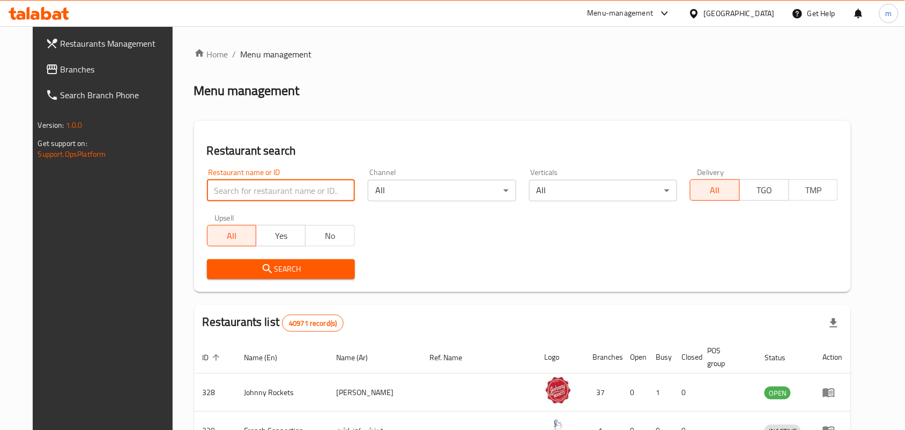
click at [234, 194] on input "search" at bounding box center [281, 190] width 148 height 21
paste input "687935"
type input "687935"
click at [238, 266] on span "Search" at bounding box center [281, 268] width 131 height 13
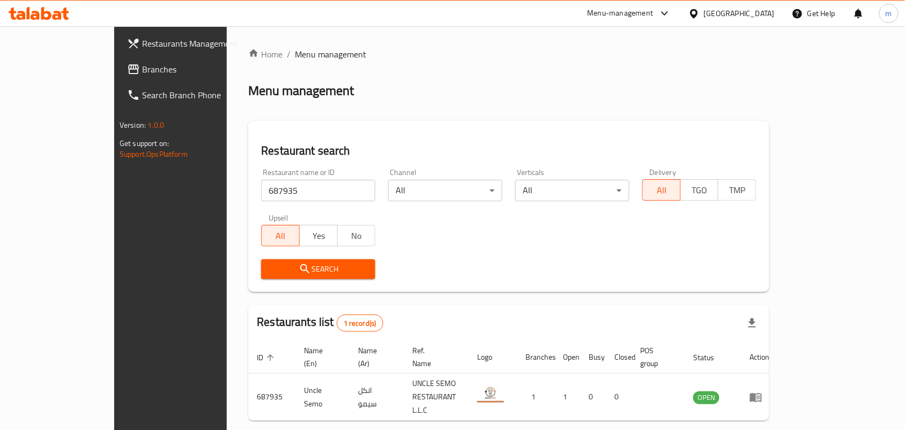
scroll to position [28, 0]
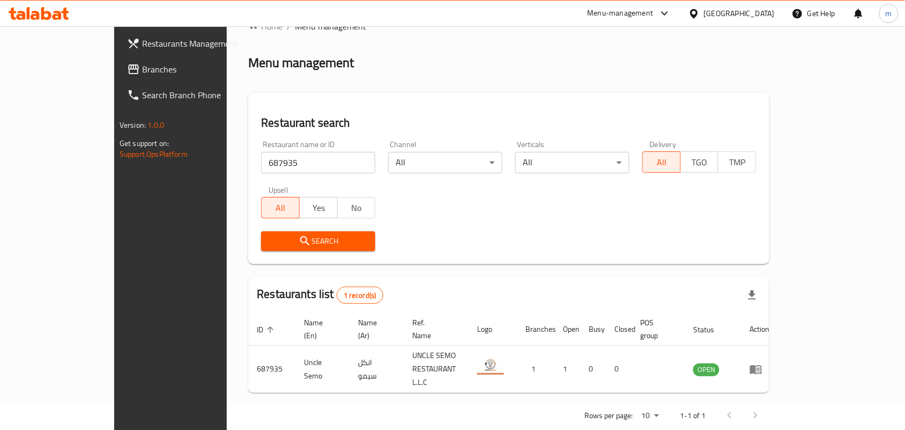
click at [728, 12] on div "[GEOGRAPHIC_DATA]" at bounding box center [739, 14] width 71 height 12
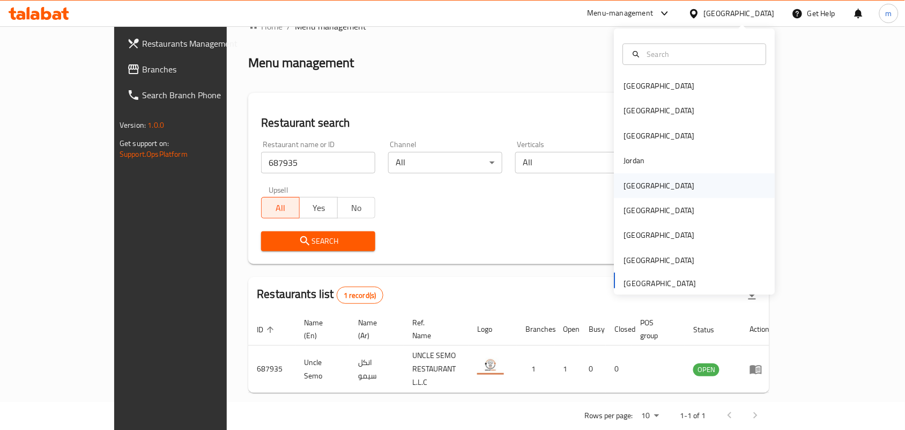
click at [624, 183] on div "[GEOGRAPHIC_DATA]" at bounding box center [659, 186] width 71 height 12
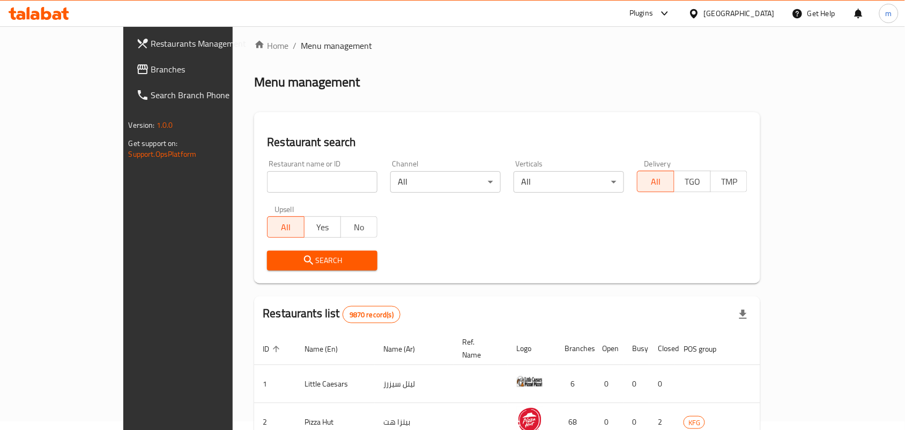
scroll to position [28, 0]
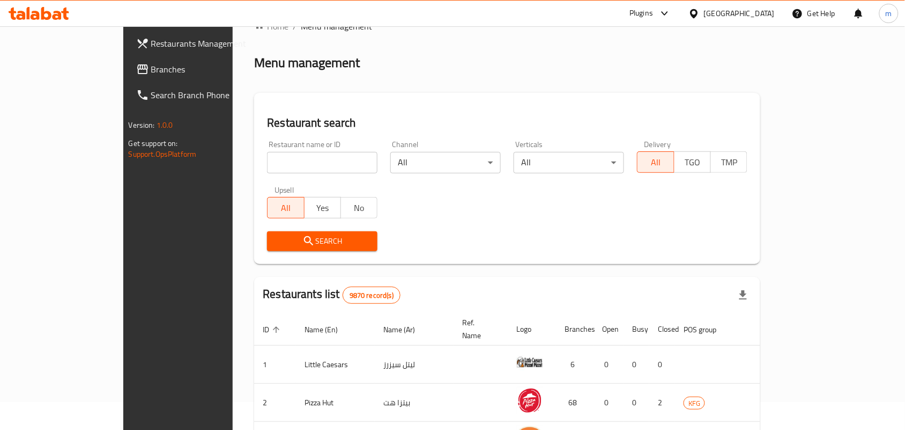
drag, startPoint x: 47, startPoint y: 70, endPoint x: 18, endPoint y: 85, distance: 32.6
click at [151, 70] on span "Branches" at bounding box center [208, 69] width 115 height 13
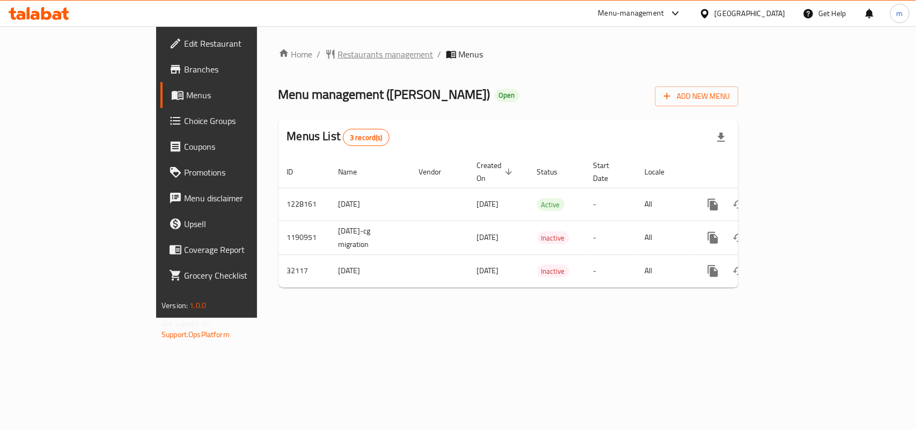
click at [338, 51] on span "Restaurants management" at bounding box center [385, 54] width 95 height 13
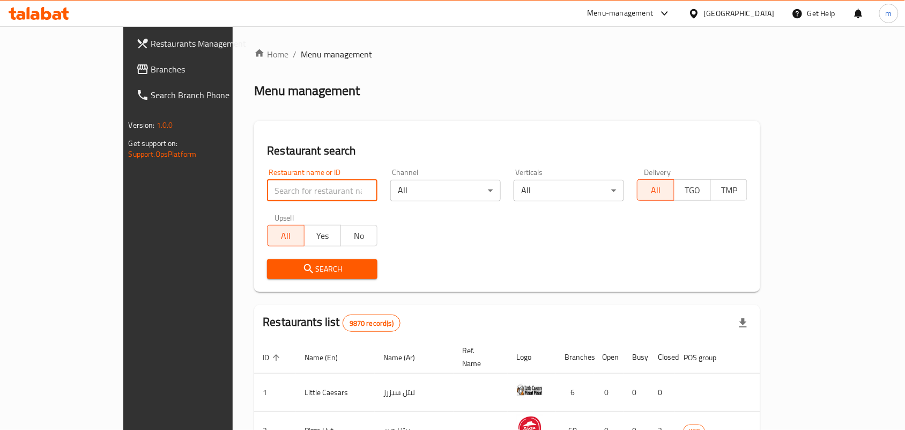
click at [267, 189] on input "search" at bounding box center [322, 190] width 111 height 21
paste input "16446"
type input "16446"
click button "Search" at bounding box center [322, 269] width 111 height 20
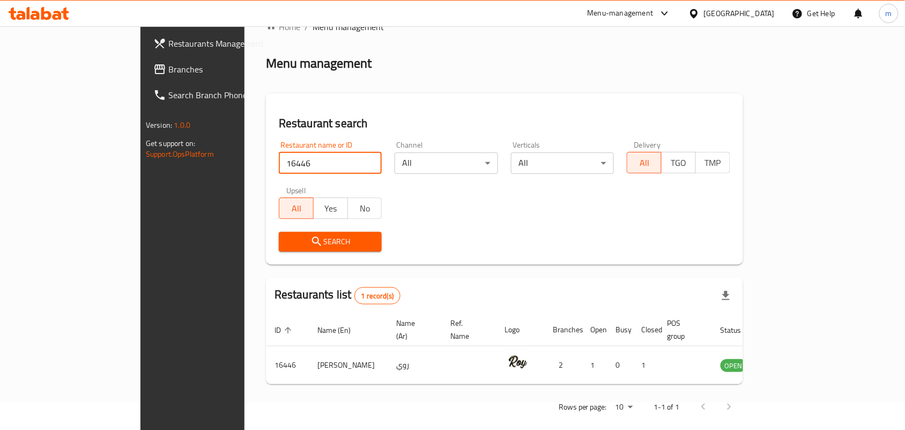
scroll to position [28, 0]
click at [698, 13] on icon at bounding box center [694, 13] width 8 height 9
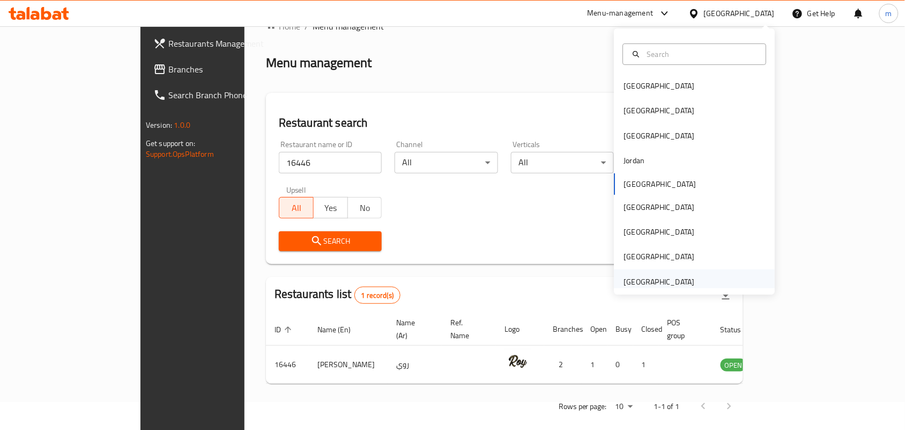
click at [639, 282] on div "[GEOGRAPHIC_DATA]" at bounding box center [659, 282] width 71 height 12
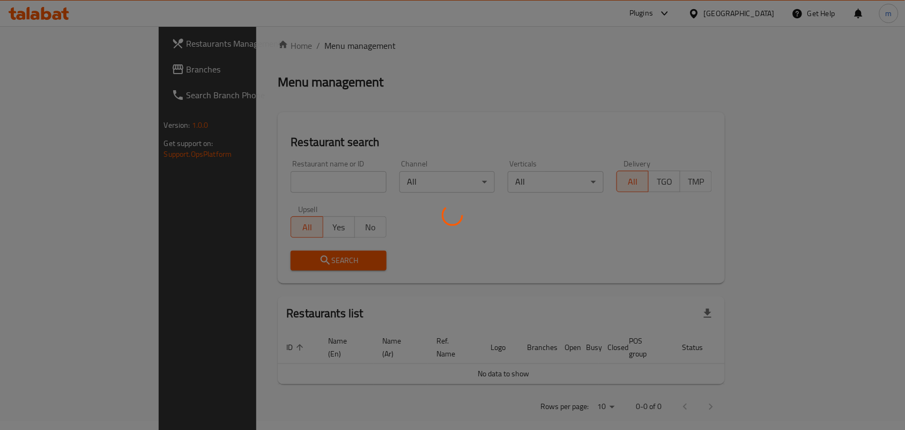
scroll to position [28, 0]
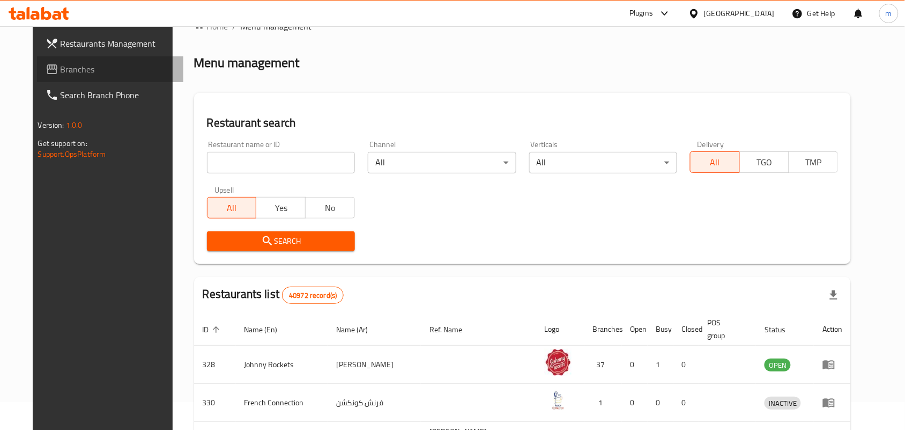
click at [46, 70] on icon at bounding box center [52, 69] width 13 height 13
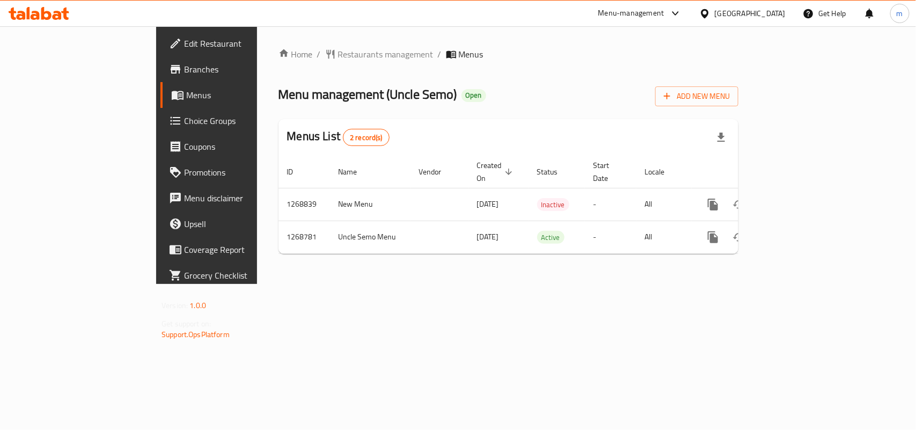
click at [715, 11] on div at bounding box center [707, 14] width 16 height 12
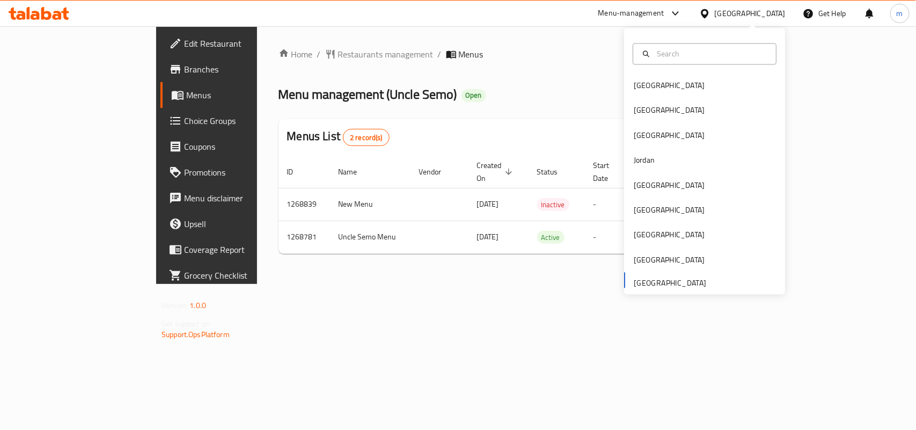
click at [641, 282] on div "[GEOGRAPHIC_DATA] [GEOGRAPHIC_DATA] [GEOGRAPHIC_DATA] [GEOGRAPHIC_DATA] [GEOGRA…" at bounding box center [704, 183] width 161 height 220
click at [529, 284] on div "Home / Restaurants management / Menus Menu management ( Uncle Semo ) Open Add N…" at bounding box center [508, 154] width 503 height 257
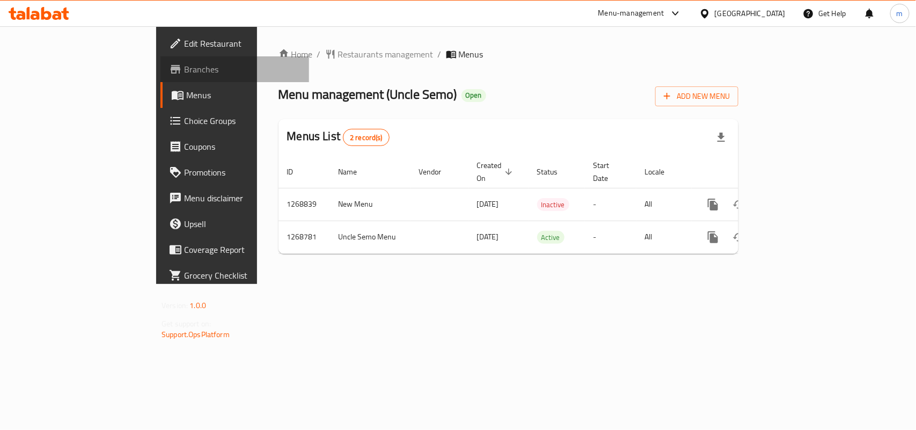
click at [184, 68] on span "Branches" at bounding box center [242, 69] width 116 height 13
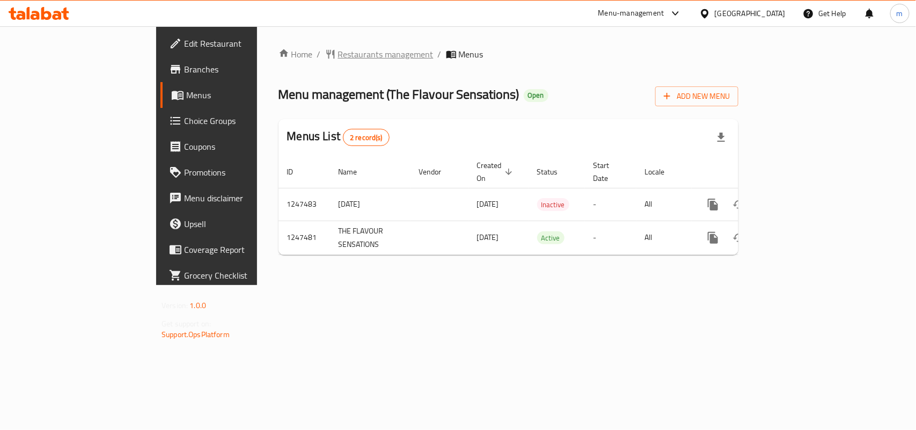
click at [338, 51] on span "Restaurants management" at bounding box center [385, 54] width 95 height 13
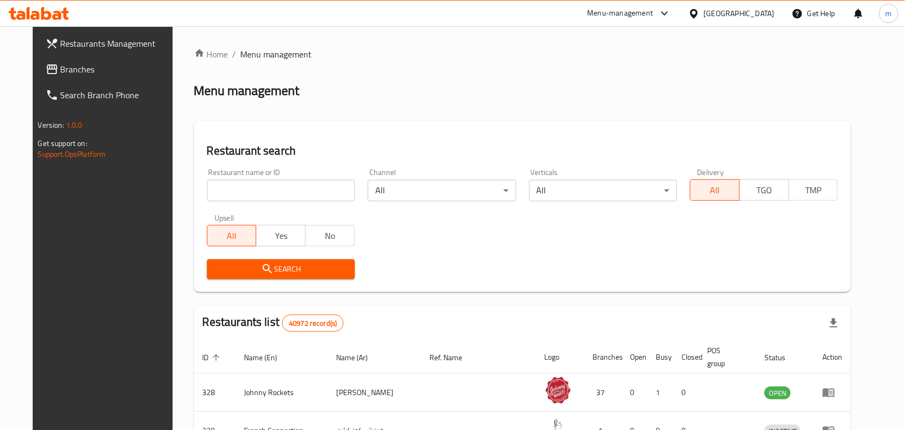
click at [212, 192] on input "search" at bounding box center [281, 190] width 148 height 21
paste input "683063"
type input "683063"
click button "Search" at bounding box center [281, 269] width 148 height 20
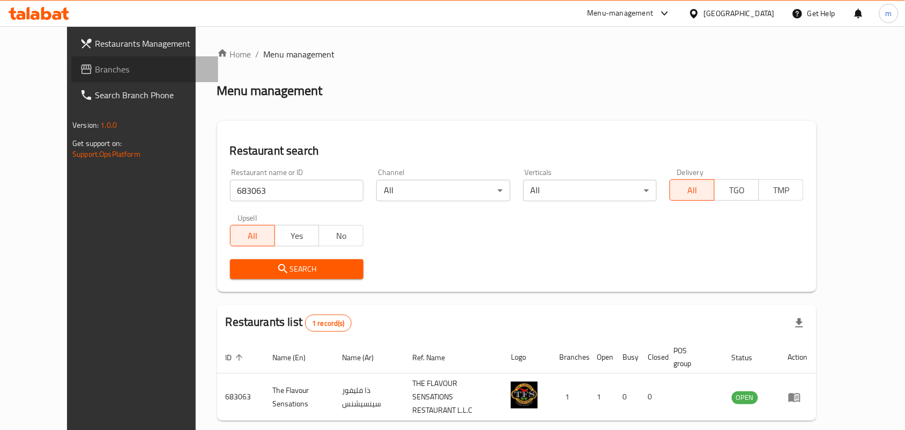
click at [95, 68] on span "Branches" at bounding box center [152, 69] width 115 height 13
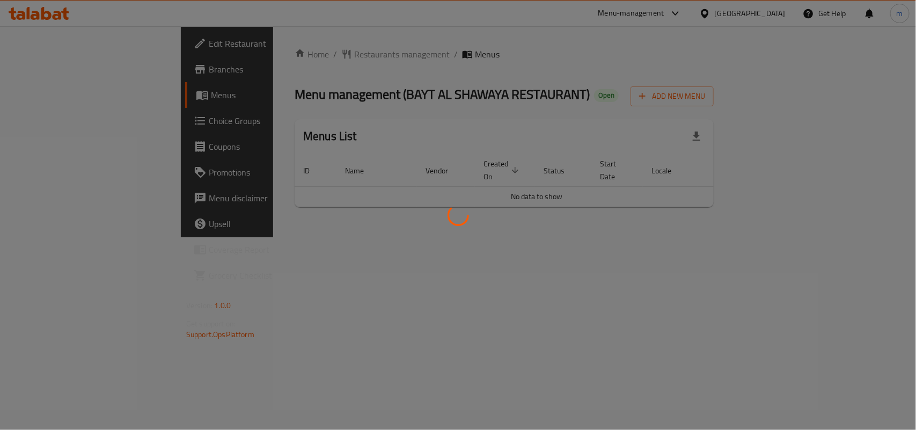
click at [286, 53] on div at bounding box center [458, 215] width 916 height 430
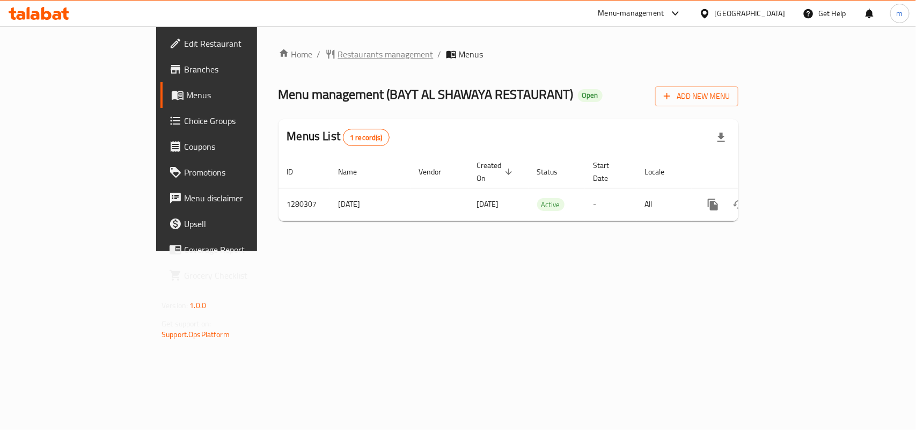
click at [338, 55] on span "Restaurants management" at bounding box center [385, 54] width 95 height 13
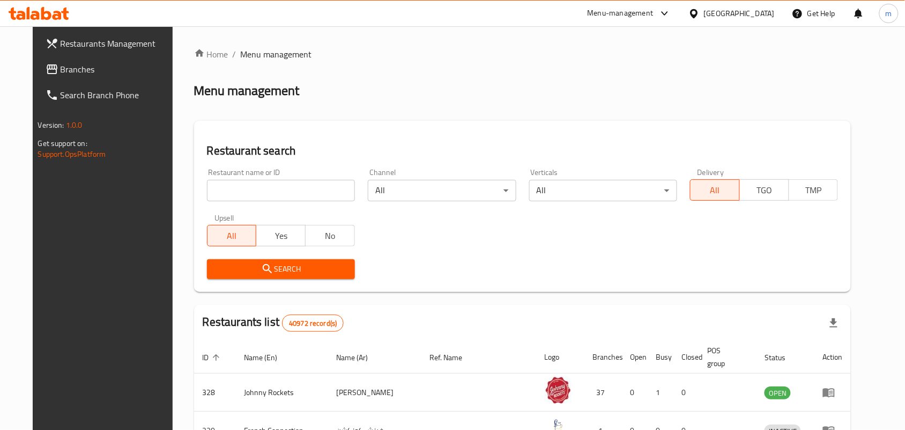
click at [225, 193] on input "search" at bounding box center [281, 190] width 148 height 21
paste input "693730"
type input "693730"
click button "Search" at bounding box center [281, 269] width 148 height 20
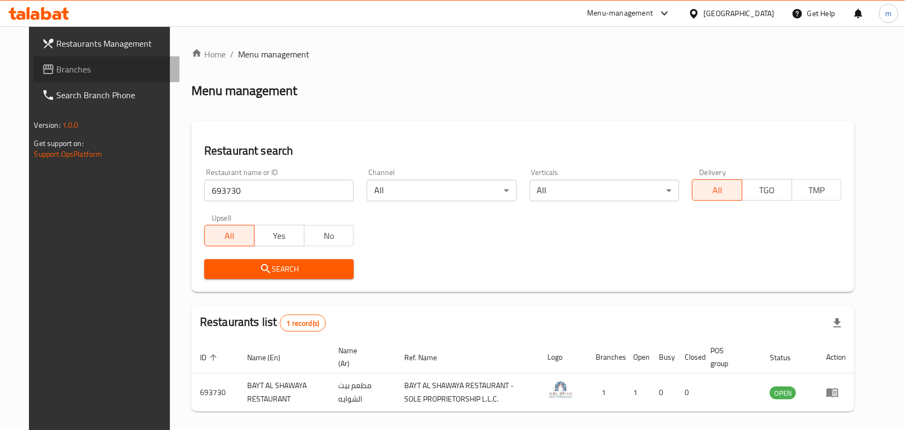
click at [57, 64] on span "Branches" at bounding box center [114, 69] width 115 height 13
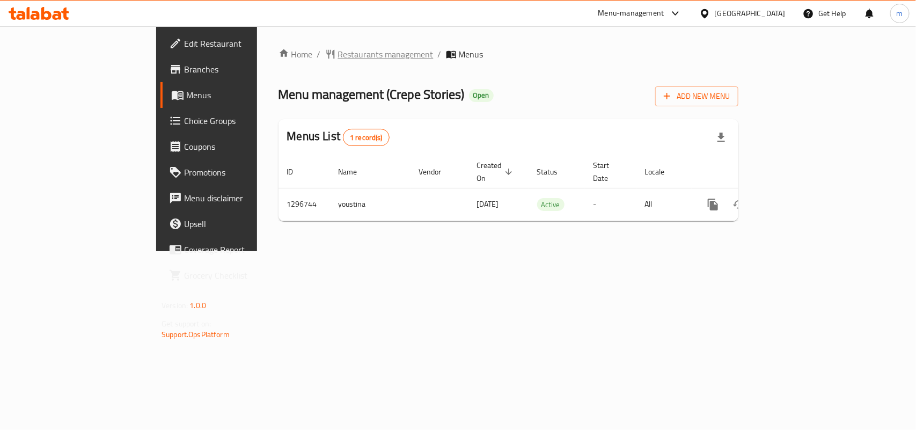
click at [338, 52] on span "Restaurants management" at bounding box center [385, 54] width 95 height 13
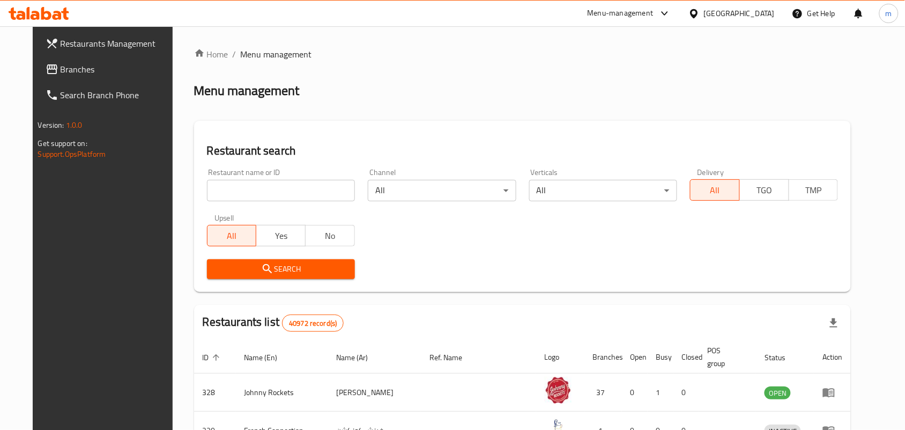
click at [211, 189] on input "search" at bounding box center [281, 190] width 148 height 21
paste input "699899"
type input "699899"
click button "Search" at bounding box center [281, 269] width 148 height 20
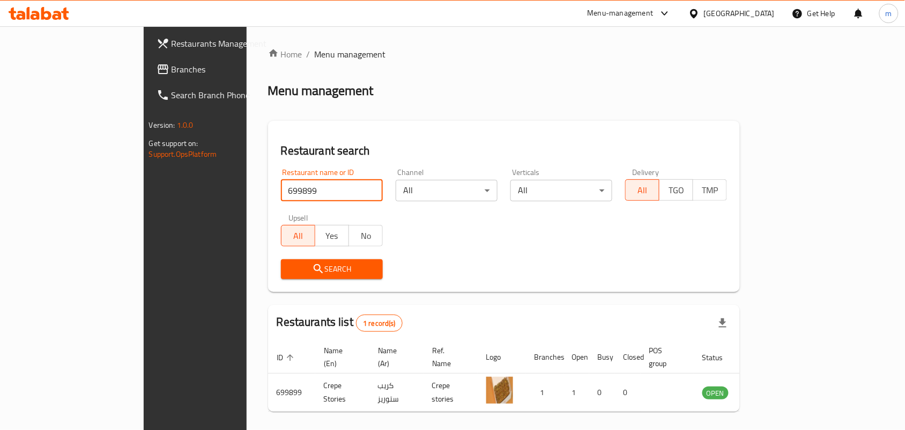
click at [148, 60] on link "Branches" at bounding box center [221, 69] width 147 height 26
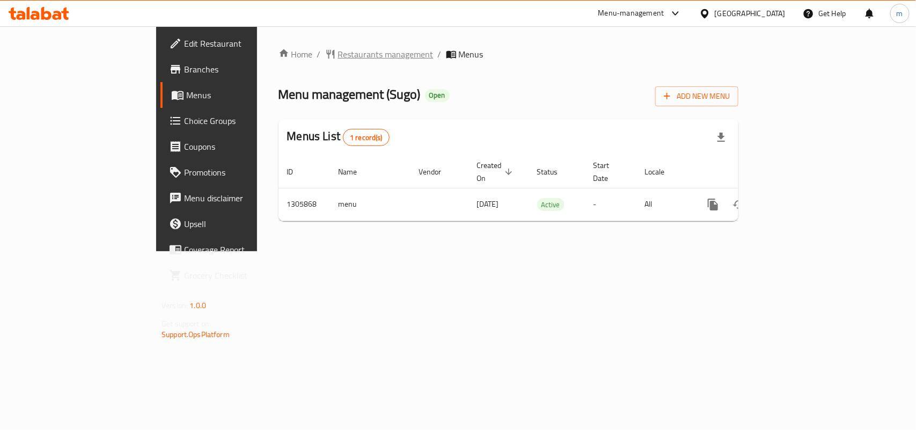
drag, startPoint x: 297, startPoint y: 69, endPoint x: 297, endPoint y: 47, distance: 21.5
click at [297, 63] on div "Home / Restaurants management / Menus Menu management ( Sugo ) Open Add New Men…" at bounding box center [508, 139] width 460 height 182
click at [338, 48] on span "Restaurants management" at bounding box center [385, 54] width 95 height 13
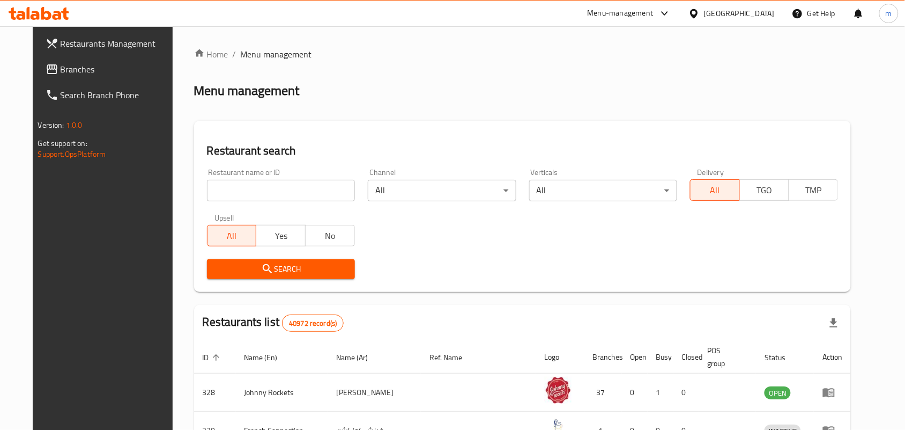
click at [207, 197] on input "search" at bounding box center [281, 190] width 148 height 21
paste input "703694"
type input "703694"
click button "Search" at bounding box center [281, 269] width 148 height 20
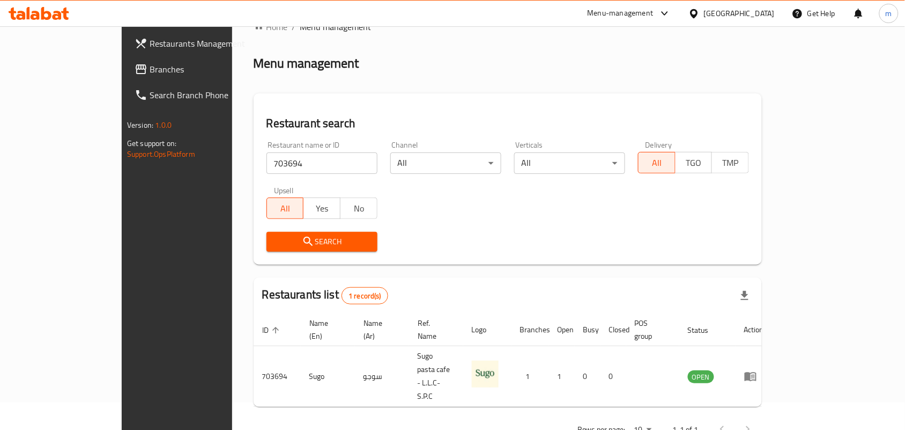
scroll to position [28, 0]
click at [711, 11] on div "[GEOGRAPHIC_DATA]" at bounding box center [739, 14] width 71 height 12
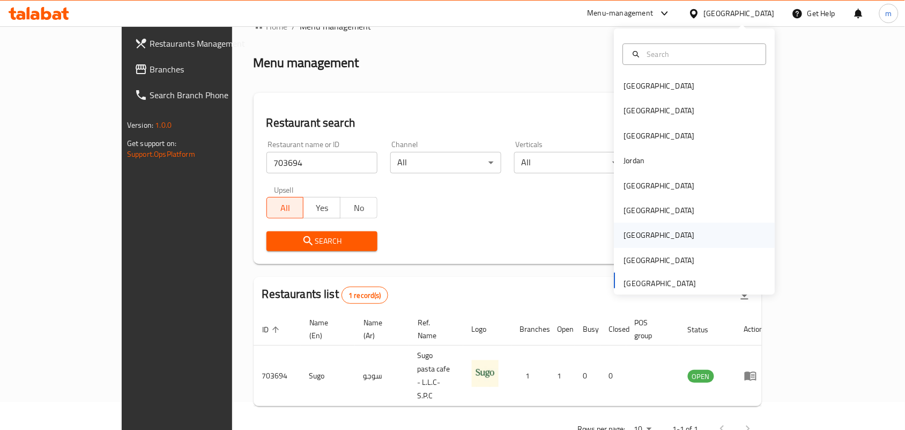
click at [631, 237] on div "Qatar" at bounding box center [659, 235] width 71 height 12
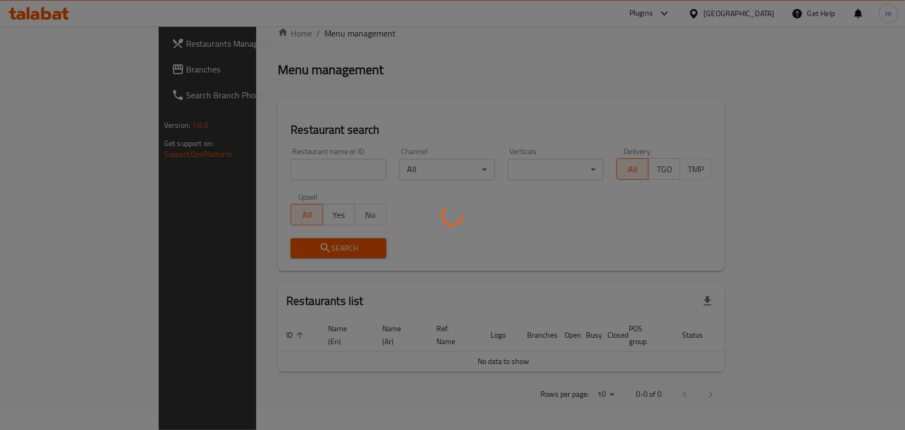
scroll to position [9, 0]
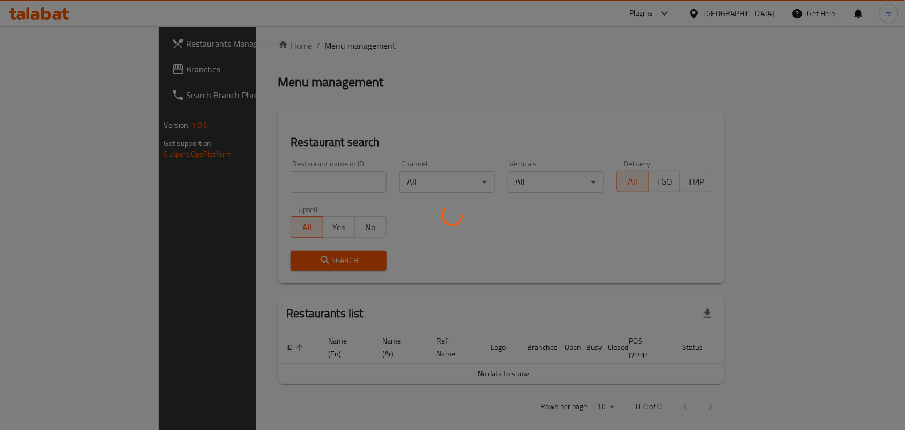
click at [70, 62] on div at bounding box center [452, 215] width 905 height 430
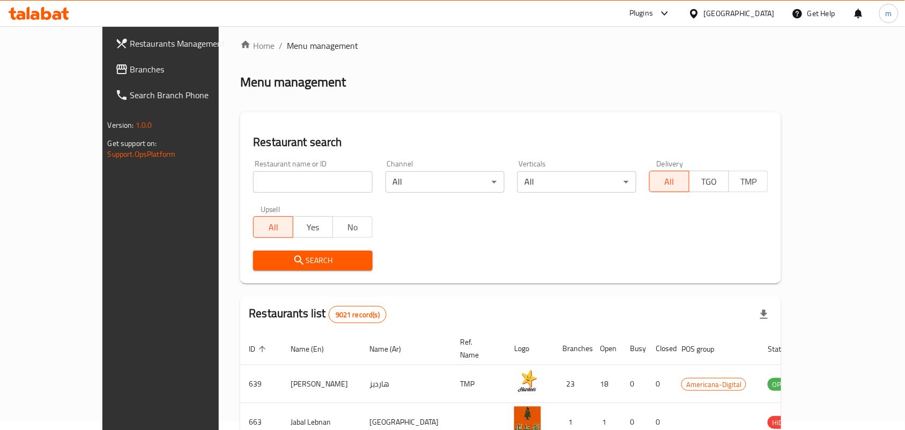
scroll to position [28, 0]
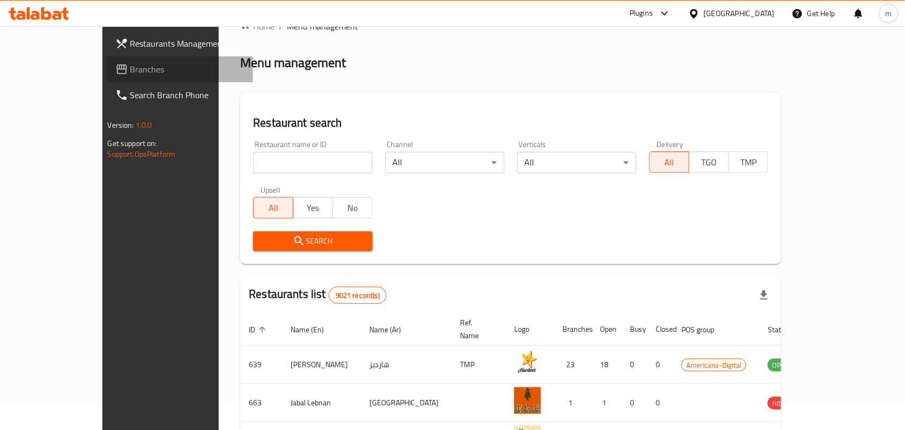
click at [130, 70] on span "Branches" at bounding box center [187, 69] width 115 height 13
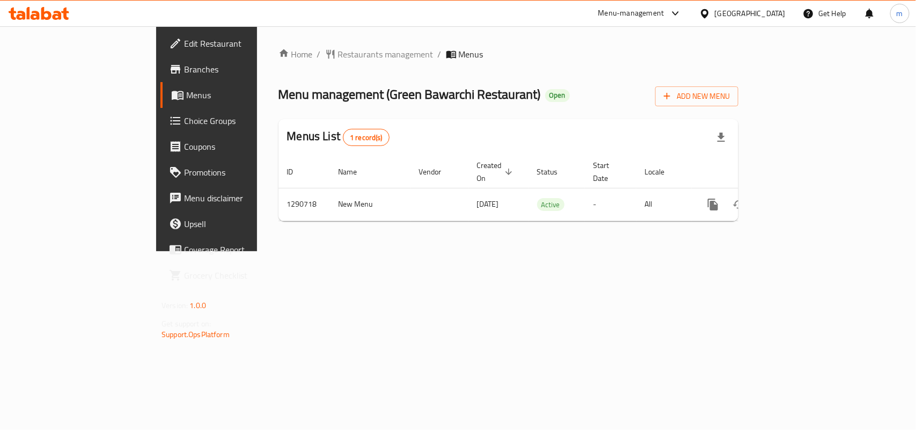
click at [708, 13] on icon at bounding box center [705, 13] width 8 height 9
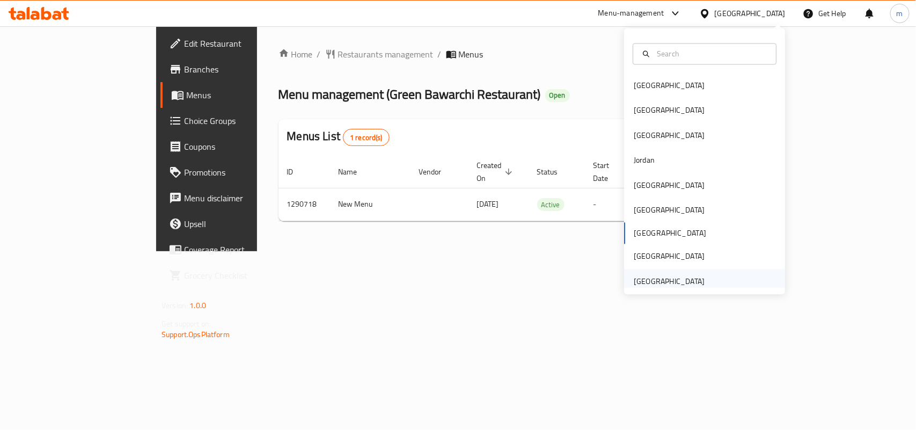
click at [666, 277] on div "[GEOGRAPHIC_DATA]" at bounding box center [669, 281] width 71 height 12
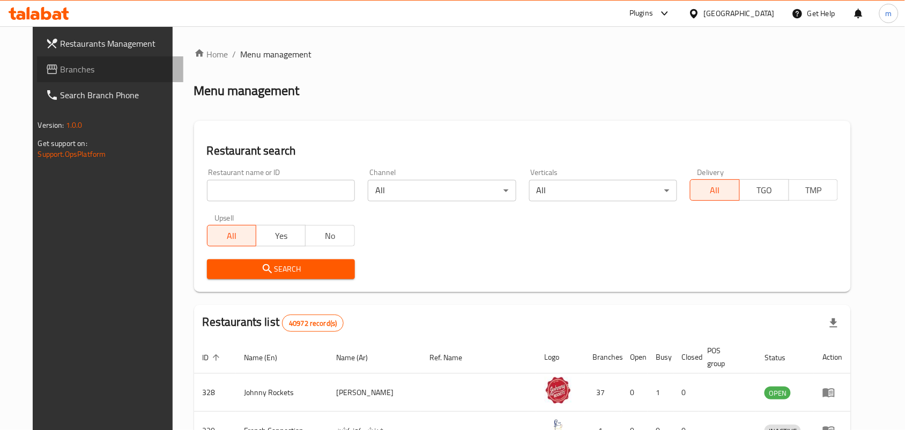
click at [61, 66] on span "Branches" at bounding box center [118, 69] width 115 height 13
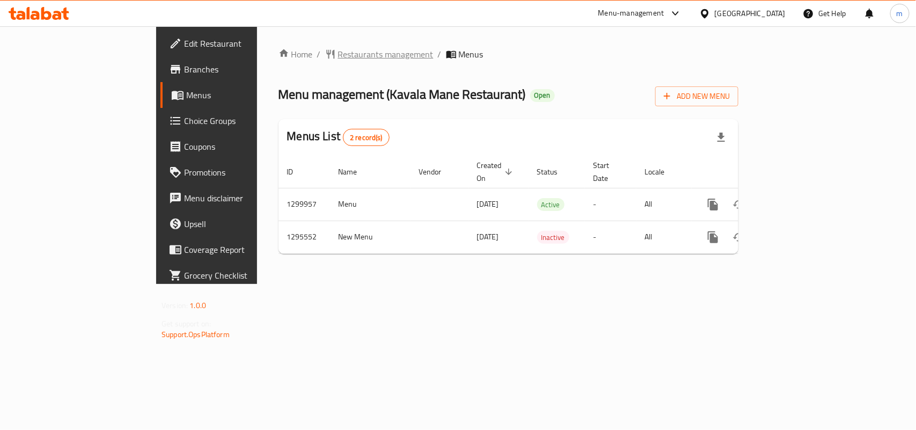
click at [338, 54] on span "Restaurants management" at bounding box center [385, 54] width 95 height 13
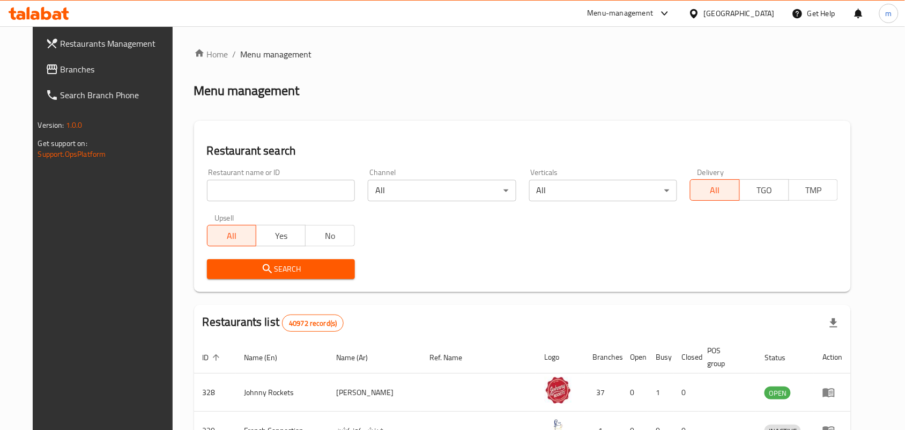
click at [207, 191] on input "search" at bounding box center [281, 190] width 148 height 21
paste input "699795"
type input "699795"
click button "Search" at bounding box center [281, 269] width 148 height 20
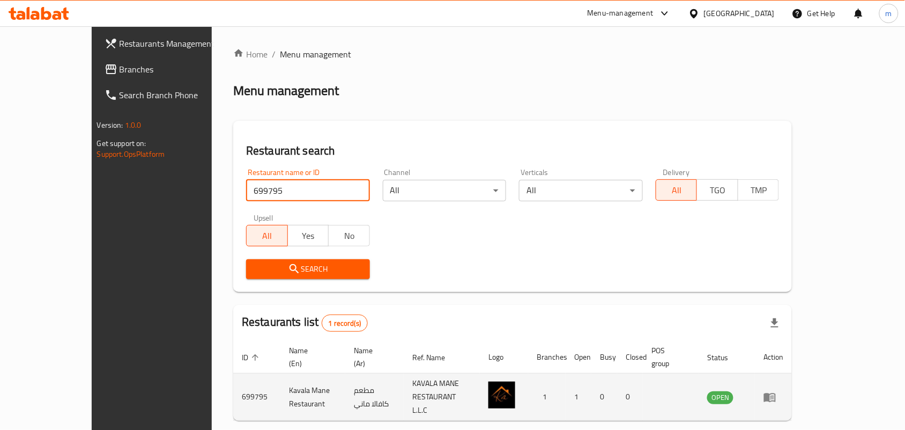
scroll to position [28, 0]
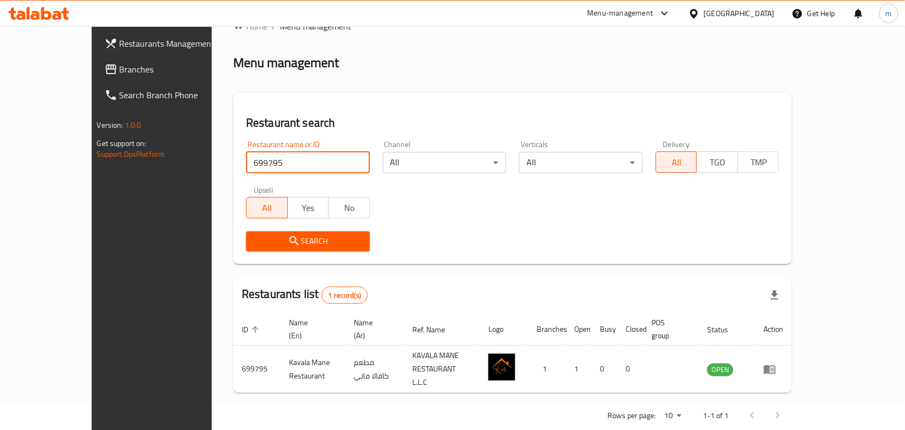
click at [120, 64] on span "Branches" at bounding box center [177, 69] width 115 height 13
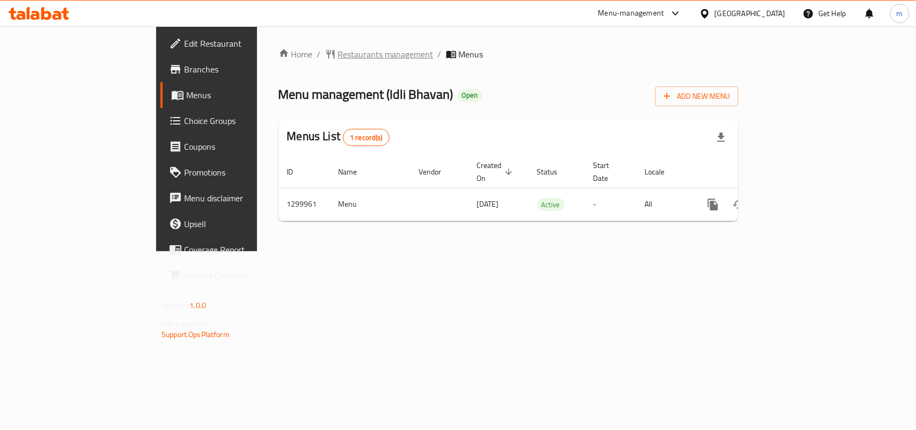
click at [338, 49] on span "Restaurants management" at bounding box center [385, 54] width 95 height 13
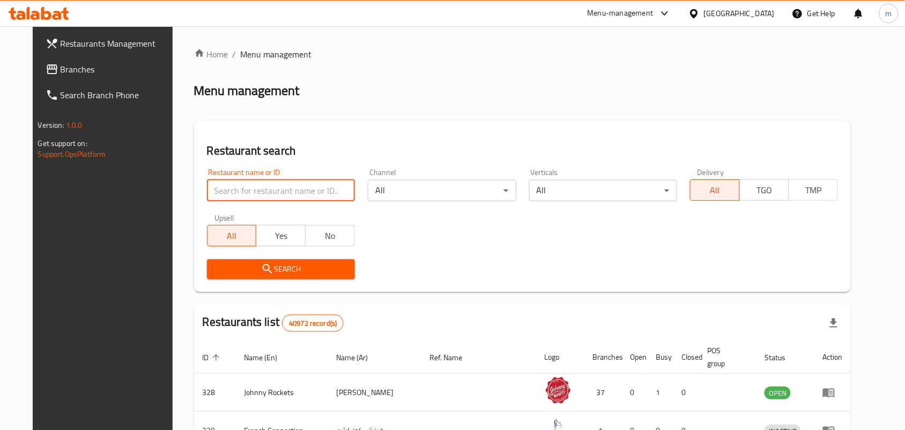
click at [212, 188] on input "search" at bounding box center [281, 190] width 148 height 21
paste input "701511"
type input "701511"
click button "Search" at bounding box center [281, 269] width 148 height 20
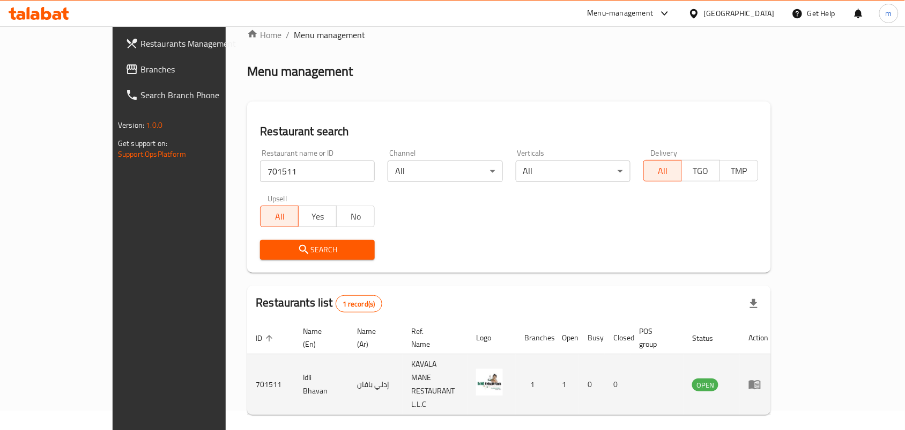
scroll to position [28, 0]
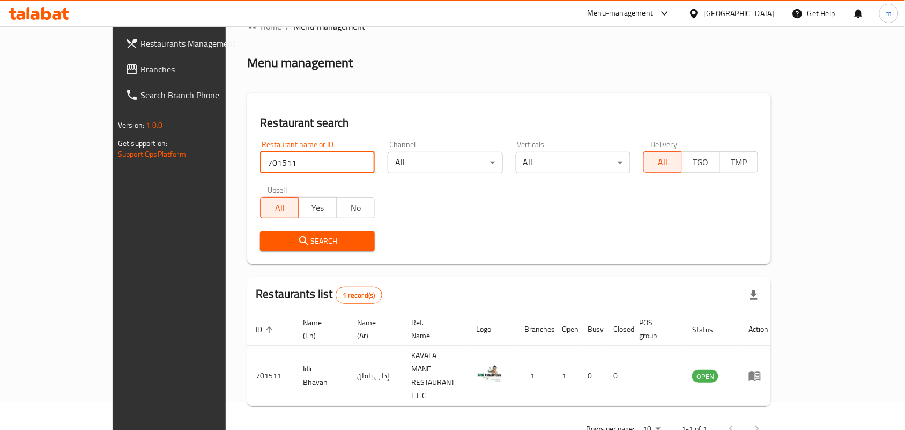
click at [141, 66] on span "Branches" at bounding box center [198, 69] width 115 height 13
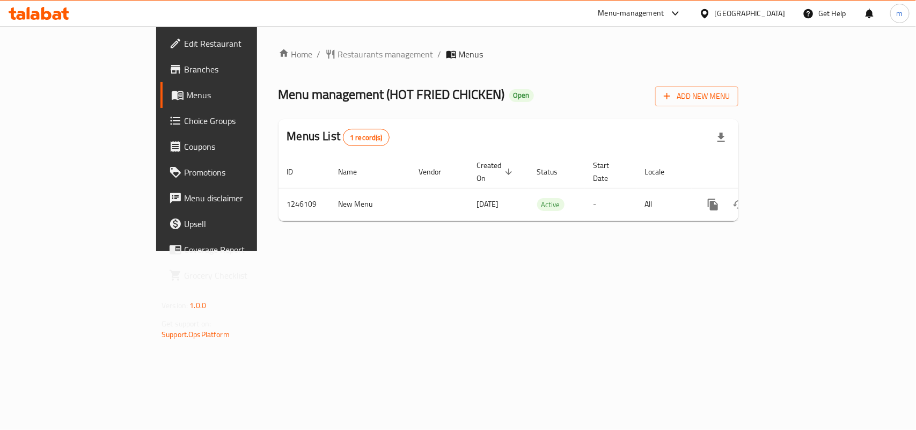
click at [338, 53] on span "Restaurants management" at bounding box center [385, 54] width 95 height 13
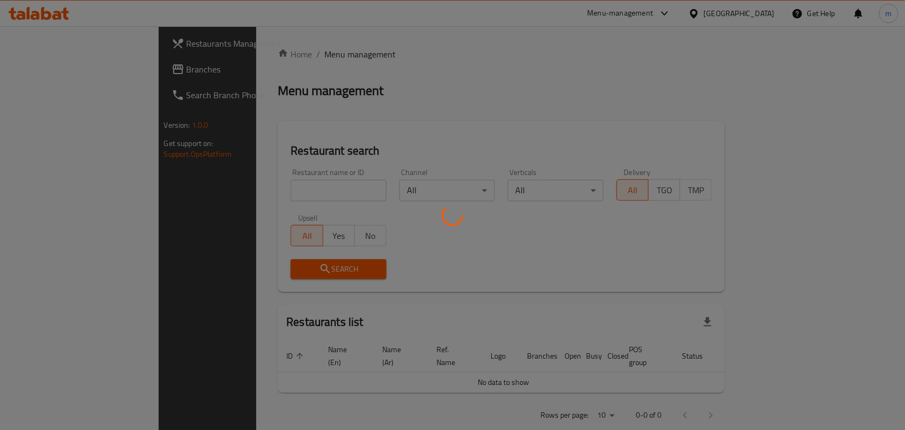
click at [200, 194] on div at bounding box center [452, 215] width 905 height 430
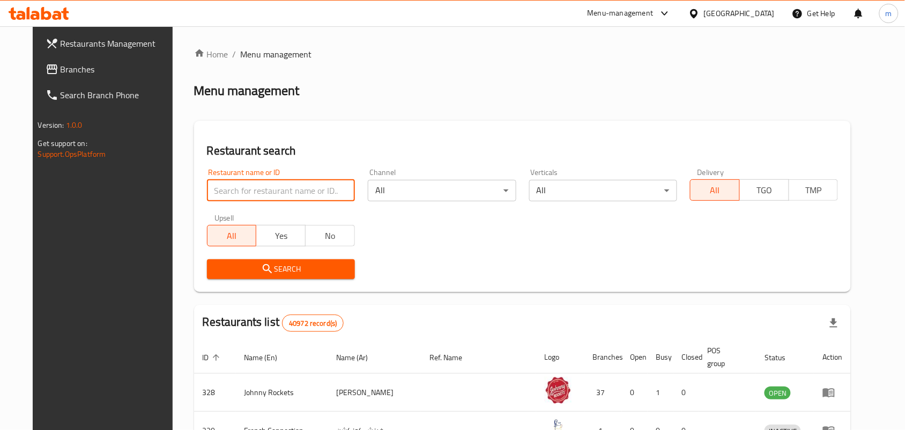
click at [207, 194] on input "search" at bounding box center [281, 190] width 148 height 21
paste input "682907"
type input "682907"
click button "Search" at bounding box center [281, 269] width 148 height 20
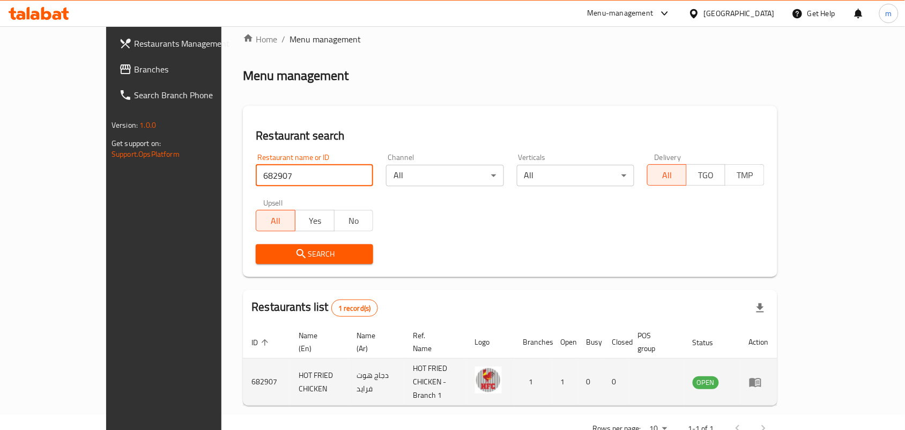
scroll to position [28, 0]
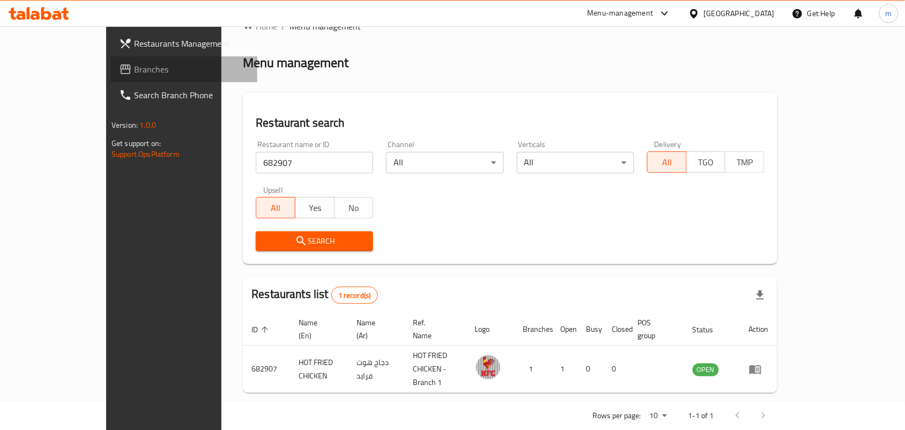
click at [134, 71] on span "Branches" at bounding box center [191, 69] width 115 height 13
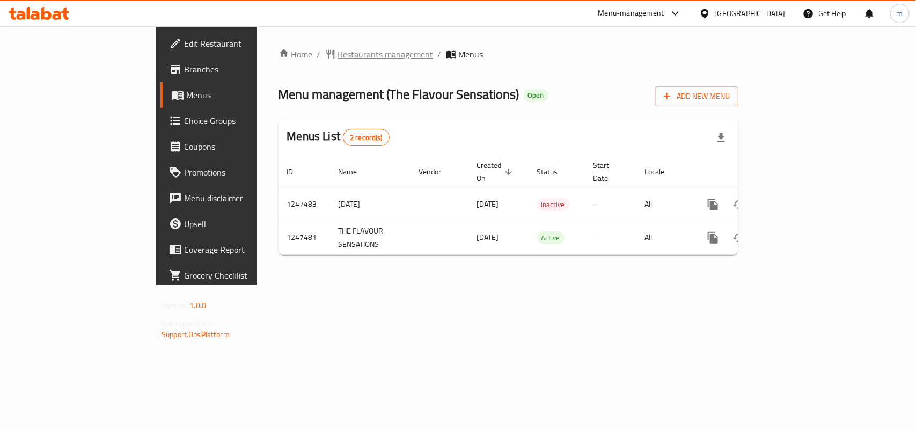
click at [338, 52] on span "Restaurants management" at bounding box center [385, 54] width 95 height 13
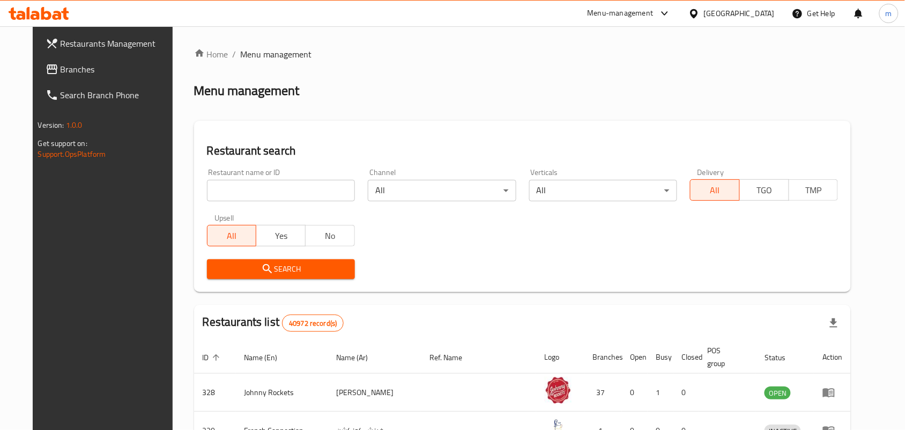
click at [200, 197] on div "Home / Menu management Menu management Restaurant search Restaurant name or ID …" at bounding box center [523, 389] width 658 height 682
click at [207, 197] on input "search" at bounding box center [281, 190] width 148 height 21
paste input "683063"
type input "683063"
click button "Search" at bounding box center [281, 269] width 148 height 20
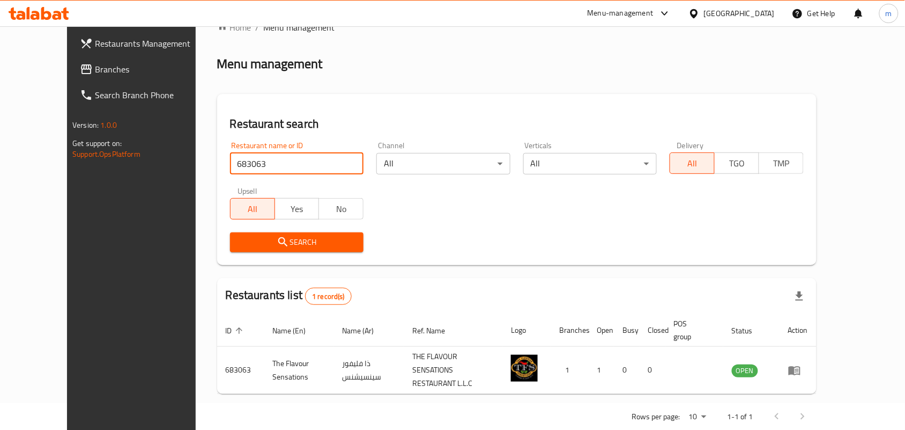
scroll to position [40, 0]
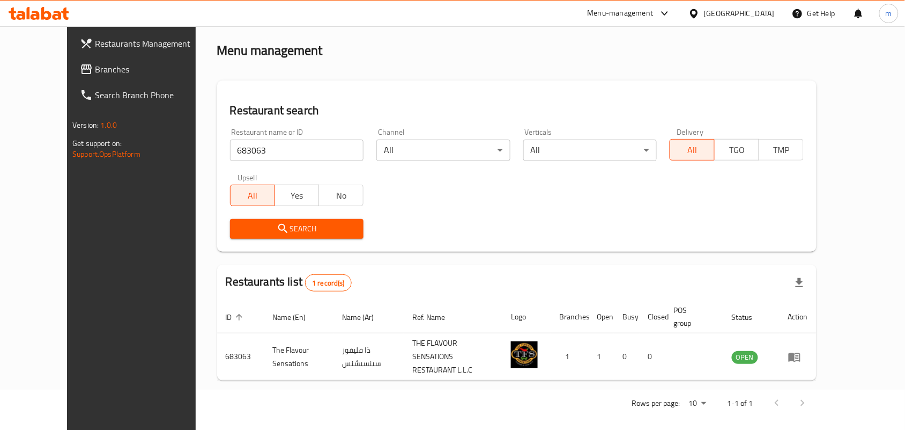
click at [723, 13] on div "[GEOGRAPHIC_DATA]" at bounding box center [739, 14] width 71 height 12
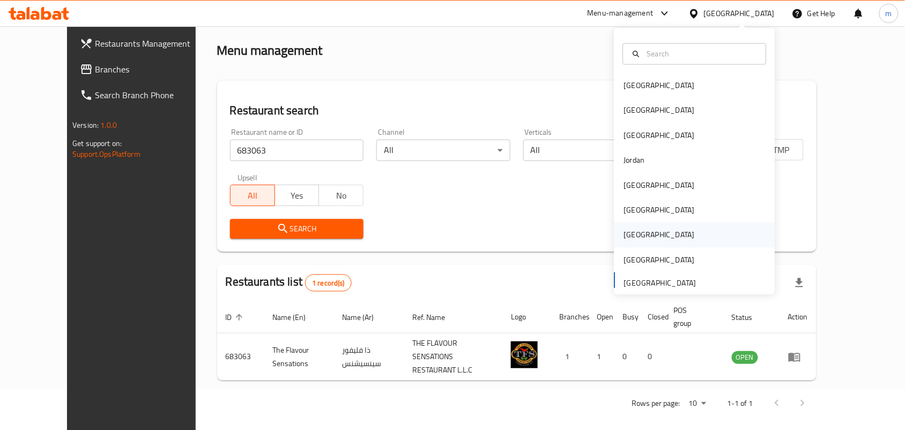
click at [628, 237] on div "[GEOGRAPHIC_DATA]" at bounding box center [659, 235] width 71 height 12
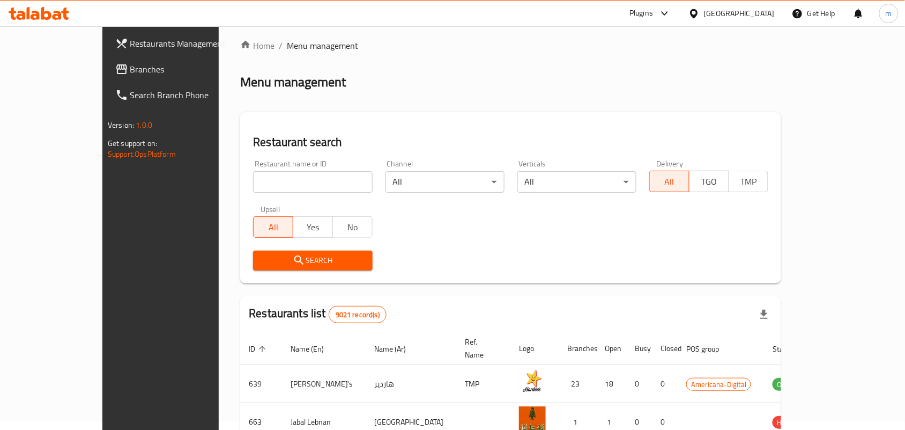
scroll to position [40, 0]
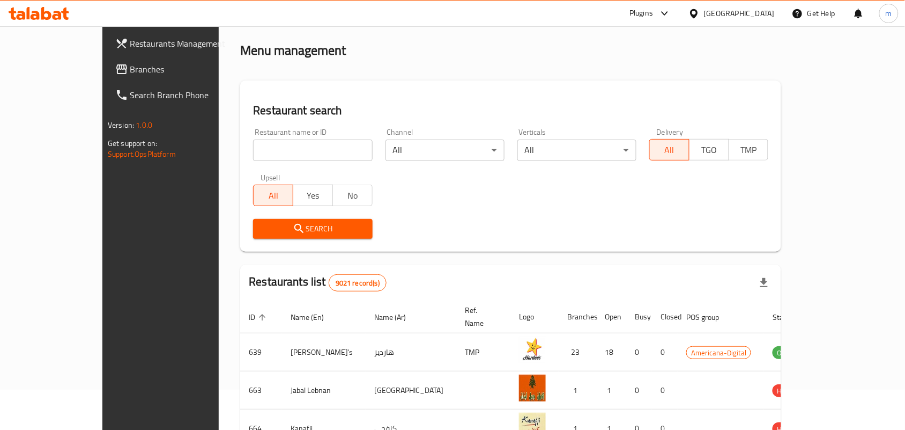
click at [130, 70] on span "Branches" at bounding box center [187, 69] width 115 height 13
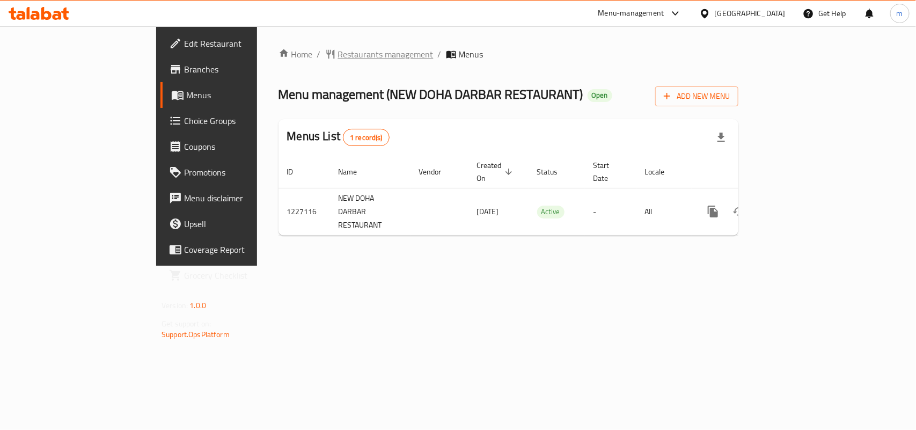
click at [338, 55] on span "Restaurants management" at bounding box center [385, 54] width 95 height 13
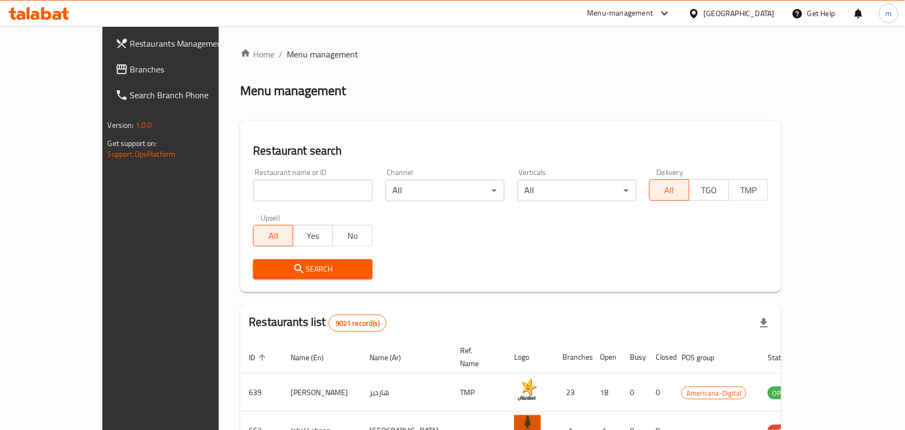
click at [253, 189] on input "search" at bounding box center [312, 190] width 119 height 21
paste input "675943"
type input "675943"
click button "Search" at bounding box center [312, 269] width 119 height 20
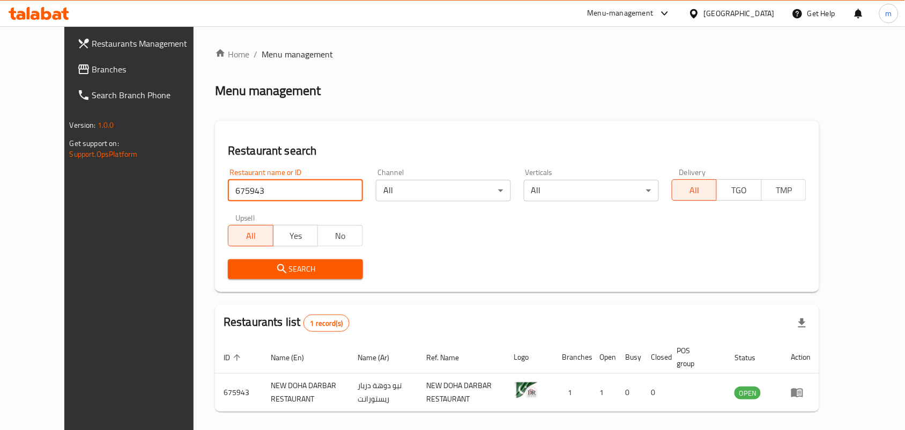
scroll to position [40, 0]
